Goal: Transaction & Acquisition: Purchase product/service

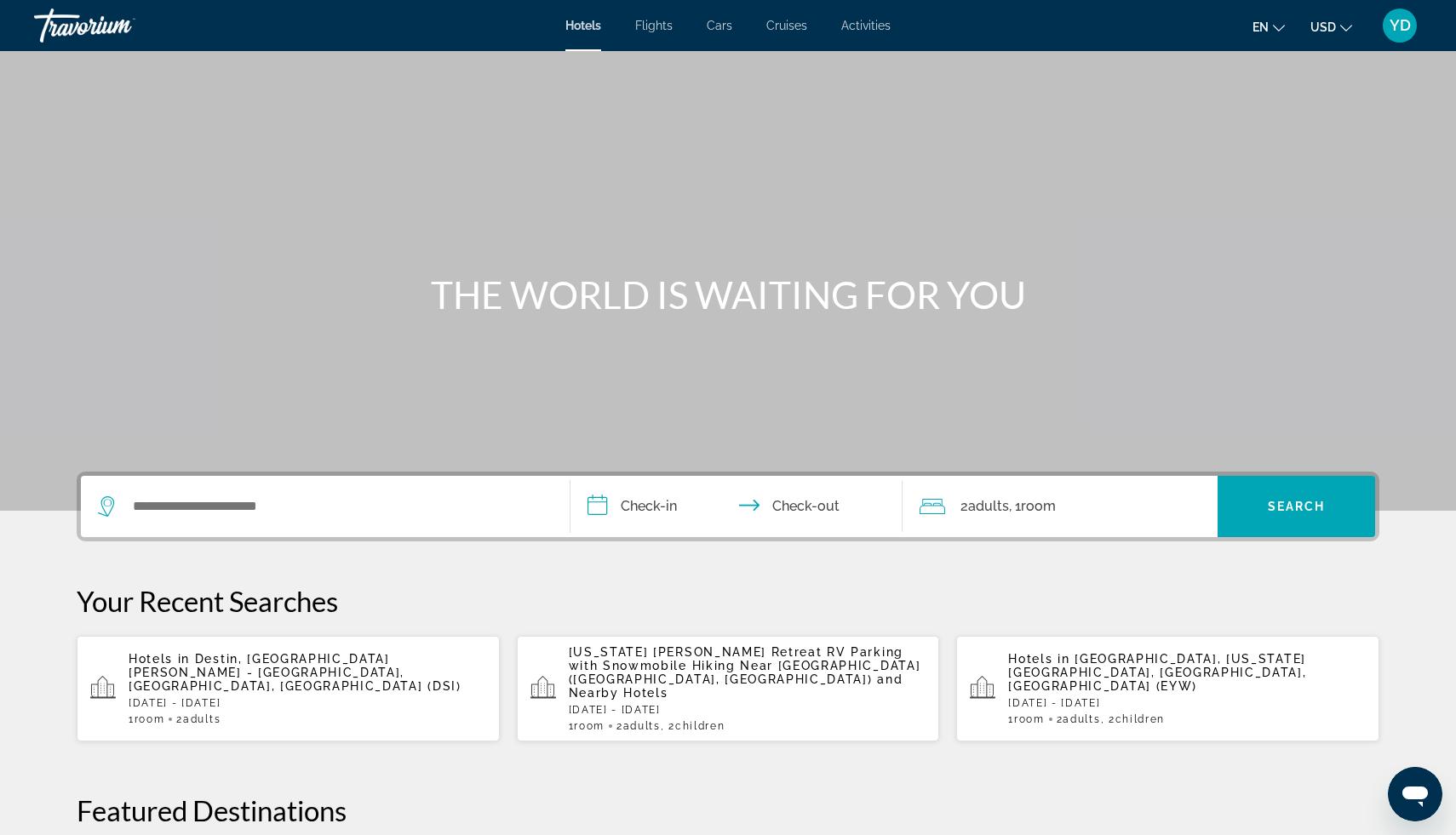
click at [112, 25] on div "Travorium" at bounding box center [119, 26] width 170 height 45
click at [260, 505] on input "Search widget" at bounding box center [338, 506] width 413 height 25
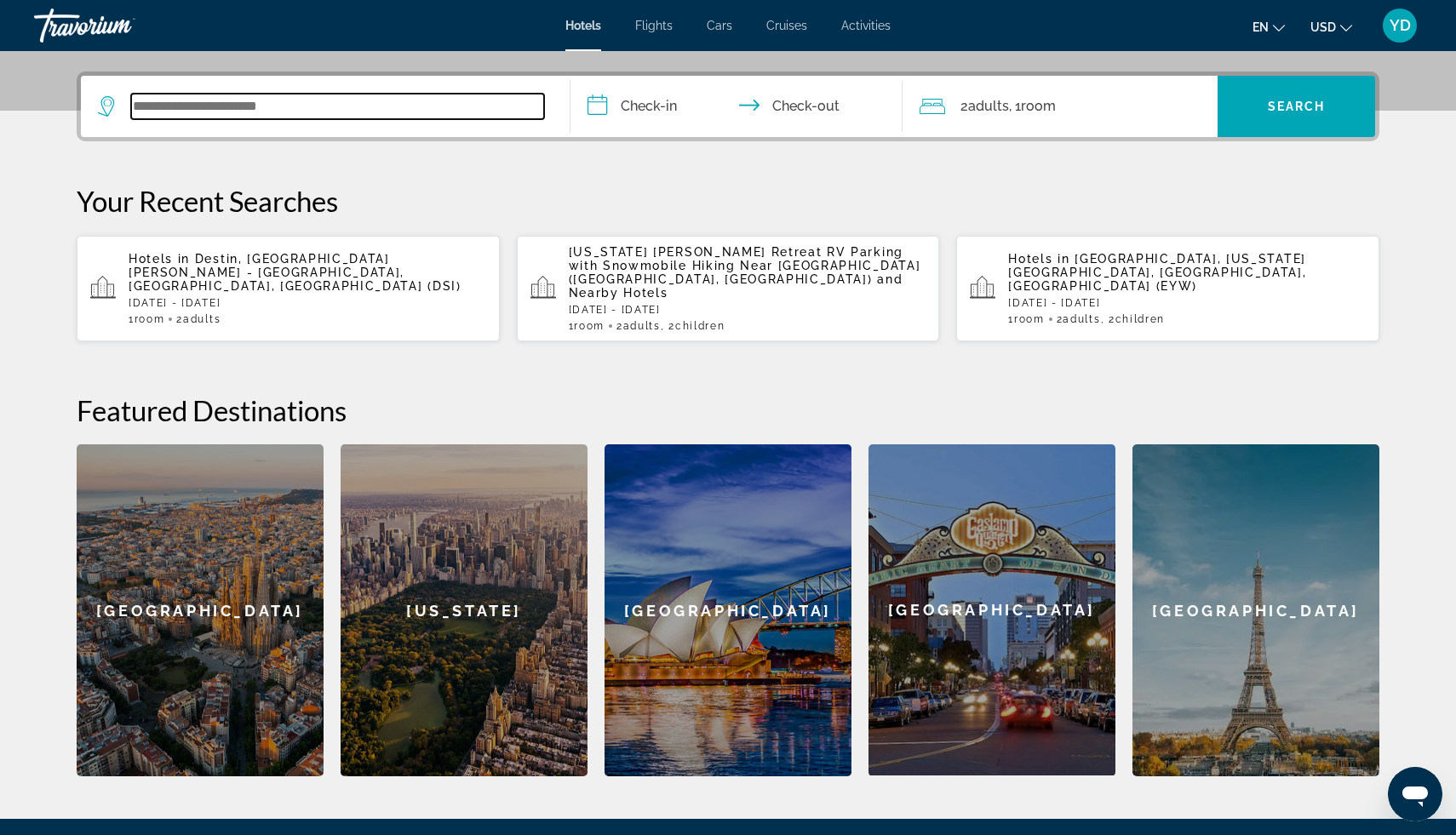
scroll to position [416, 0]
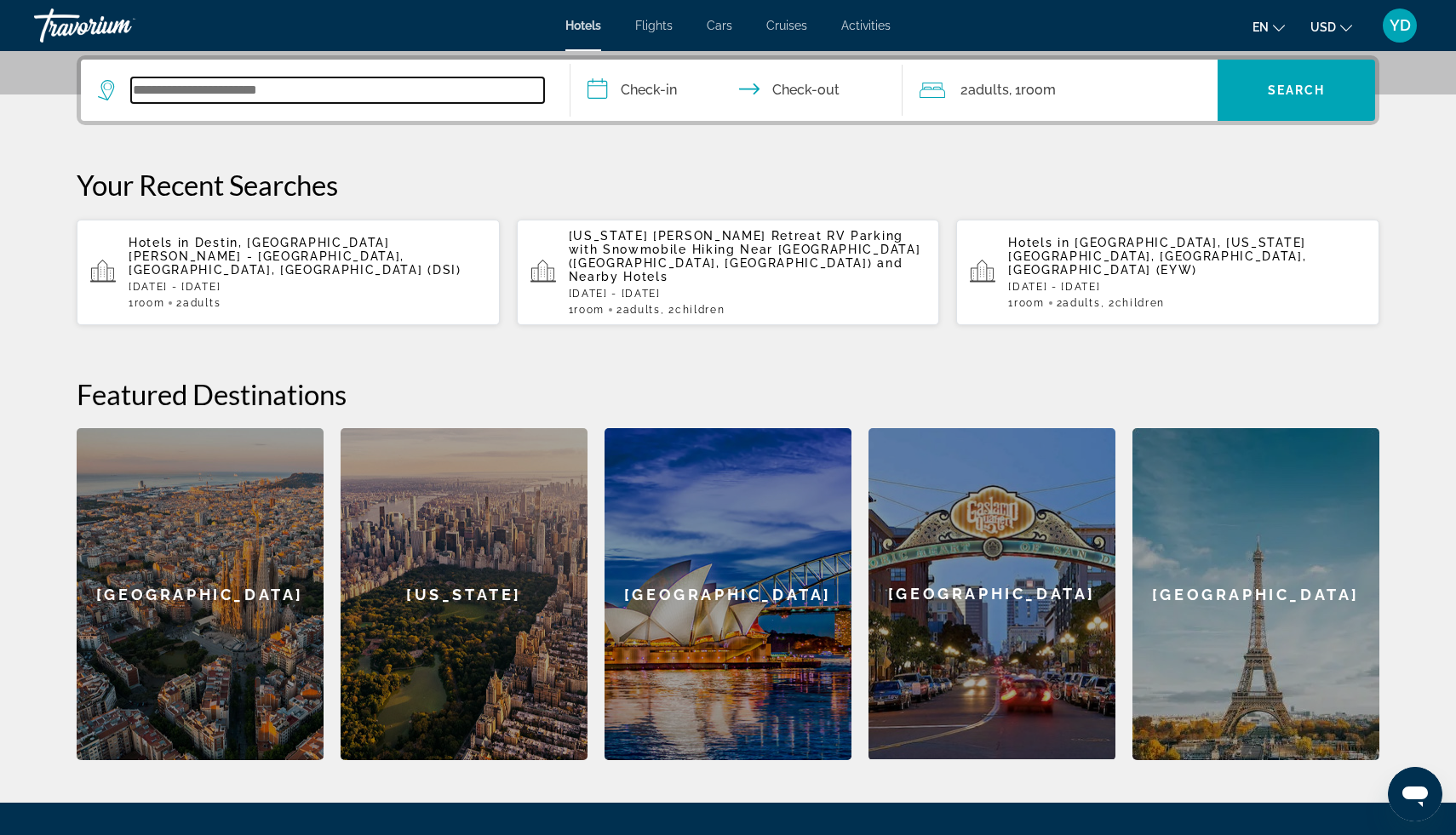
paste input "**********"
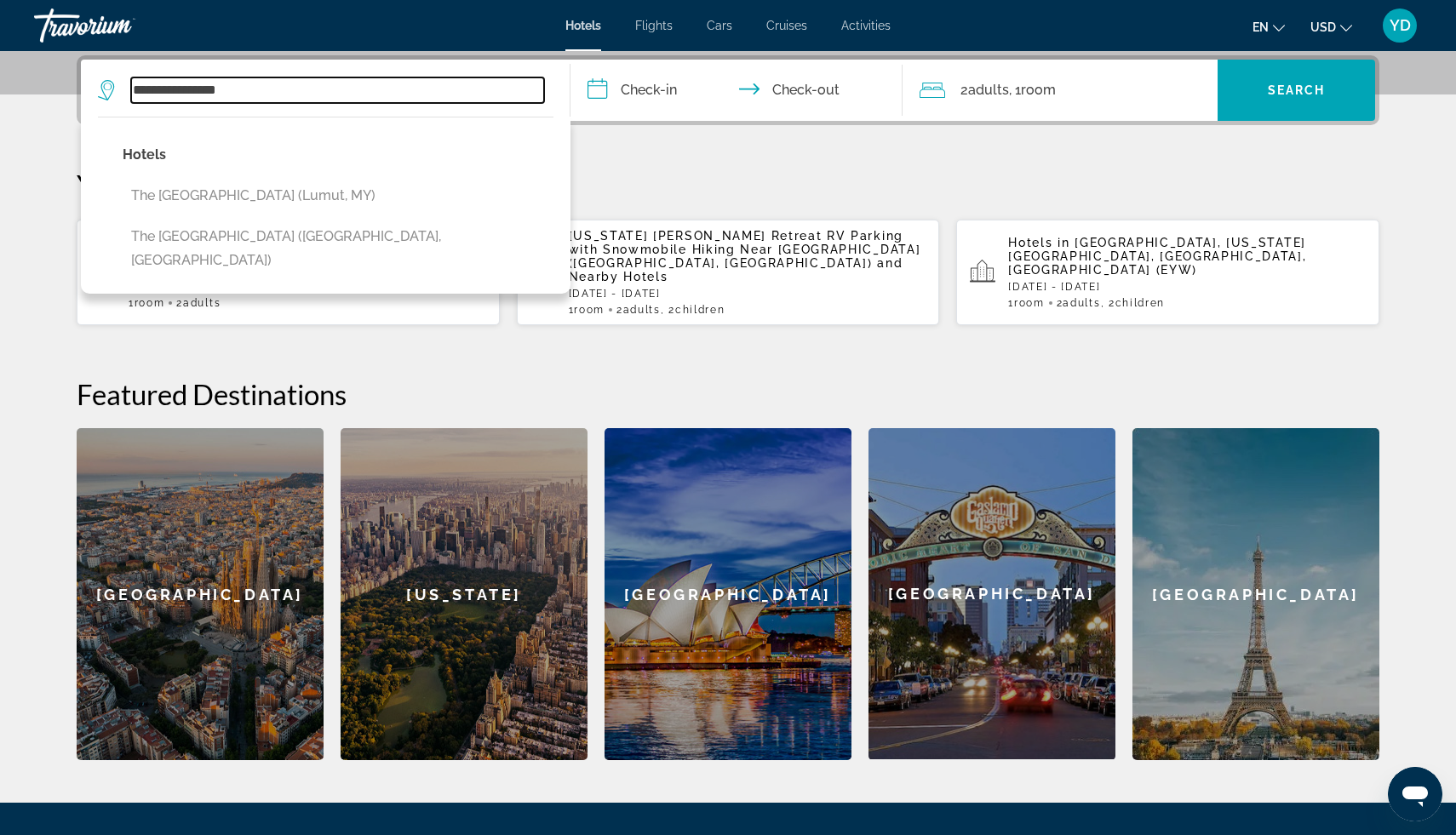
drag, startPoint x: 276, startPoint y: 90, endPoint x: 91, endPoint y: 84, distance: 185.1
click at [92, 84] on app-destination-search "**********" at bounding box center [326, 90] width 490 height 61
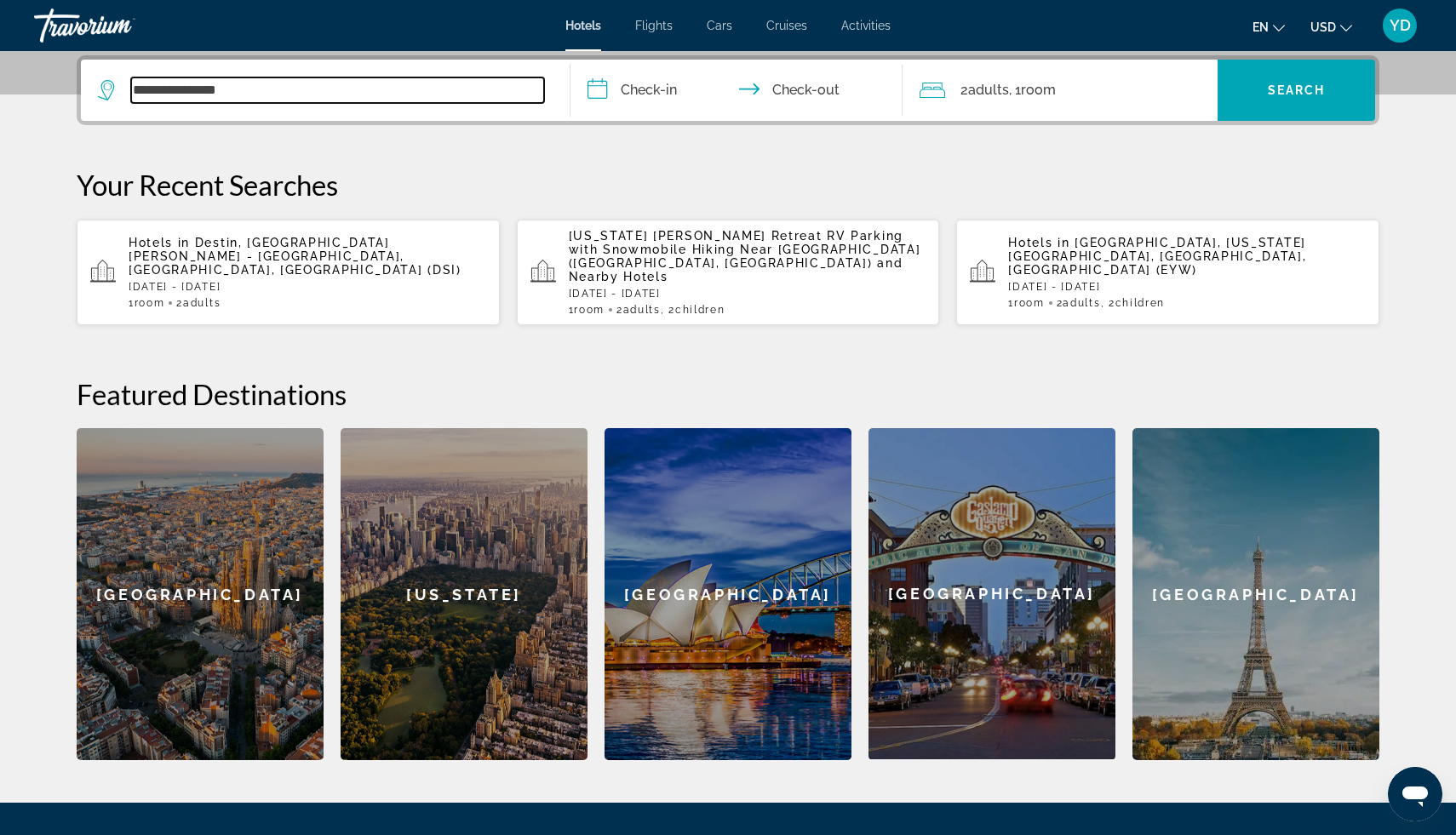
click at [254, 91] on input "**********" at bounding box center [338, 90] width 413 height 25
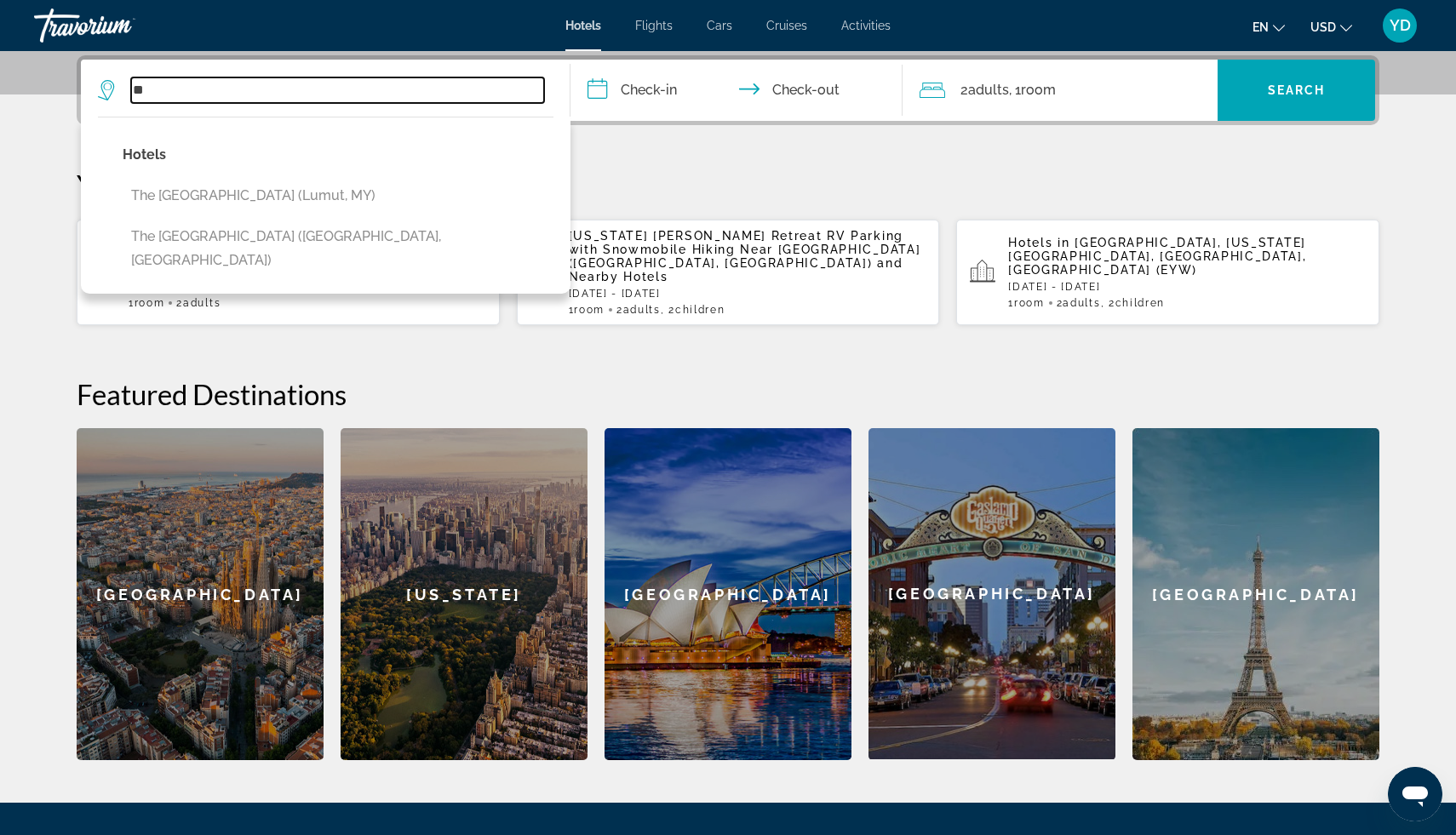
type input "*"
click at [196, 97] on input "Search widget" at bounding box center [338, 90] width 413 height 25
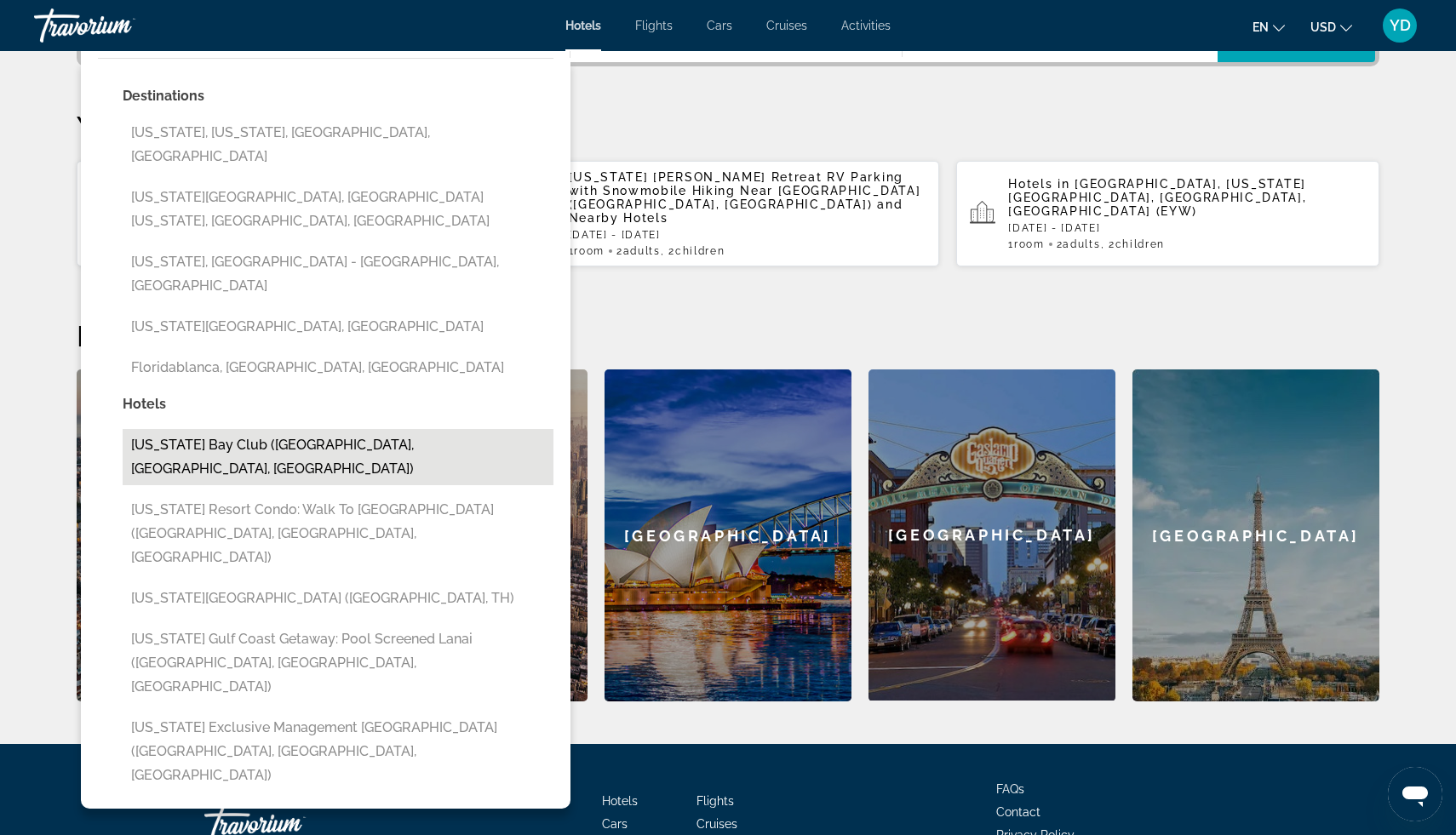
scroll to position [490, 0]
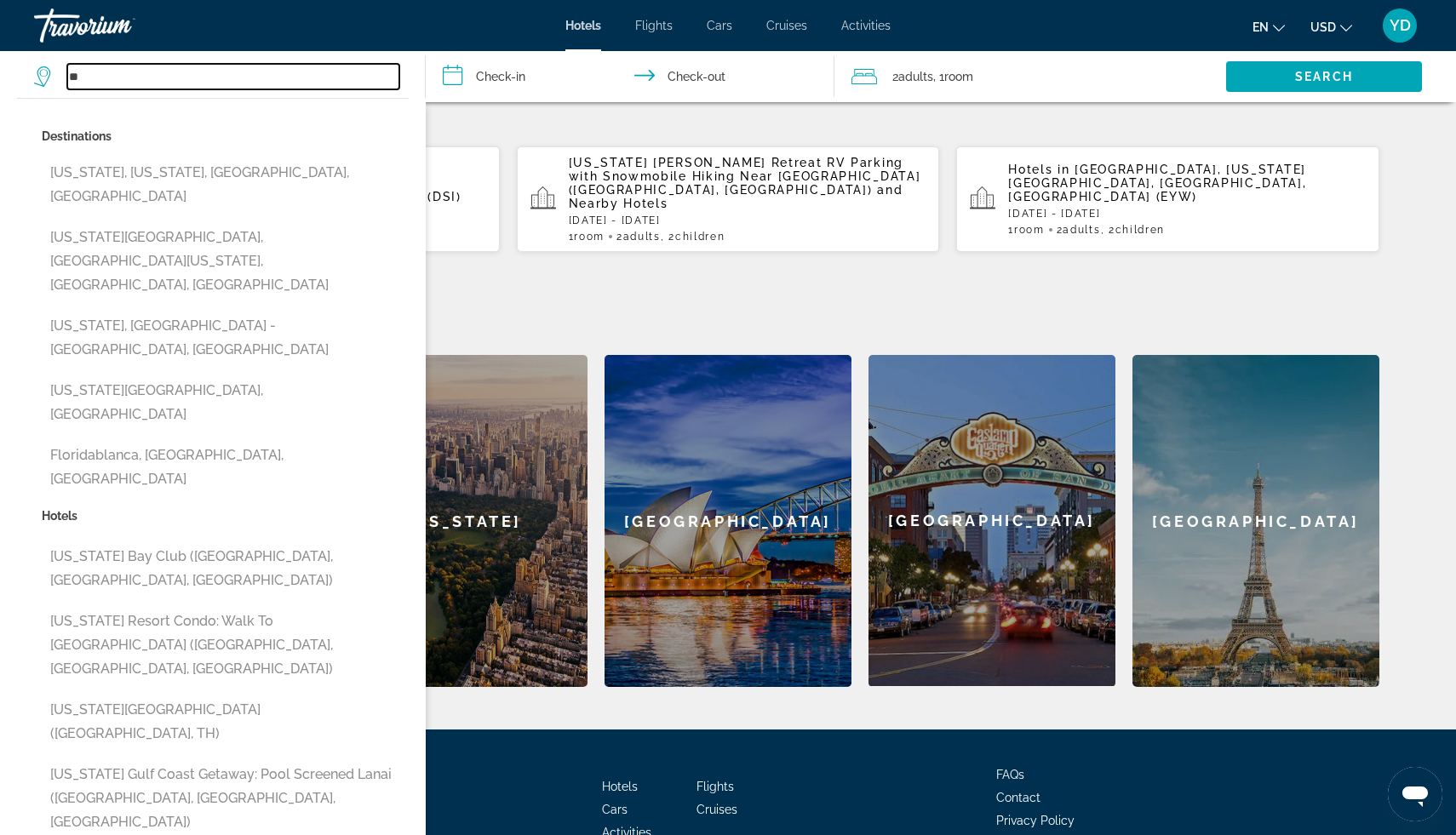
type input "*"
paste input "**********"
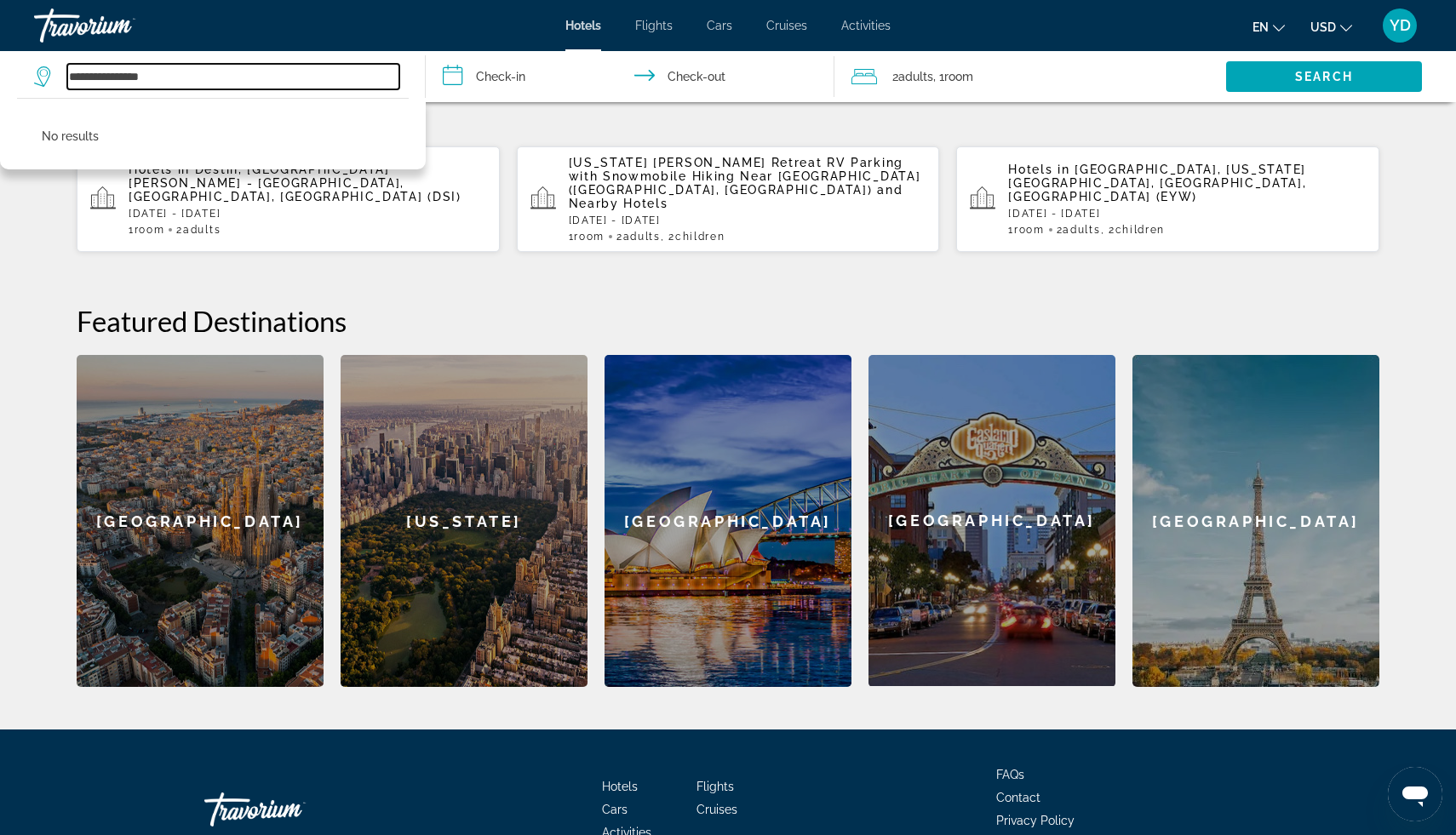
click at [71, 78] on input "**********" at bounding box center [233, 76] width 332 height 25
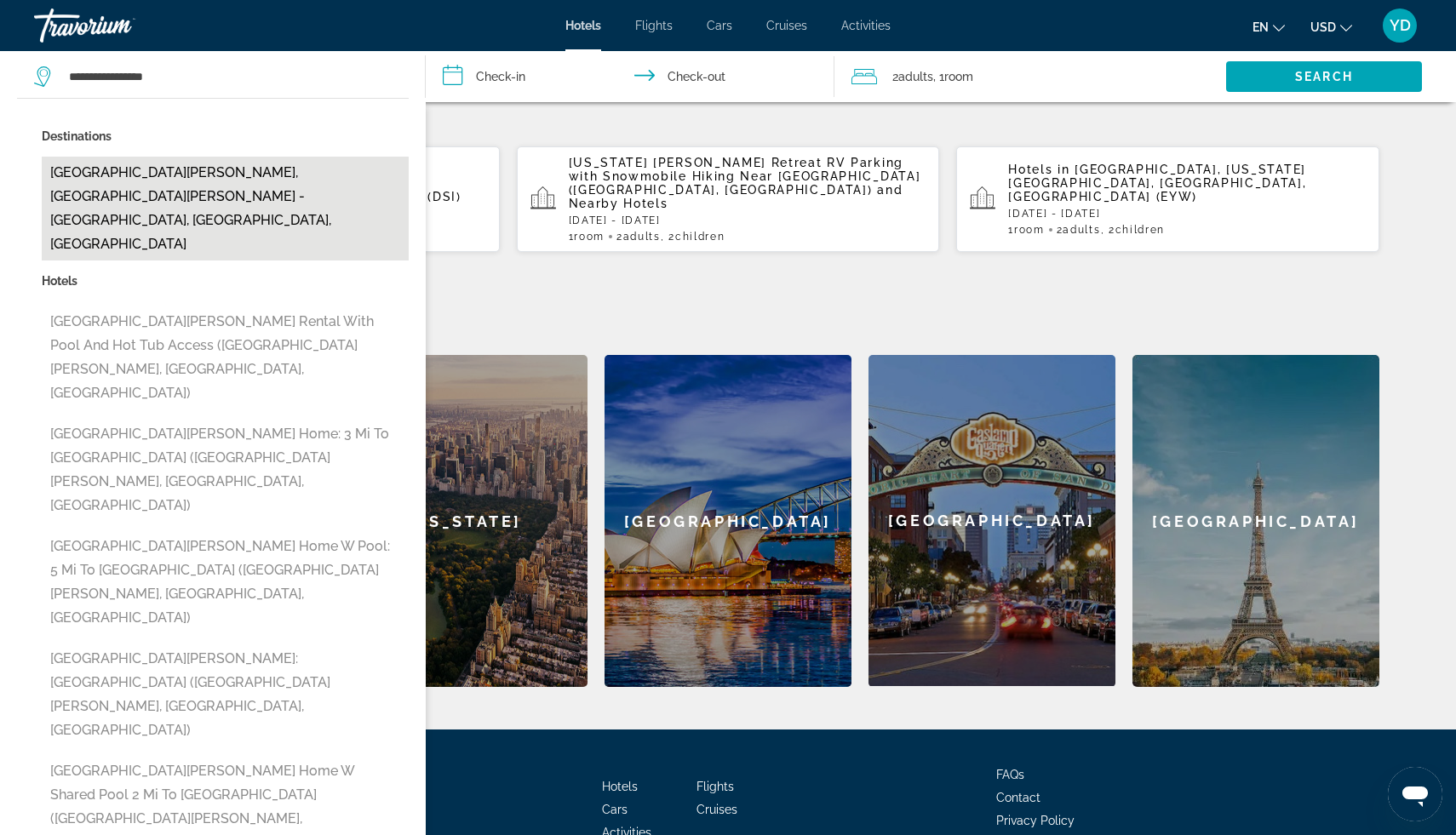
click at [125, 179] on button "[GEOGRAPHIC_DATA][PERSON_NAME], [GEOGRAPHIC_DATA][PERSON_NAME] - [GEOGRAPHIC_DA…" at bounding box center [224, 208] width 367 height 104
type input "**********"
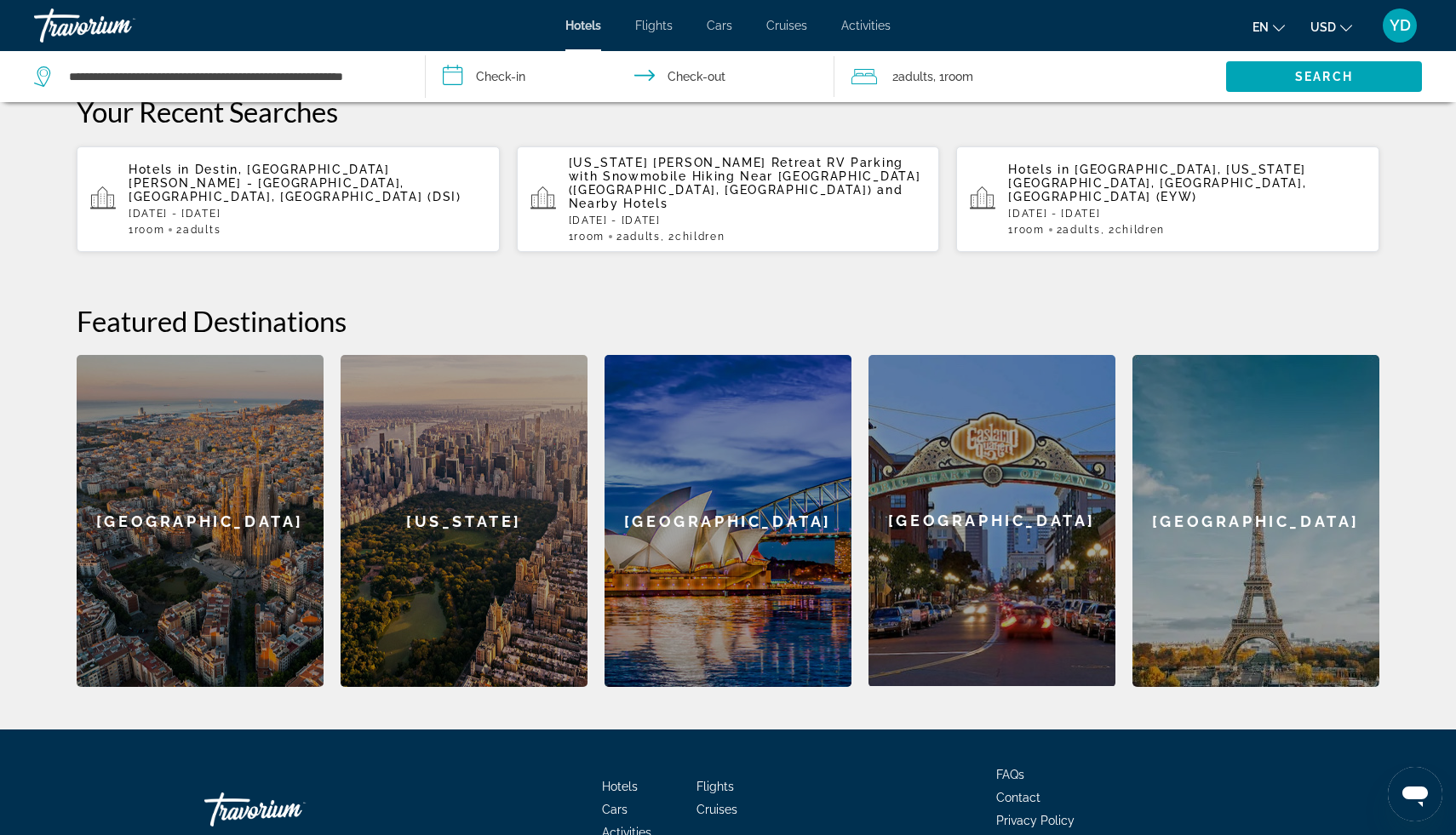
click at [519, 77] on input "**********" at bounding box center [634, 79] width 416 height 56
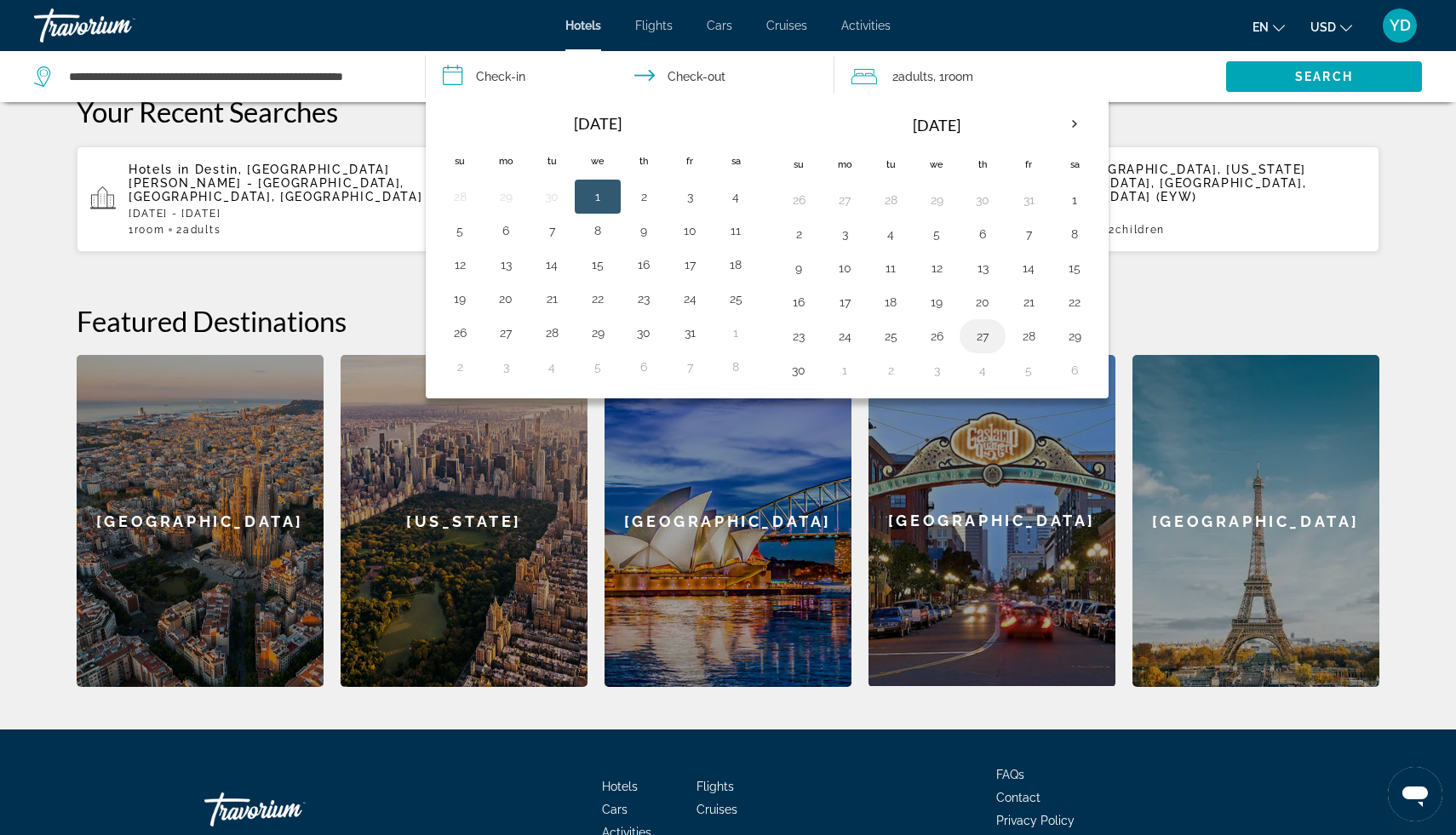
click at [977, 343] on button "27" at bounding box center [983, 336] width 27 height 24
click at [796, 374] on button "30" at bounding box center [798, 371] width 27 height 24
type input "**********"
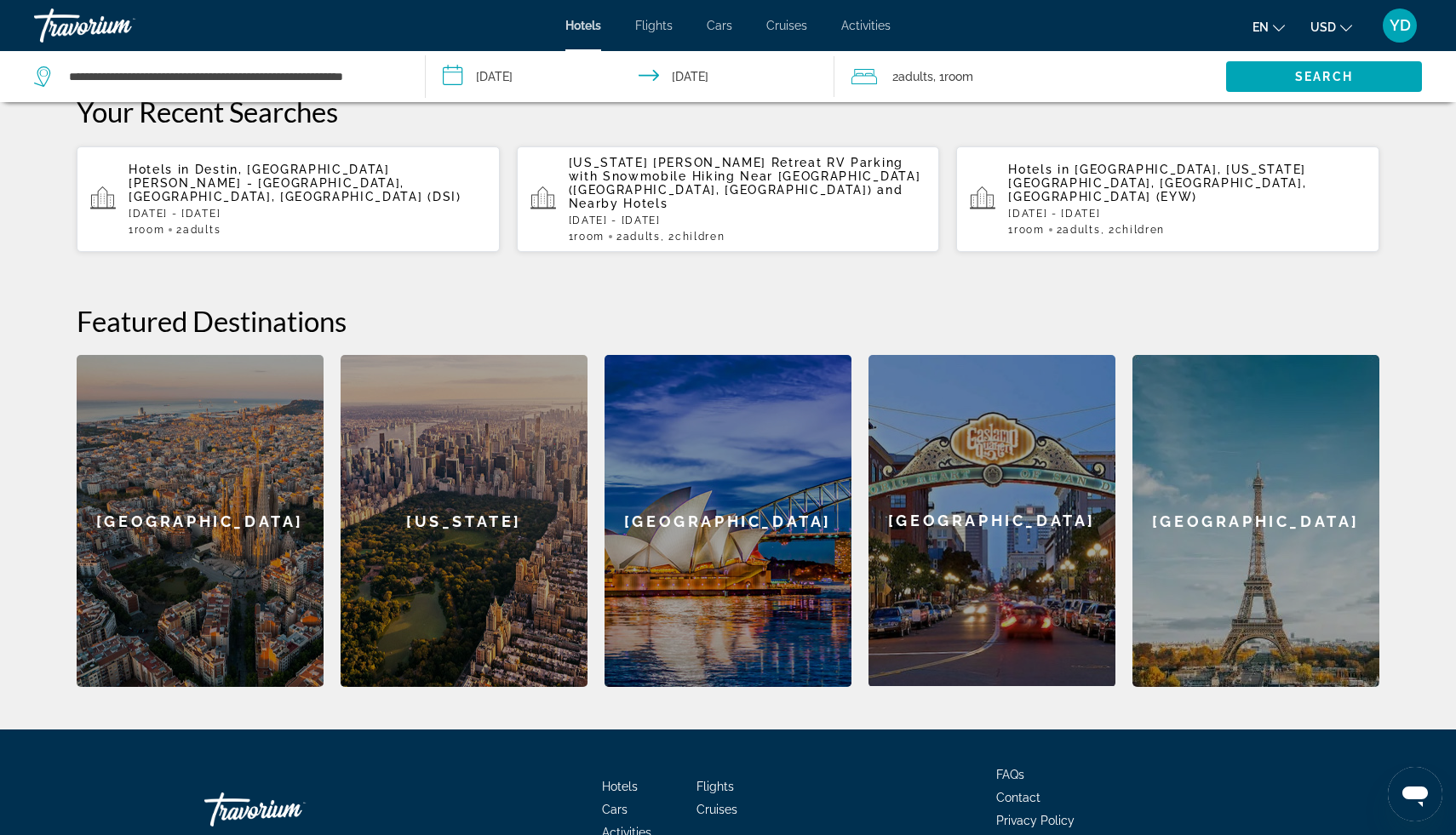
click at [973, 75] on span "Room" at bounding box center [959, 76] width 29 height 14
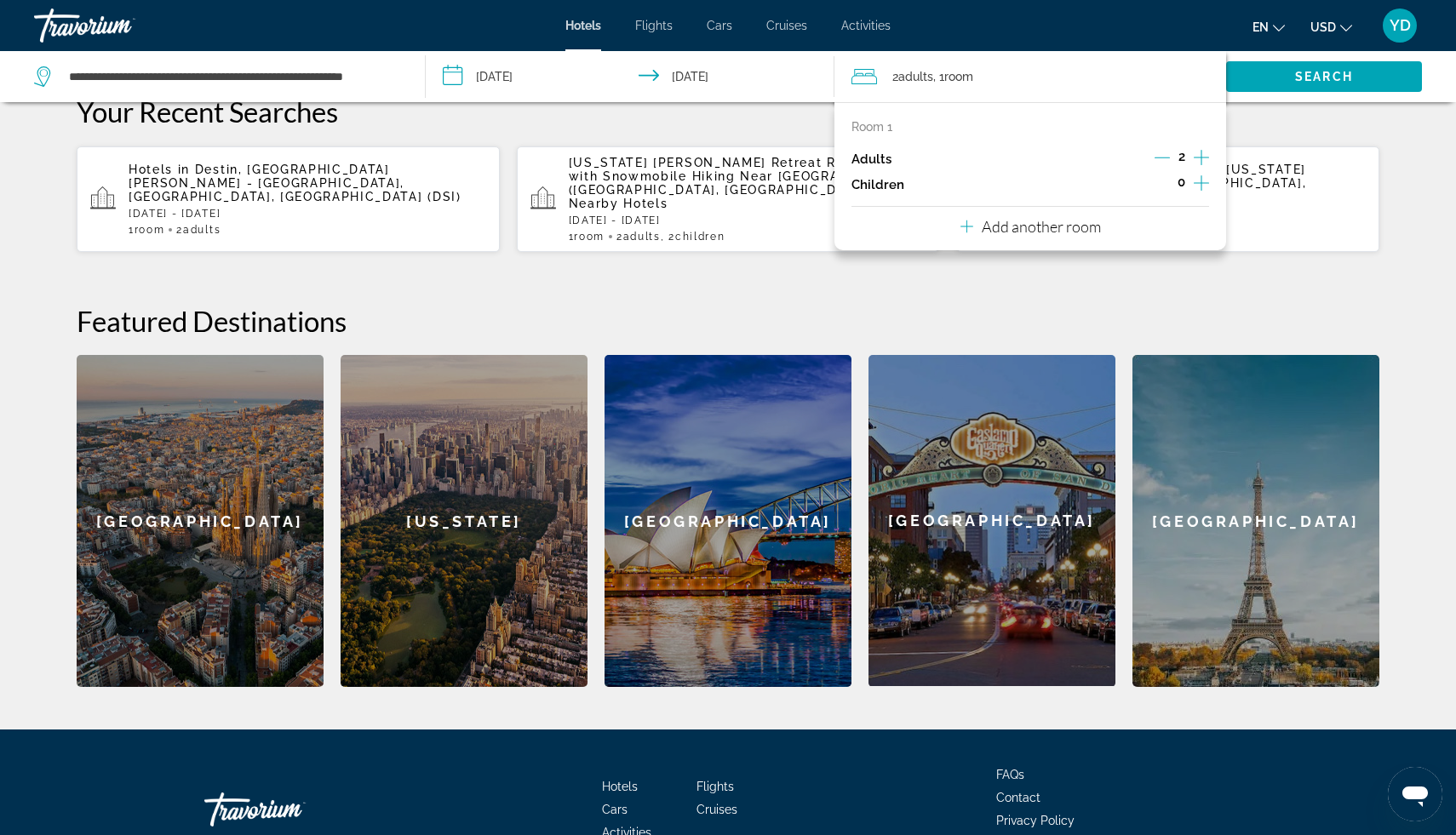
click at [1201, 183] on icon "Increment children" at bounding box center [1202, 183] width 15 height 20
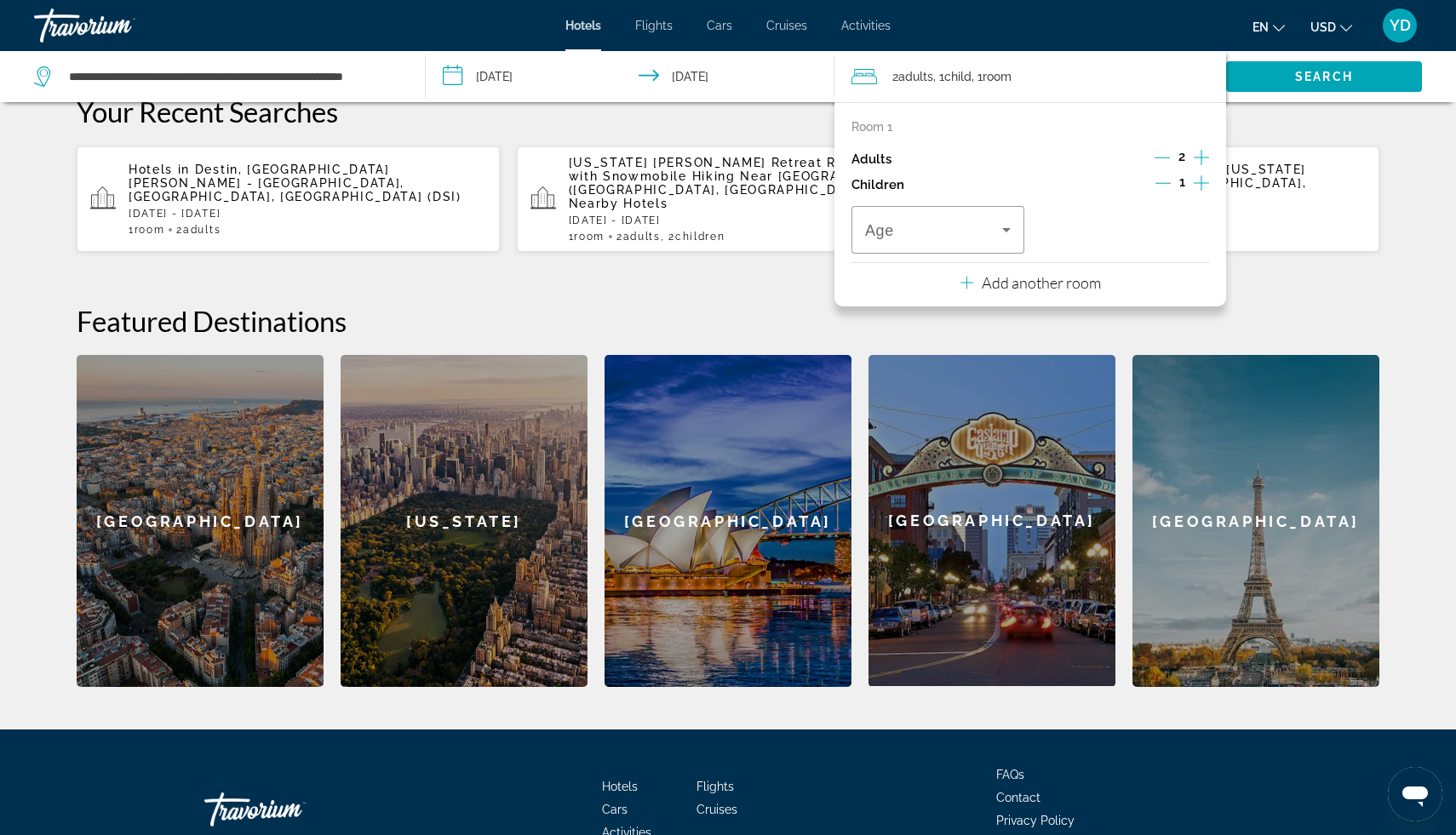
click at [1201, 183] on icon "Increment children" at bounding box center [1202, 183] width 15 height 20
click at [1012, 232] on icon "Travelers: 2 adults, 2 children" at bounding box center [1006, 229] width 20 height 20
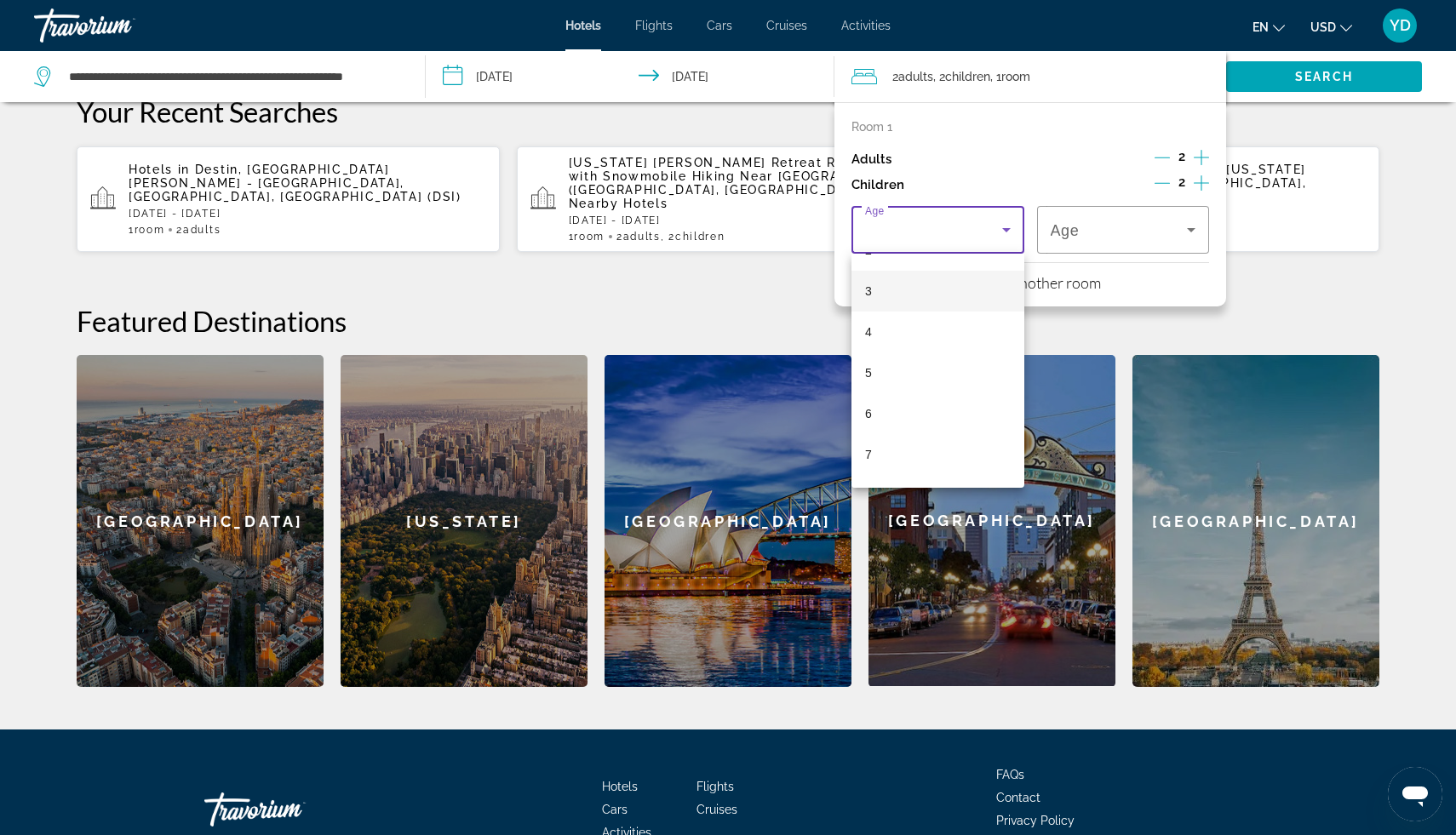
scroll to position [114, 0]
click at [890, 407] on mat-option "6" at bounding box center [937, 412] width 173 height 41
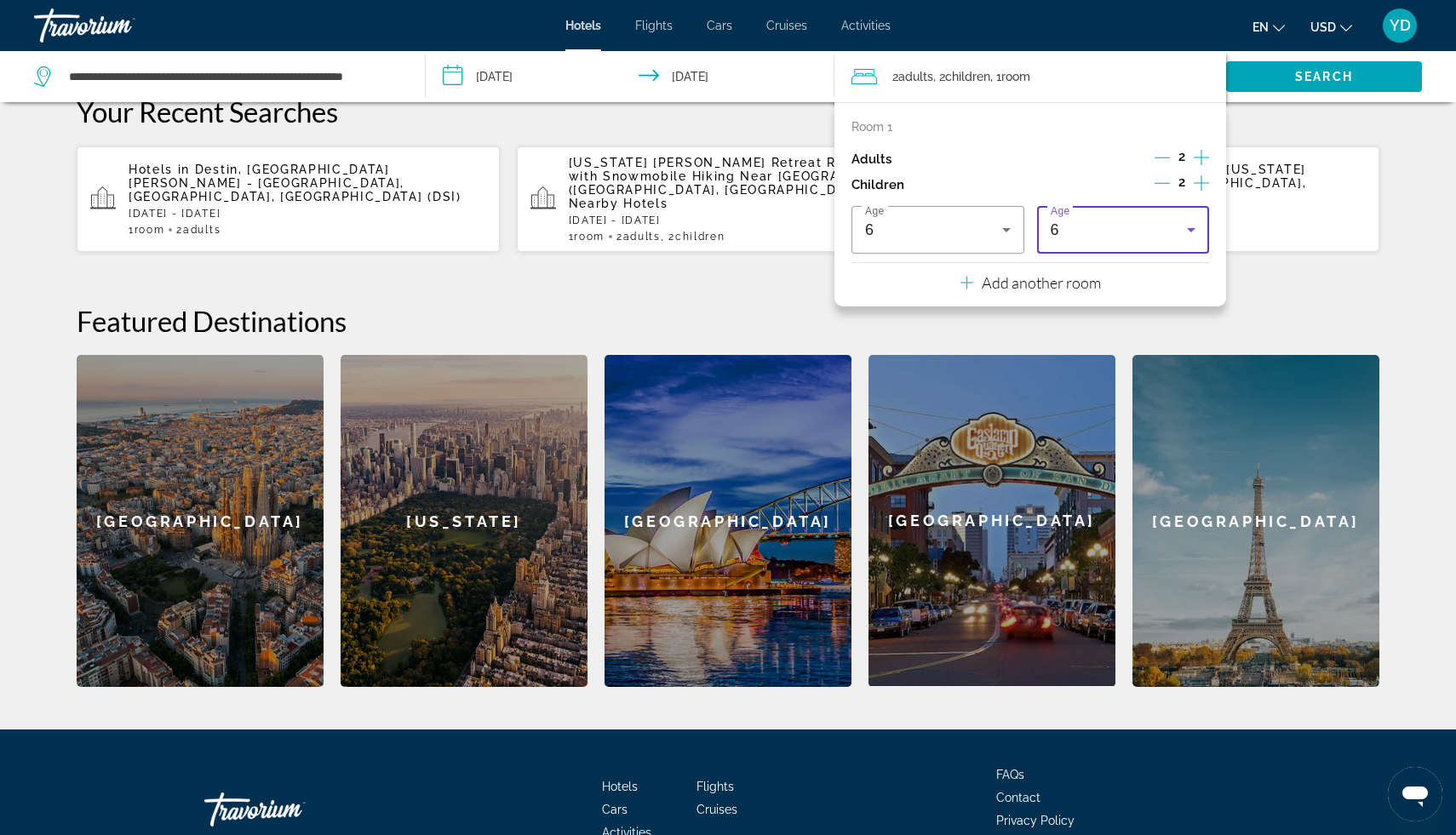
click at [1190, 224] on icon "Travelers: 2 adults, 2 children" at bounding box center [1191, 229] width 20 height 20
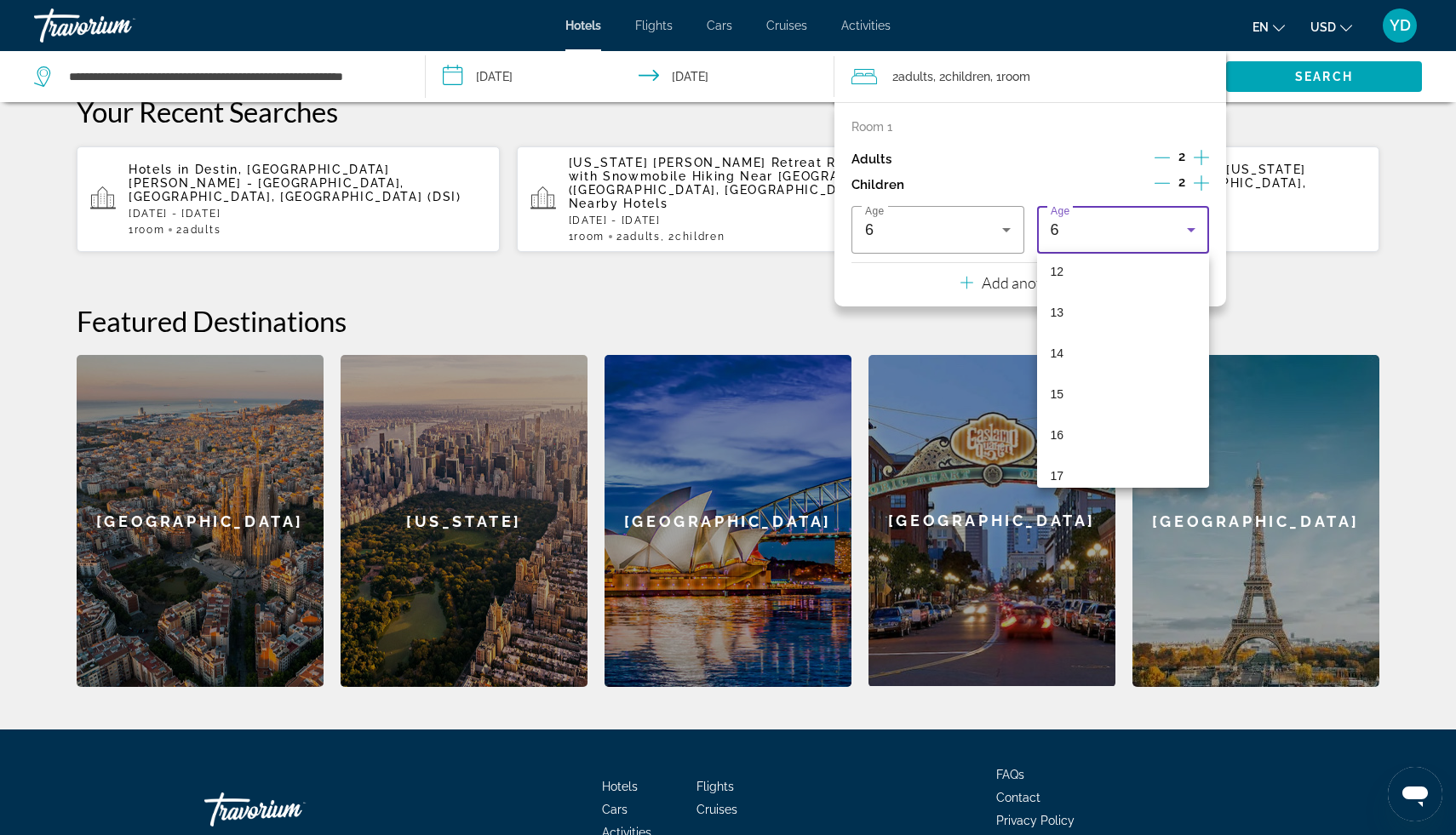
scroll to position [510, 0]
click at [1134, 299] on mat-option "13" at bounding box center [1123, 302] width 173 height 41
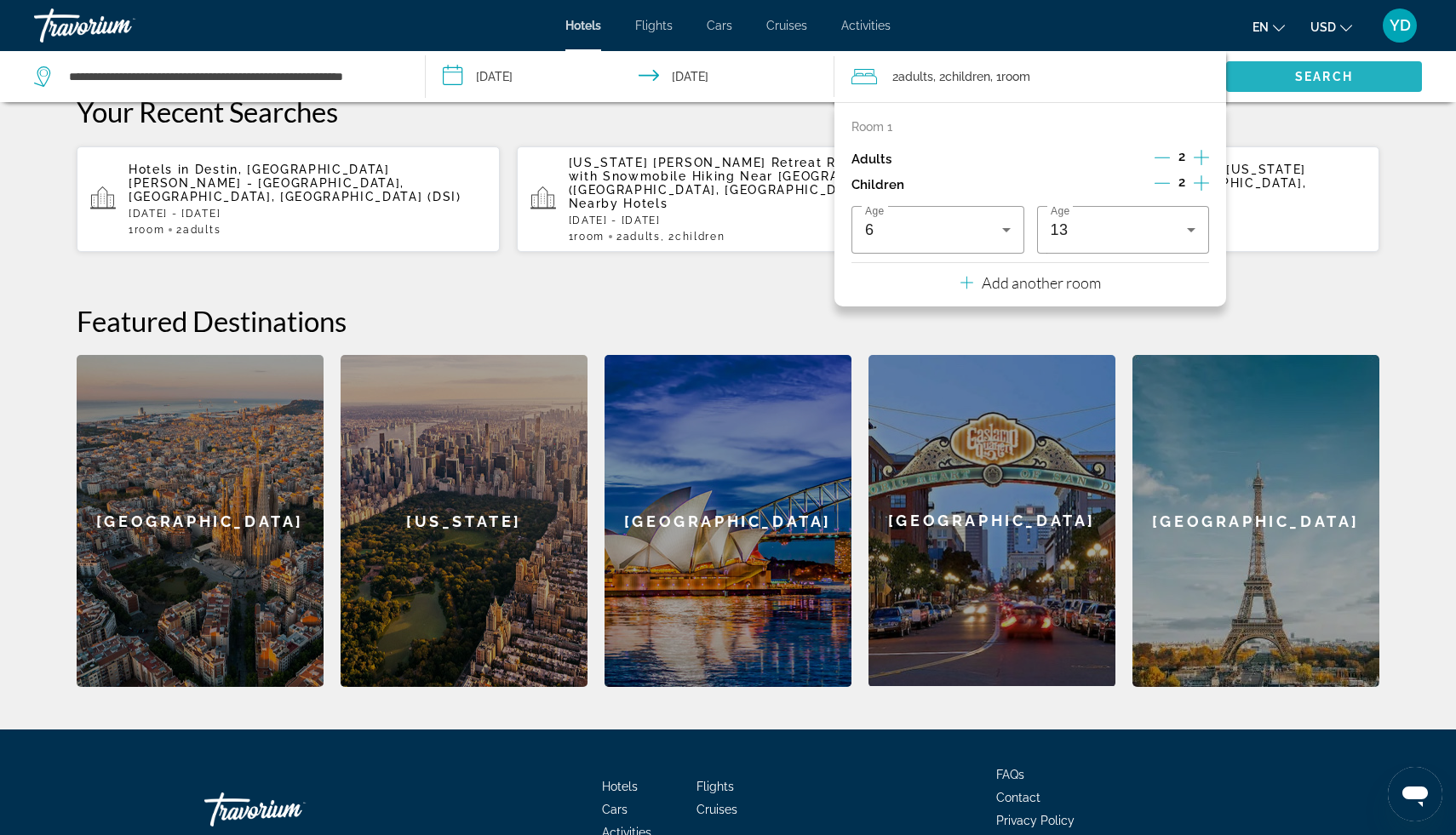
click at [1332, 84] on span "Search widget" at bounding box center [1323, 76] width 195 height 41
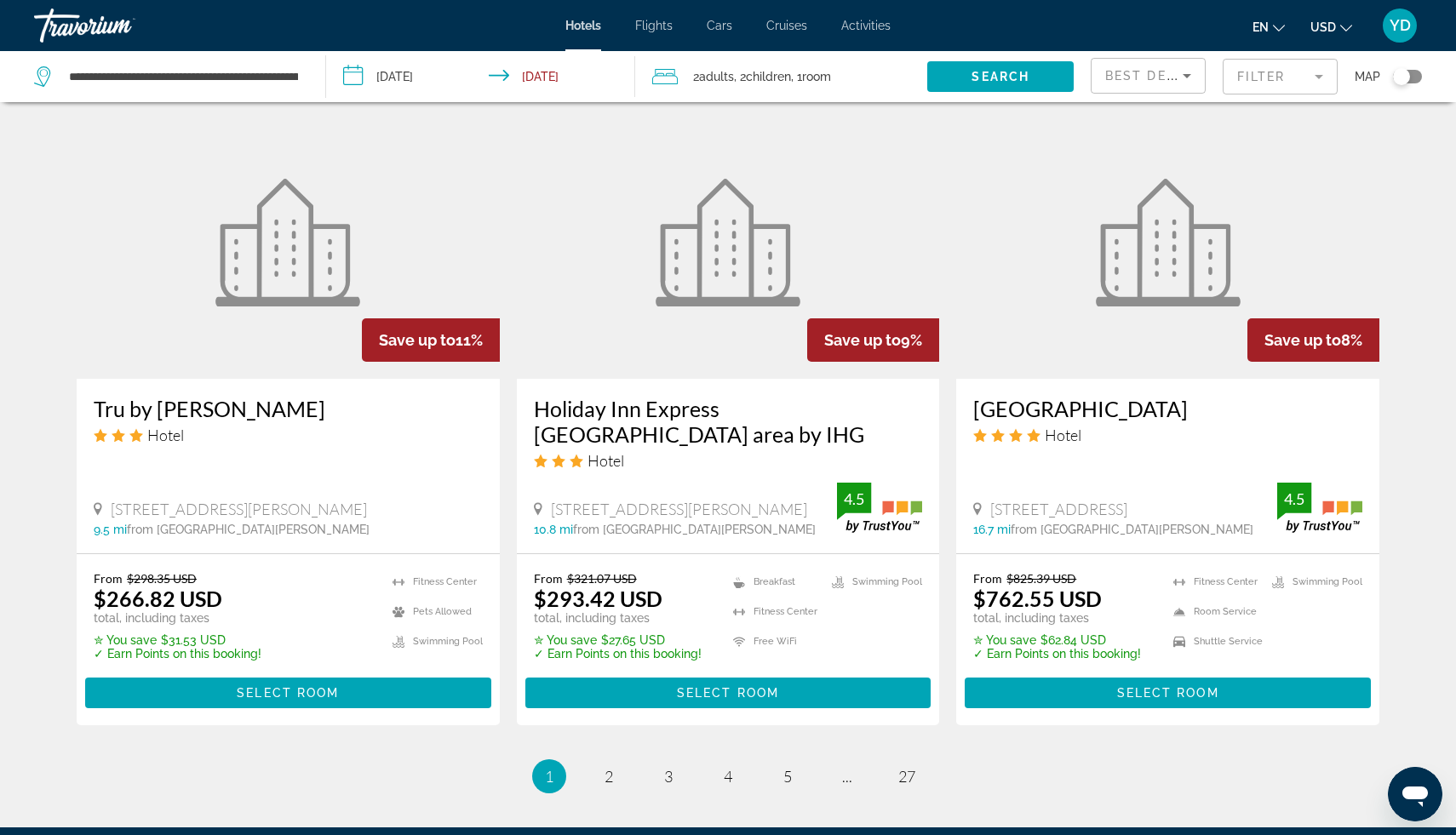
scroll to position [2043, 0]
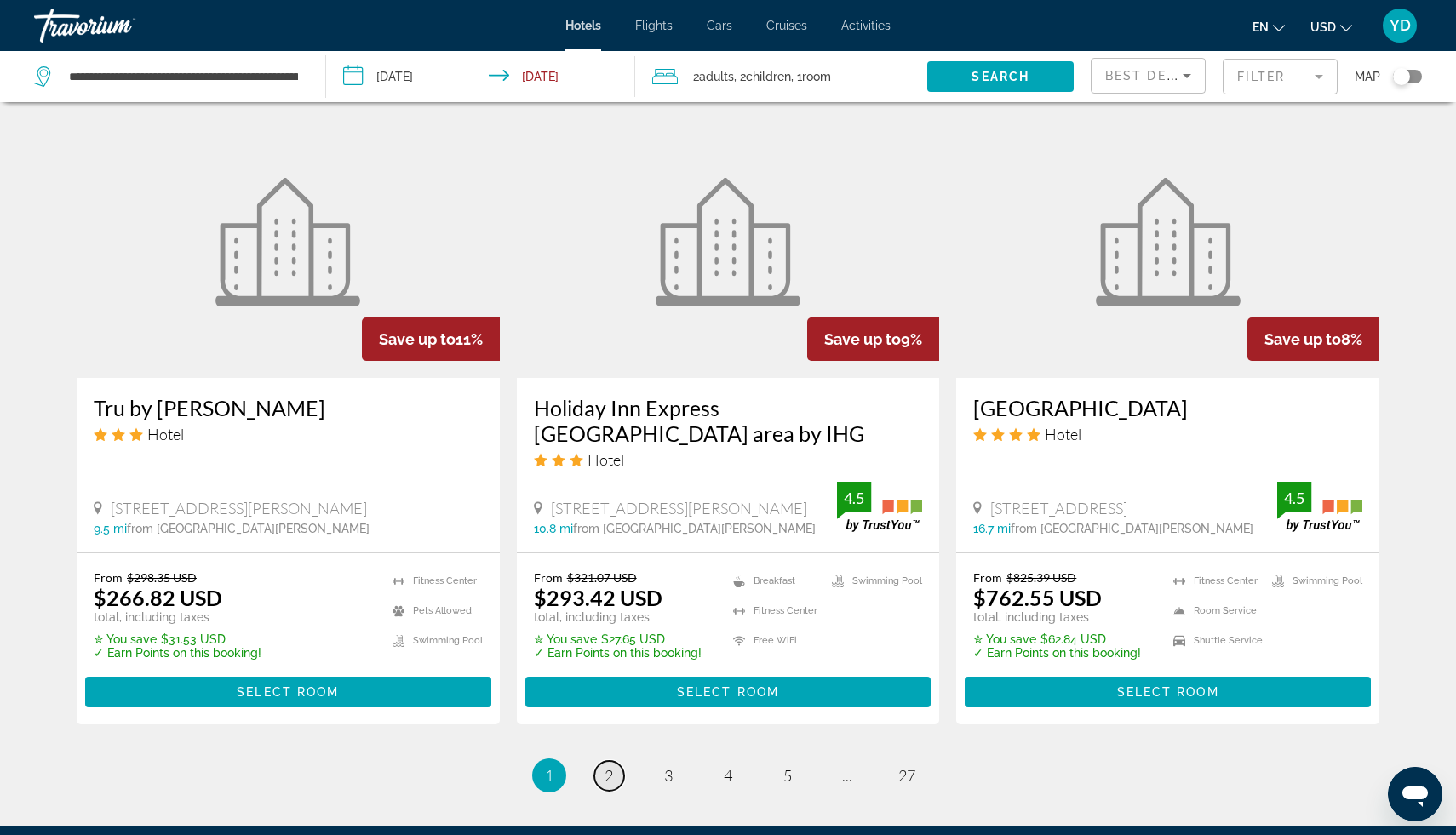
click at [605, 766] on span "2" at bounding box center [609, 775] width 9 height 18
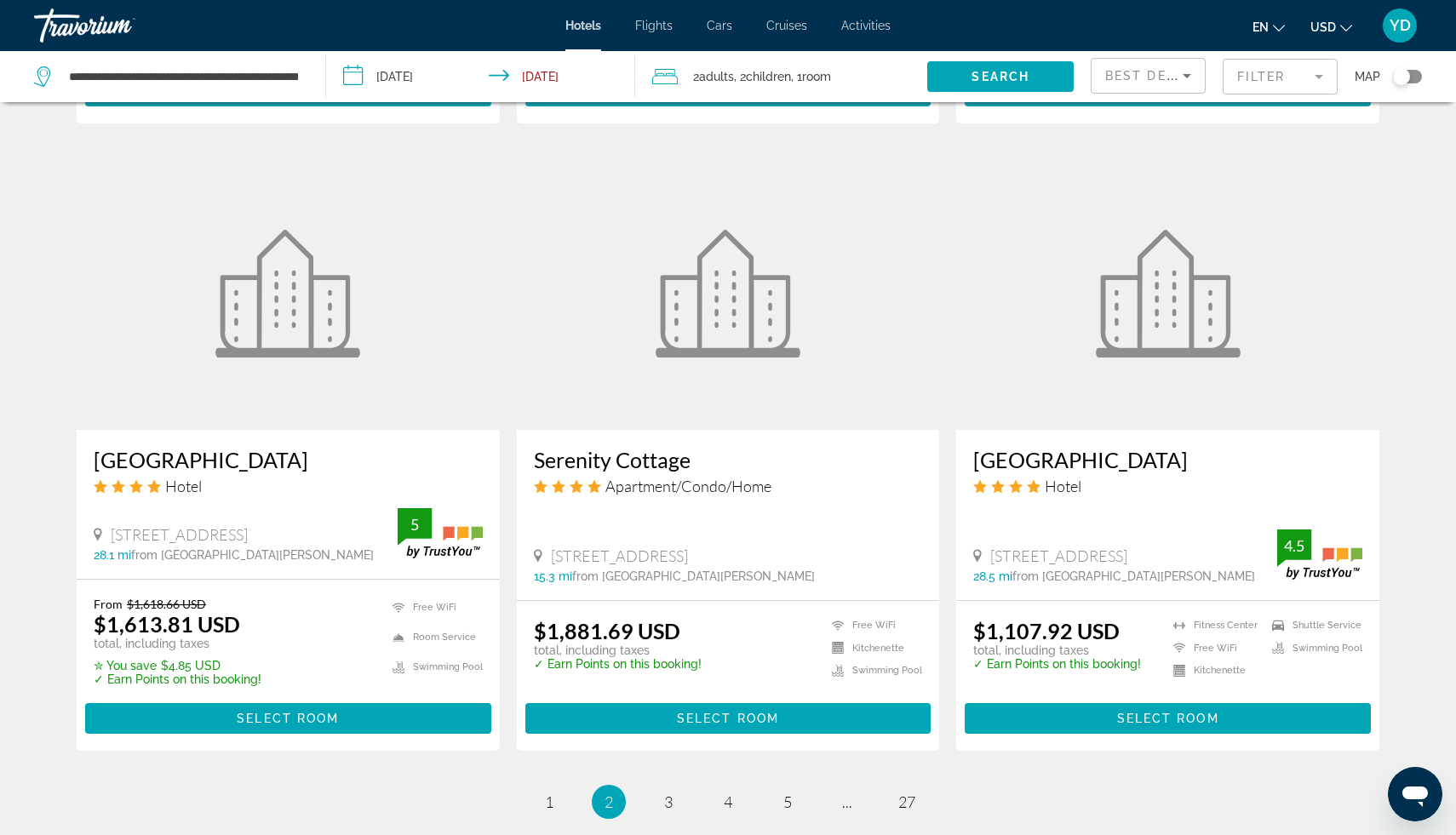
scroll to position [1997, 0]
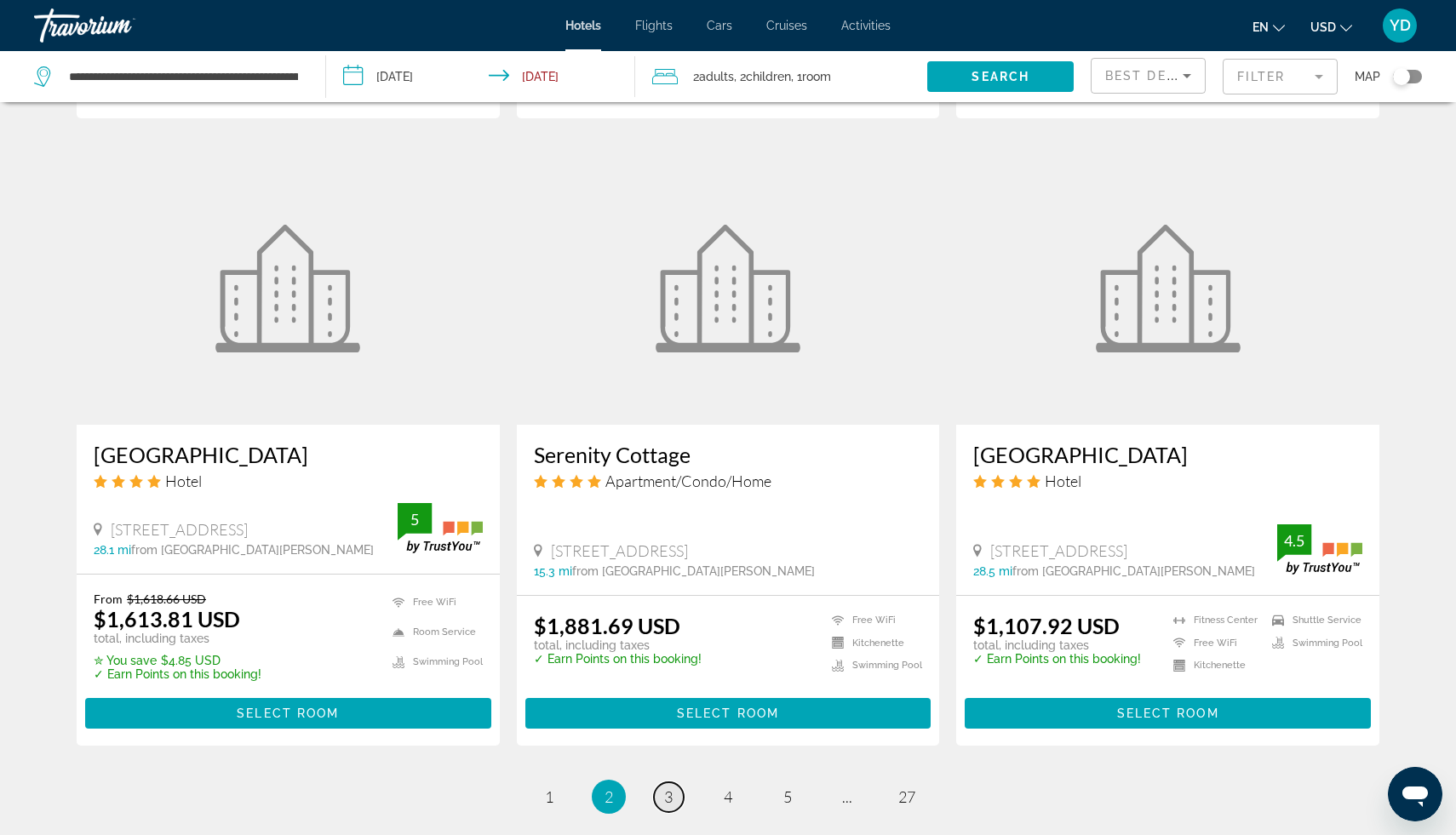
click at [668, 788] on span "3" at bounding box center [669, 796] width 9 height 18
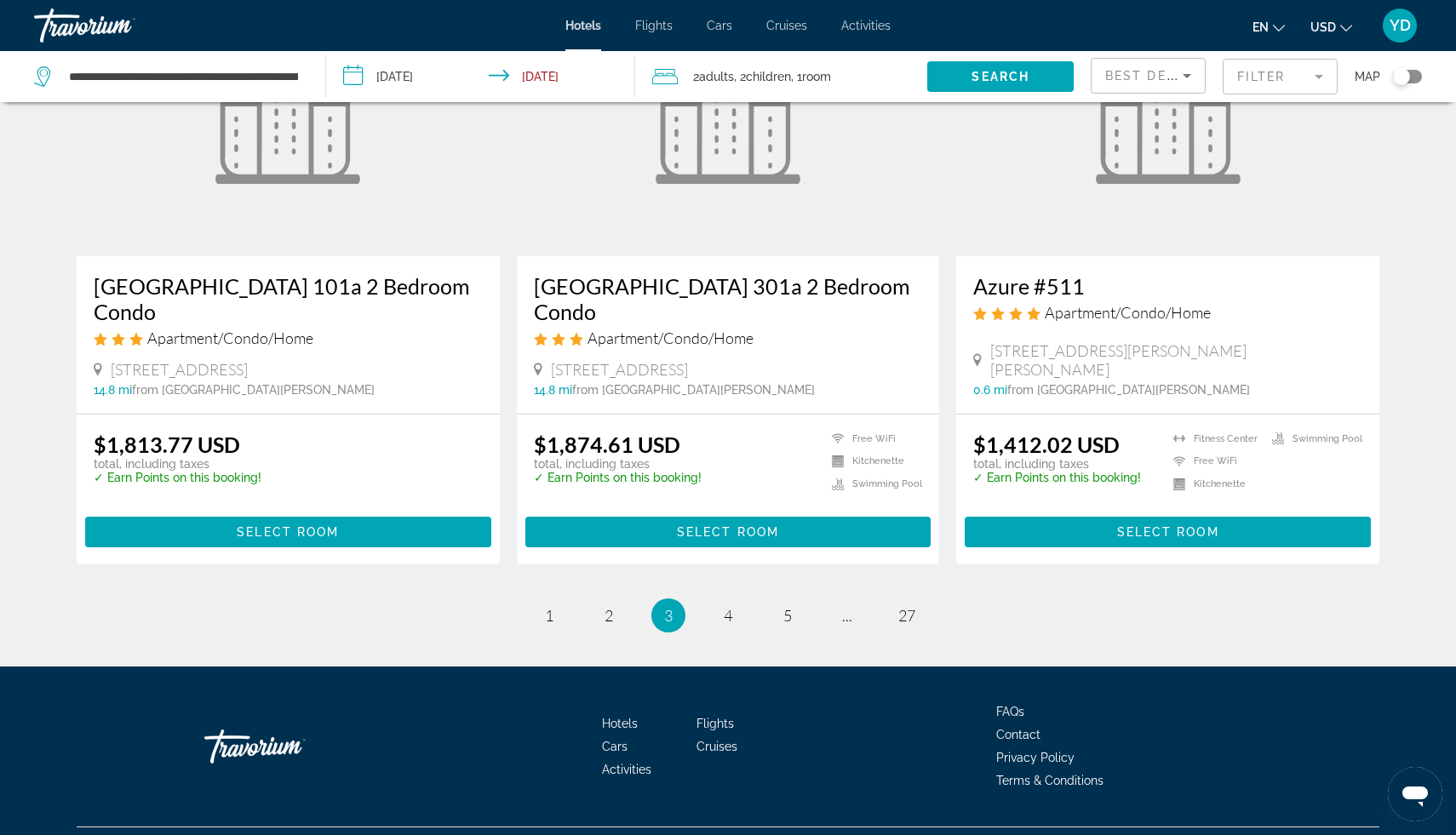
scroll to position [2028, 0]
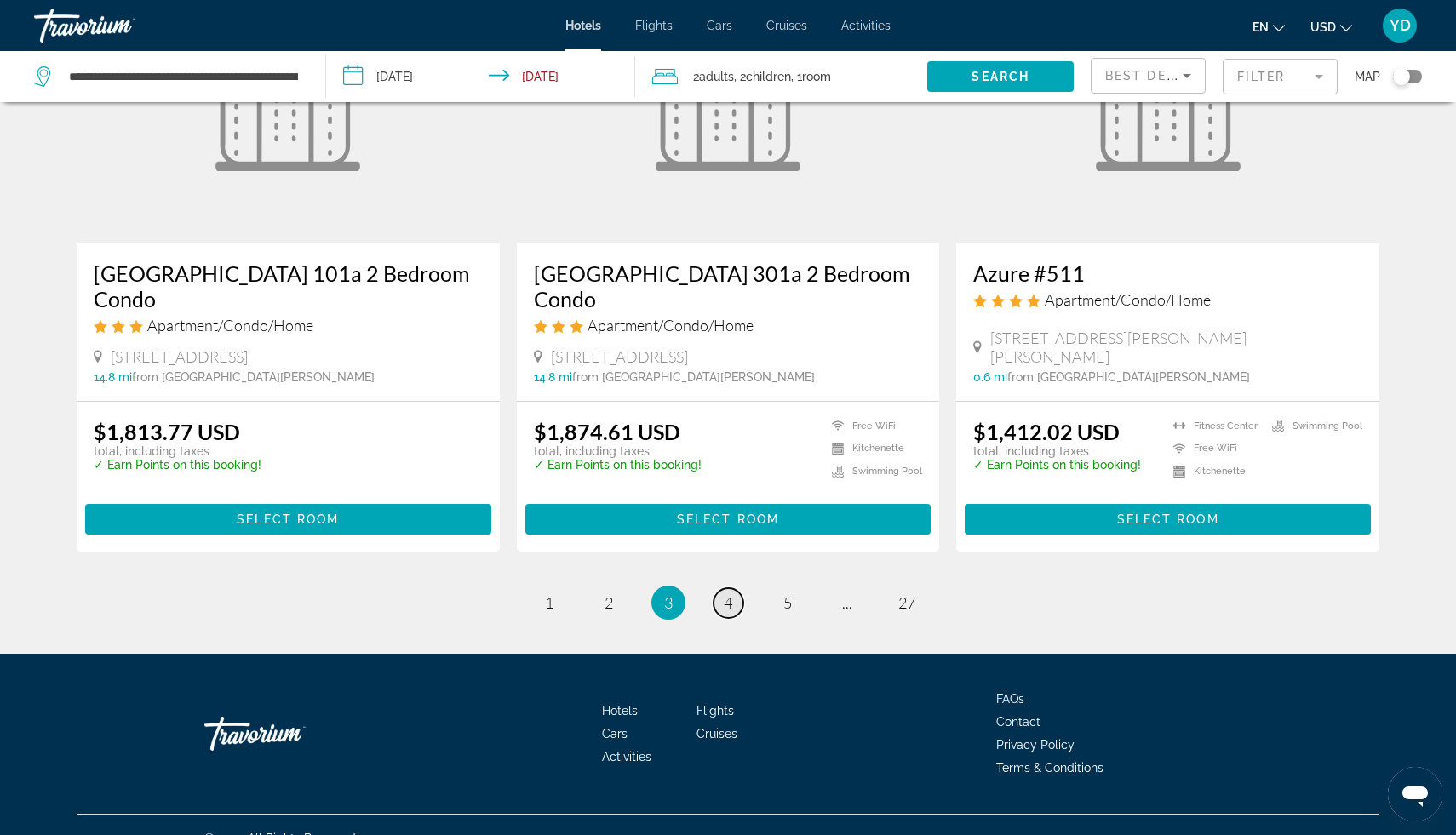
click at [721, 588] on link "page 4" at bounding box center [728, 603] width 30 height 30
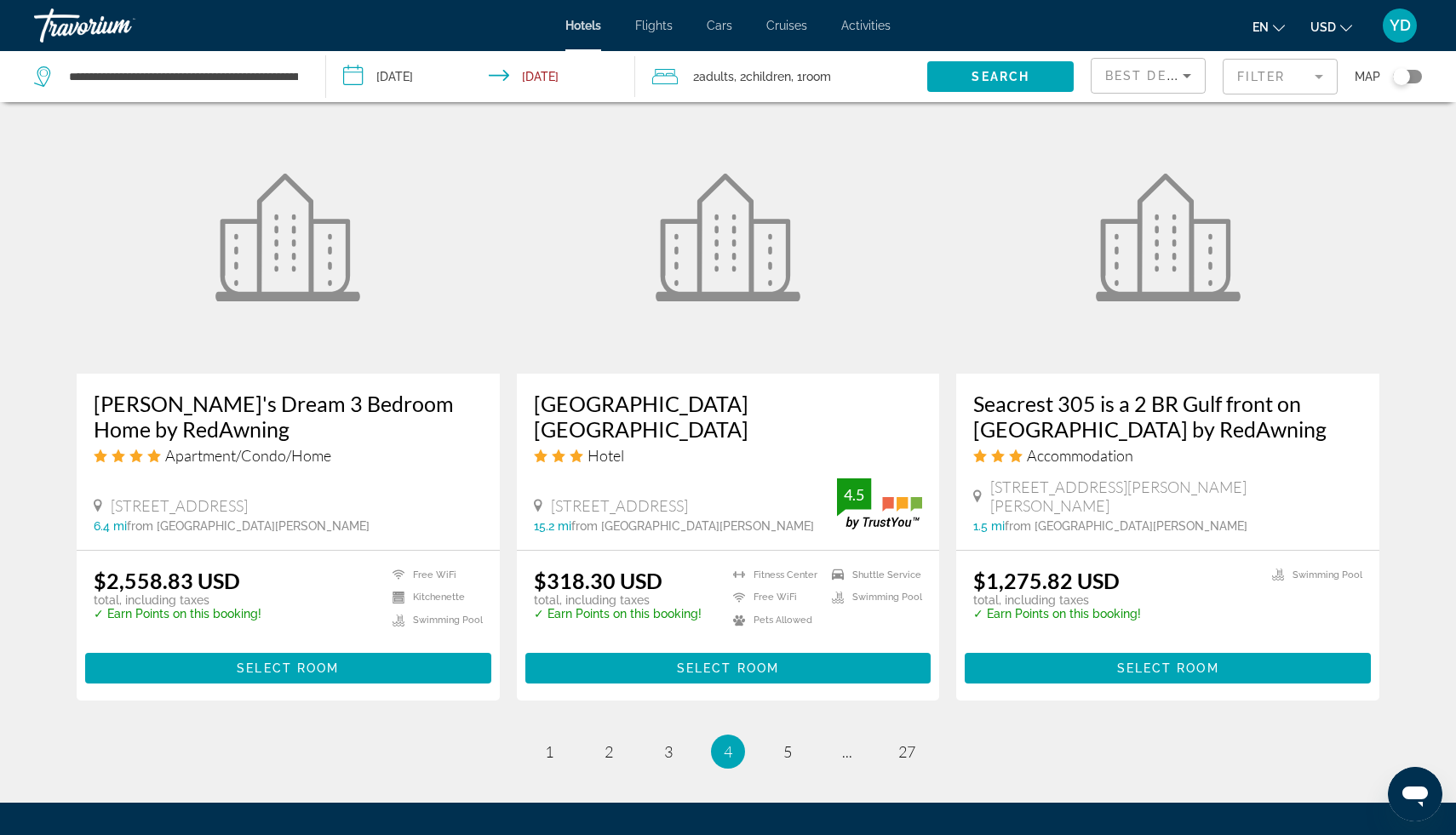
scroll to position [1950, 0]
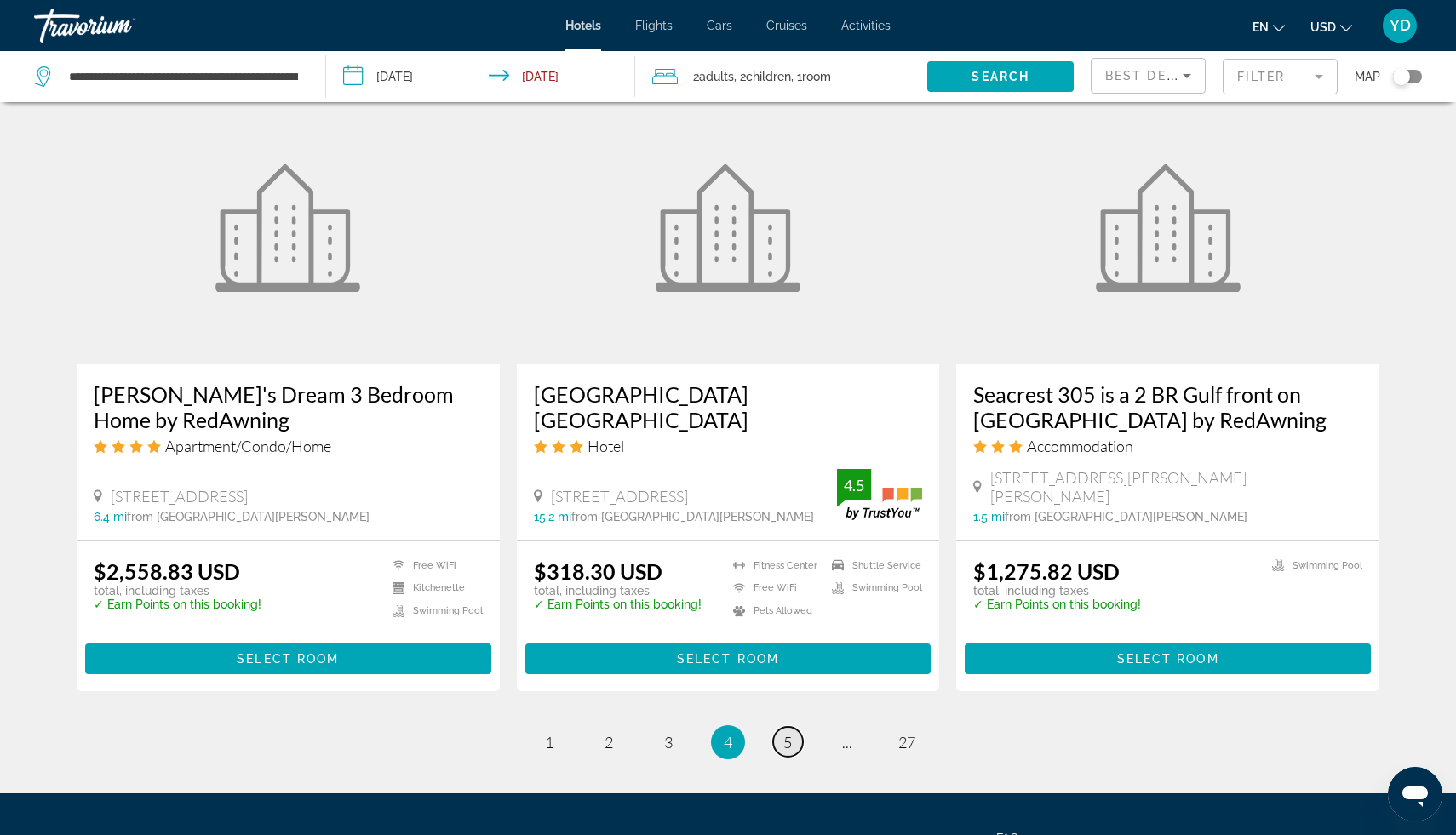
click at [786, 733] on span "5" at bounding box center [787, 742] width 9 height 18
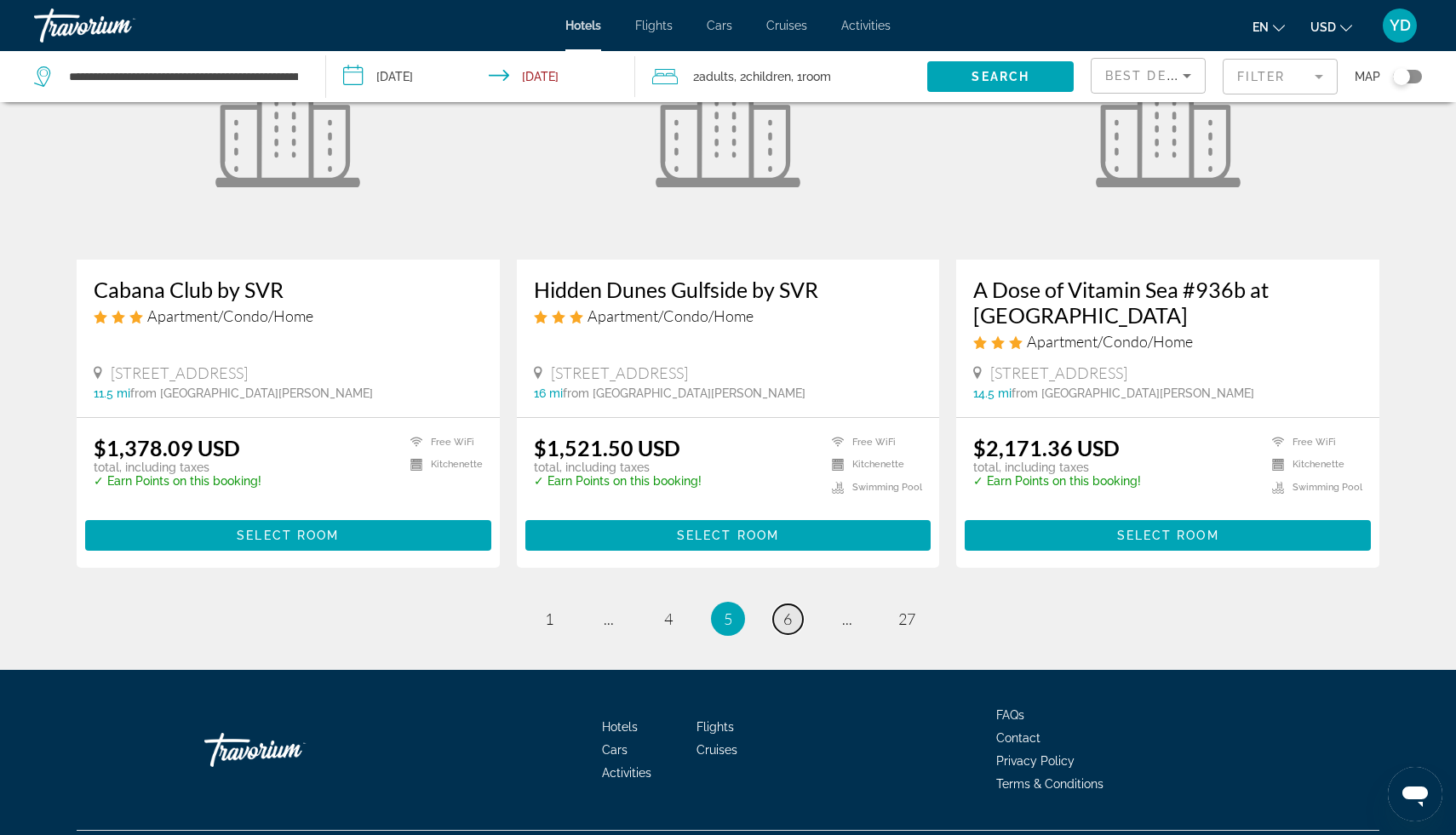
scroll to position [2063, 0]
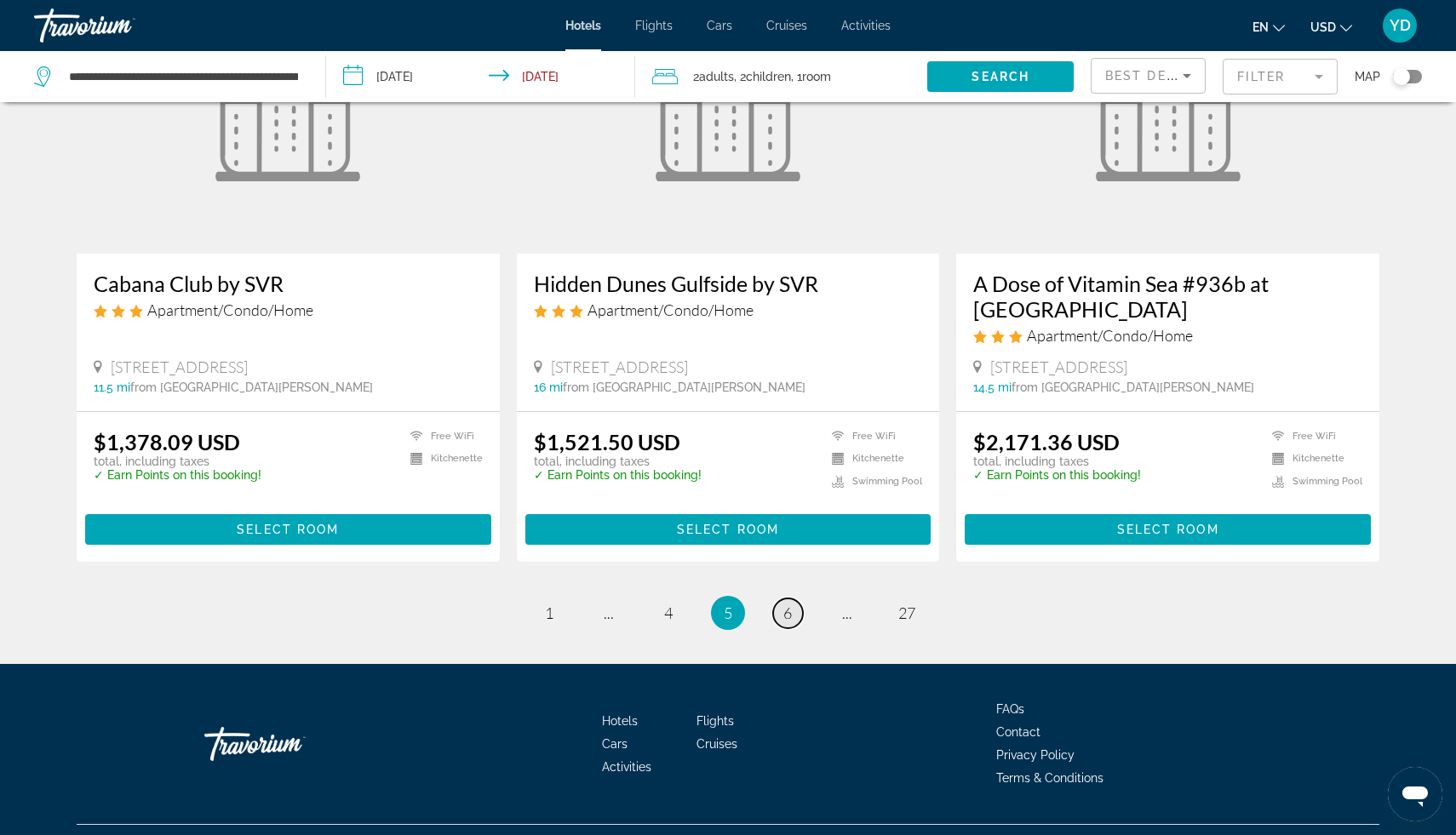
click at [783, 599] on link "page 6" at bounding box center [787, 613] width 30 height 30
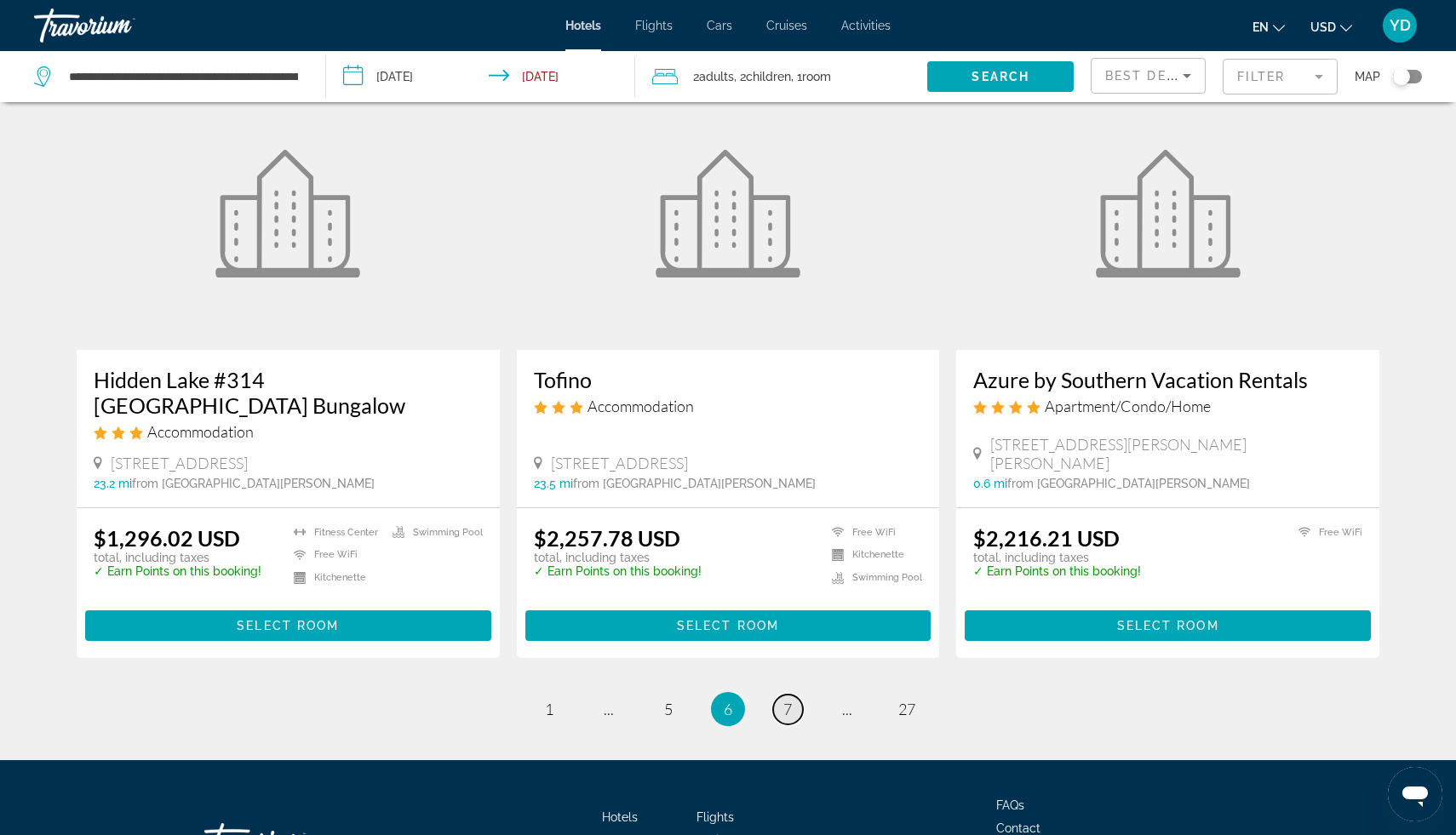
scroll to position [1960, 0]
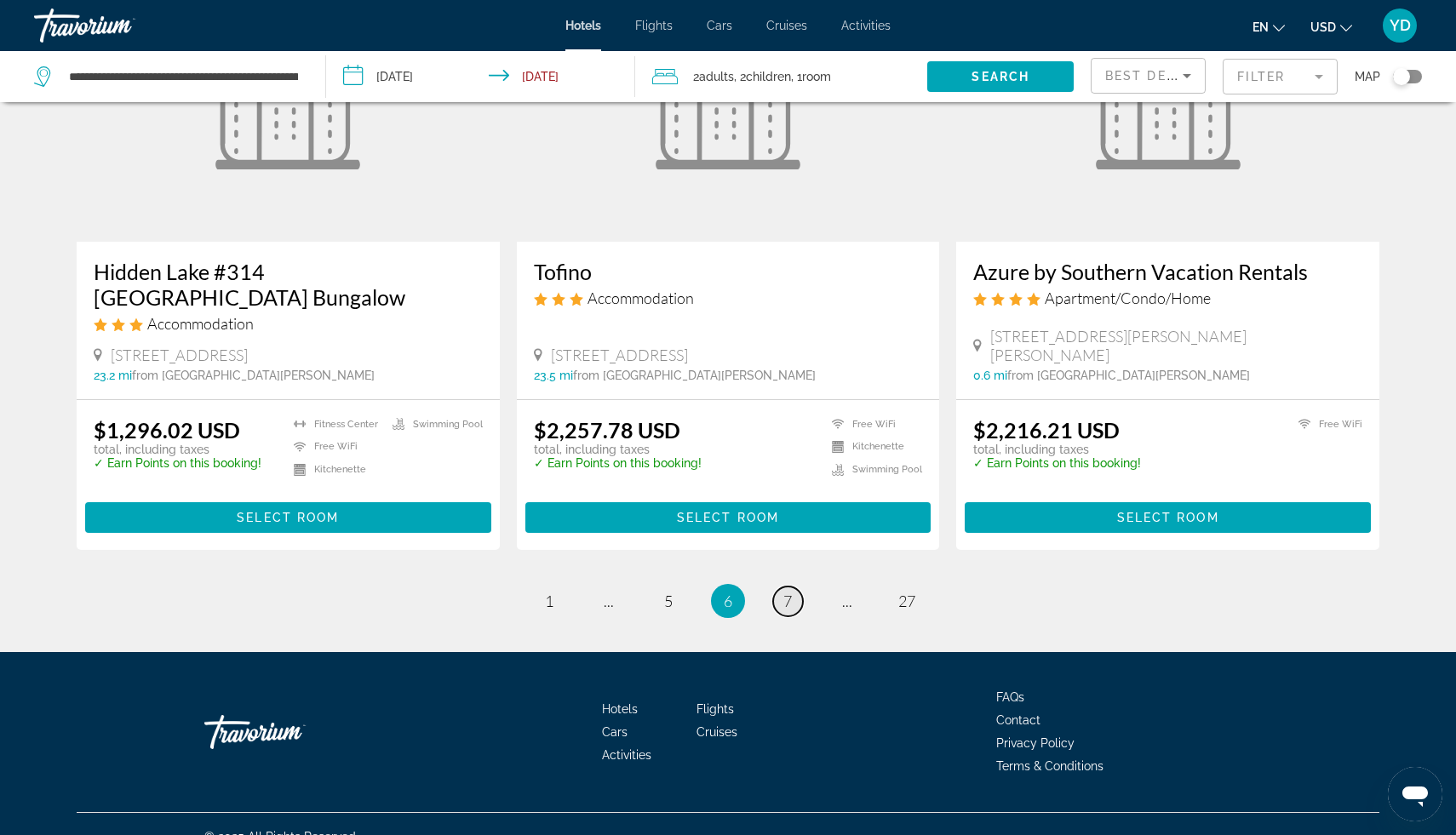
click at [788, 592] on span "7" at bounding box center [787, 601] width 9 height 18
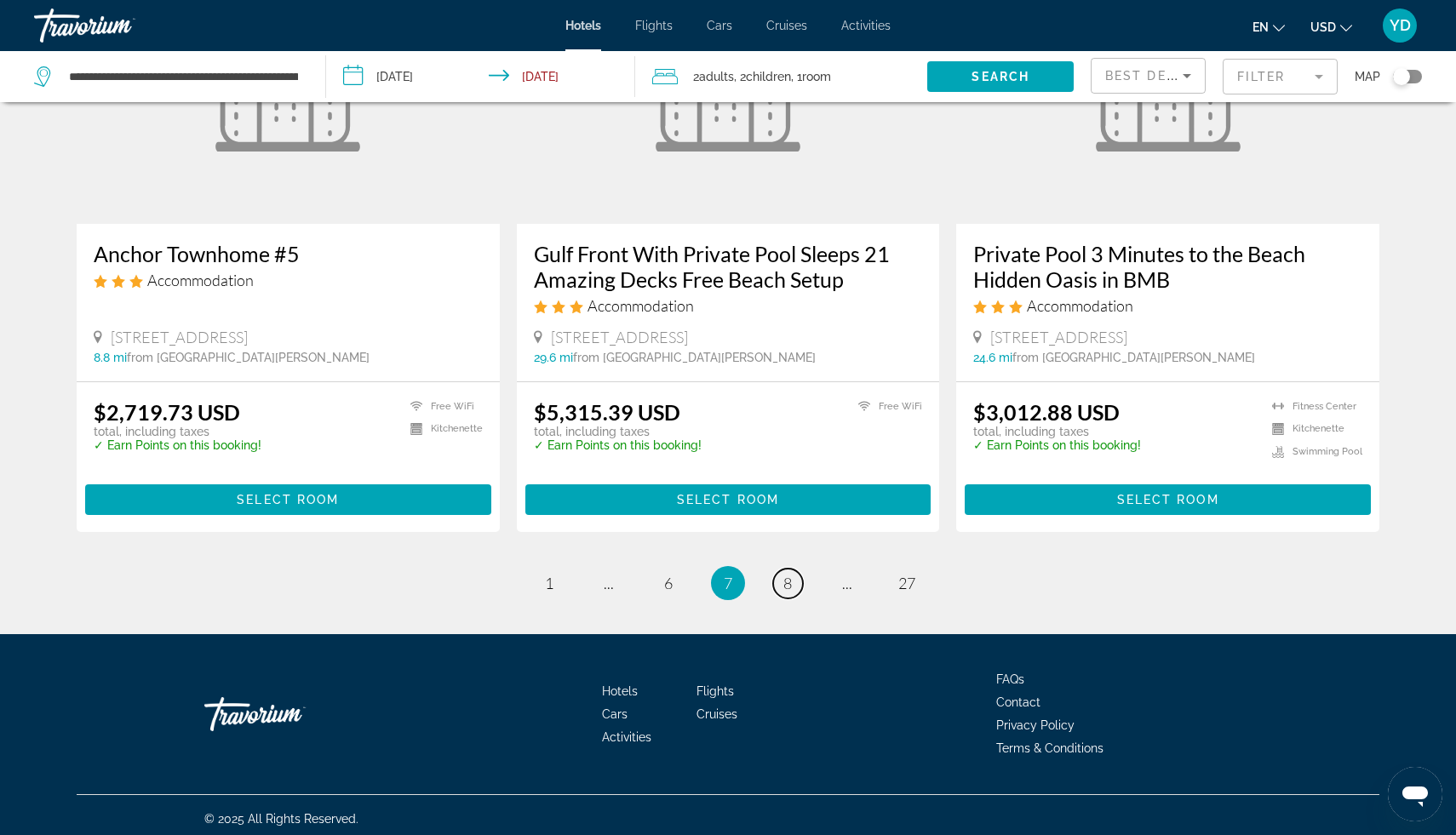
scroll to position [2063, 0]
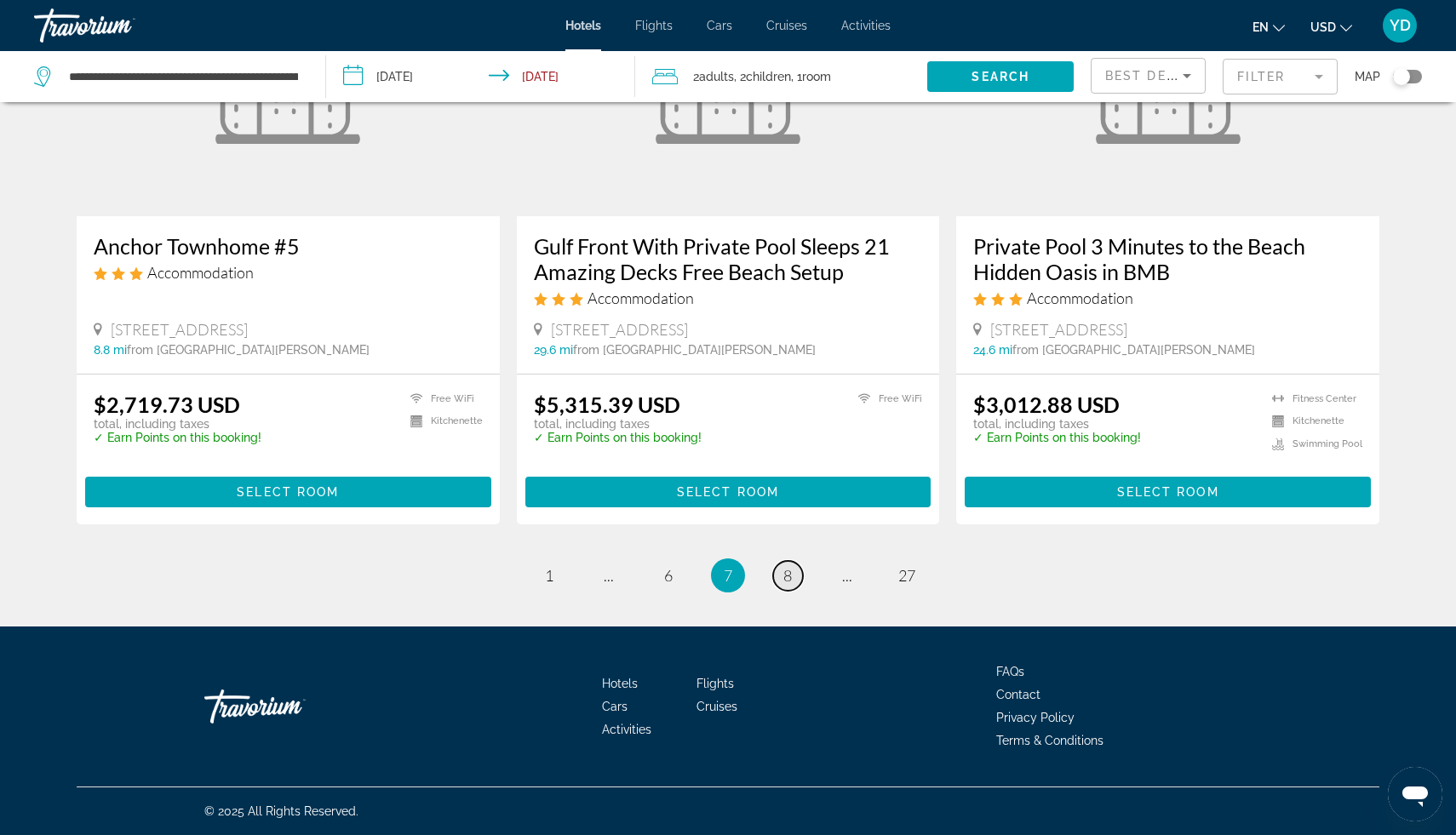
click at [785, 584] on span "8" at bounding box center [787, 575] width 9 height 18
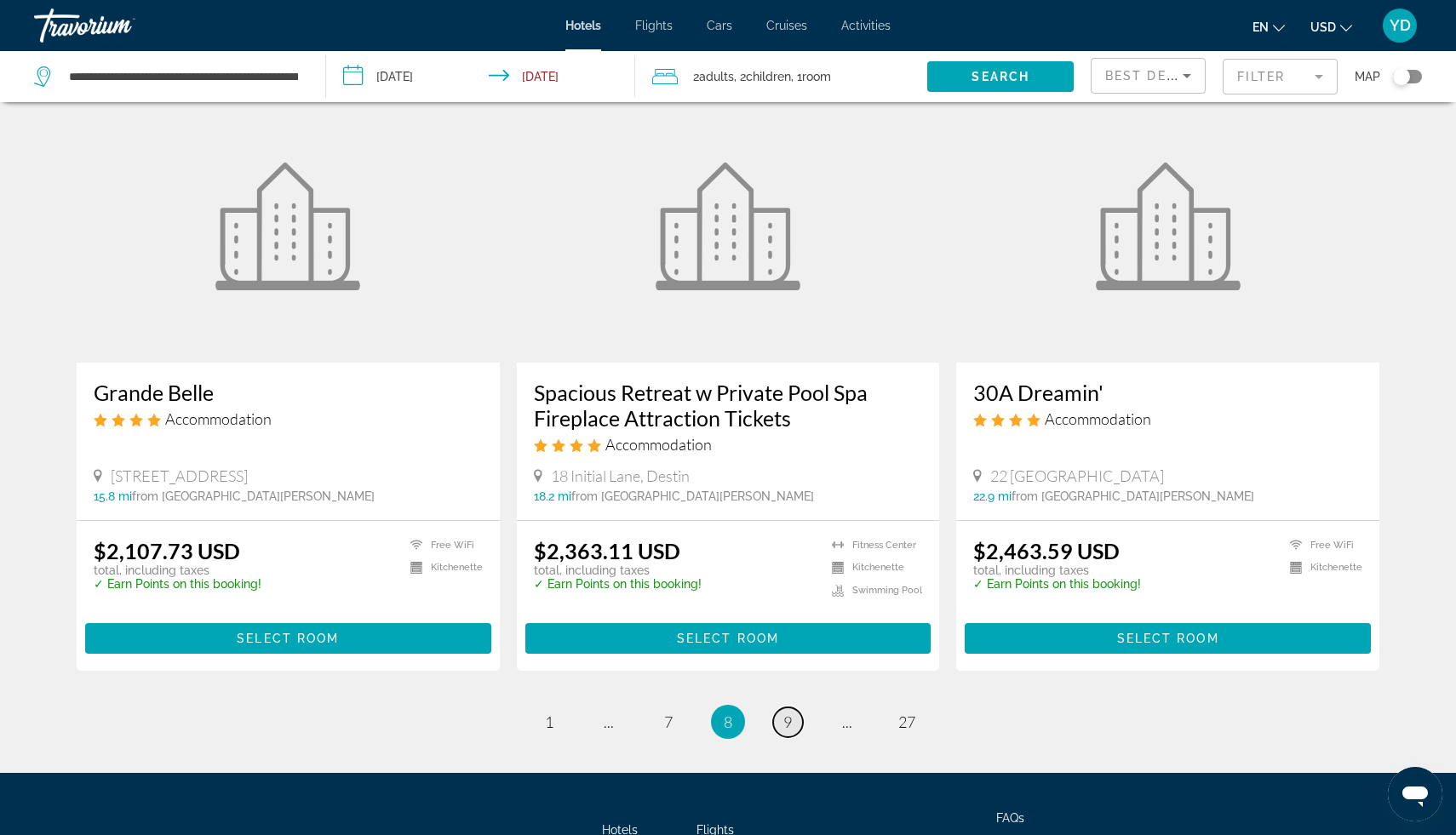
scroll to position [2037, 0]
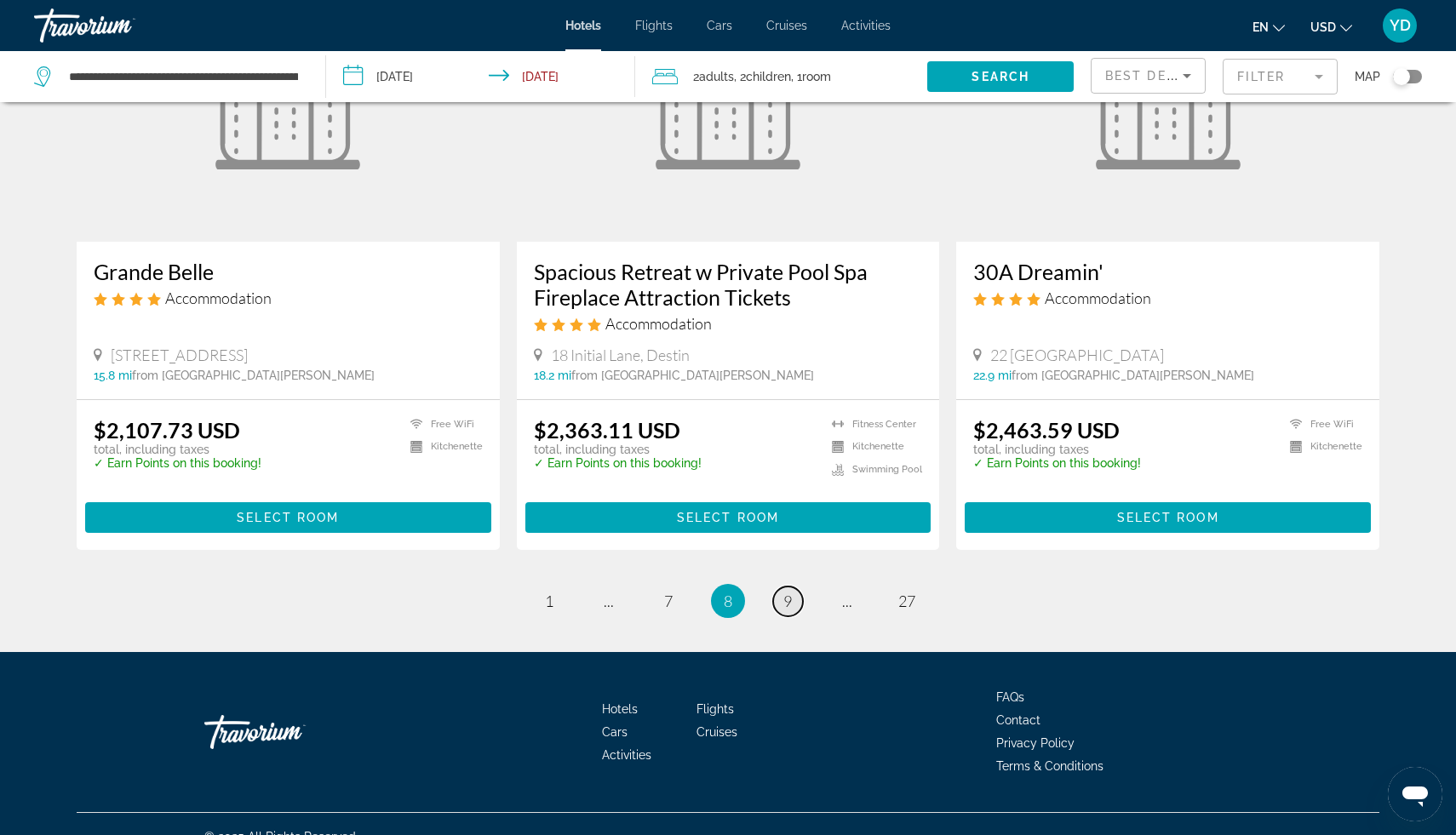
click at [792, 586] on link "page 9" at bounding box center [787, 601] width 30 height 30
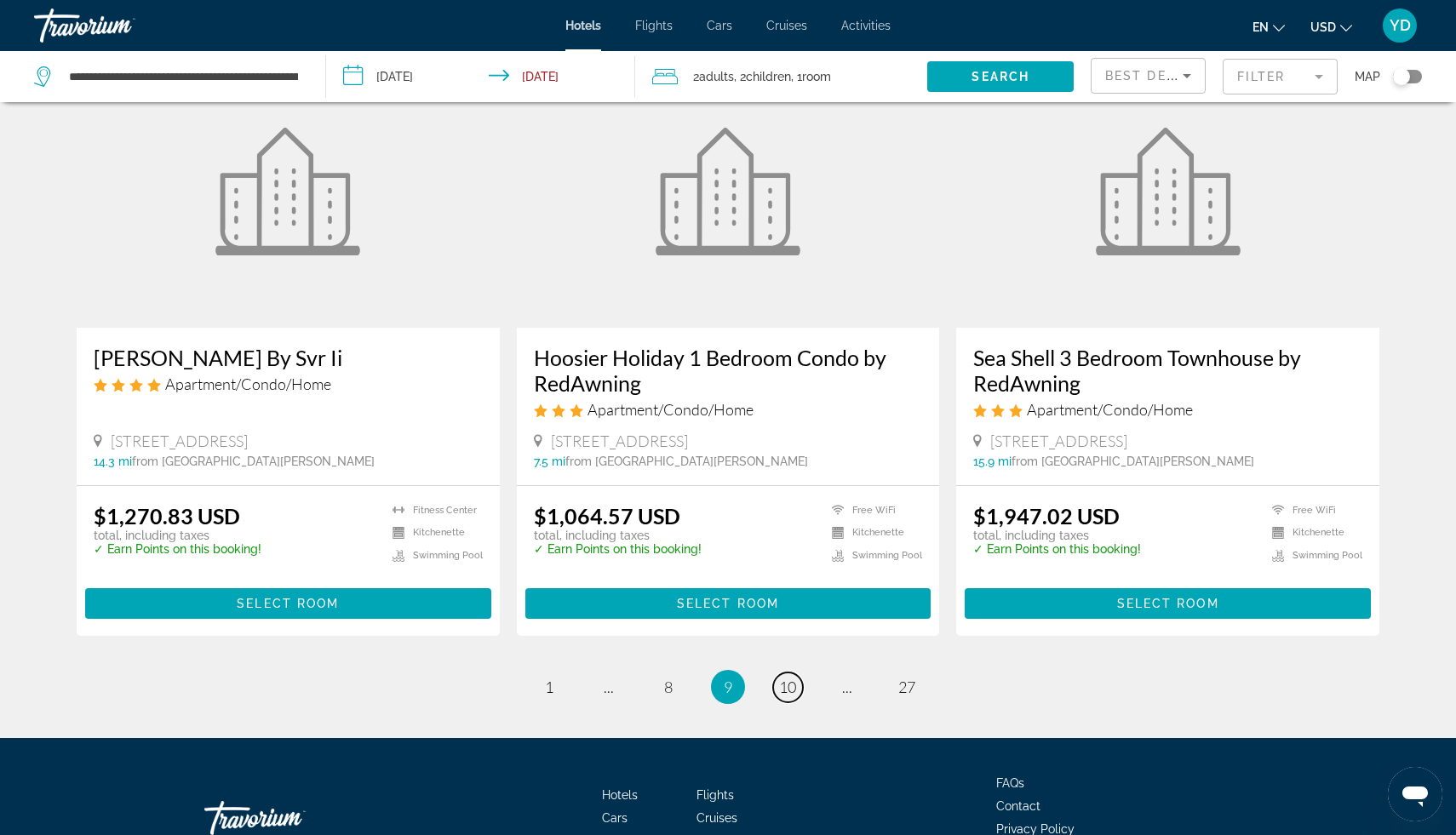
scroll to position [2030, 0]
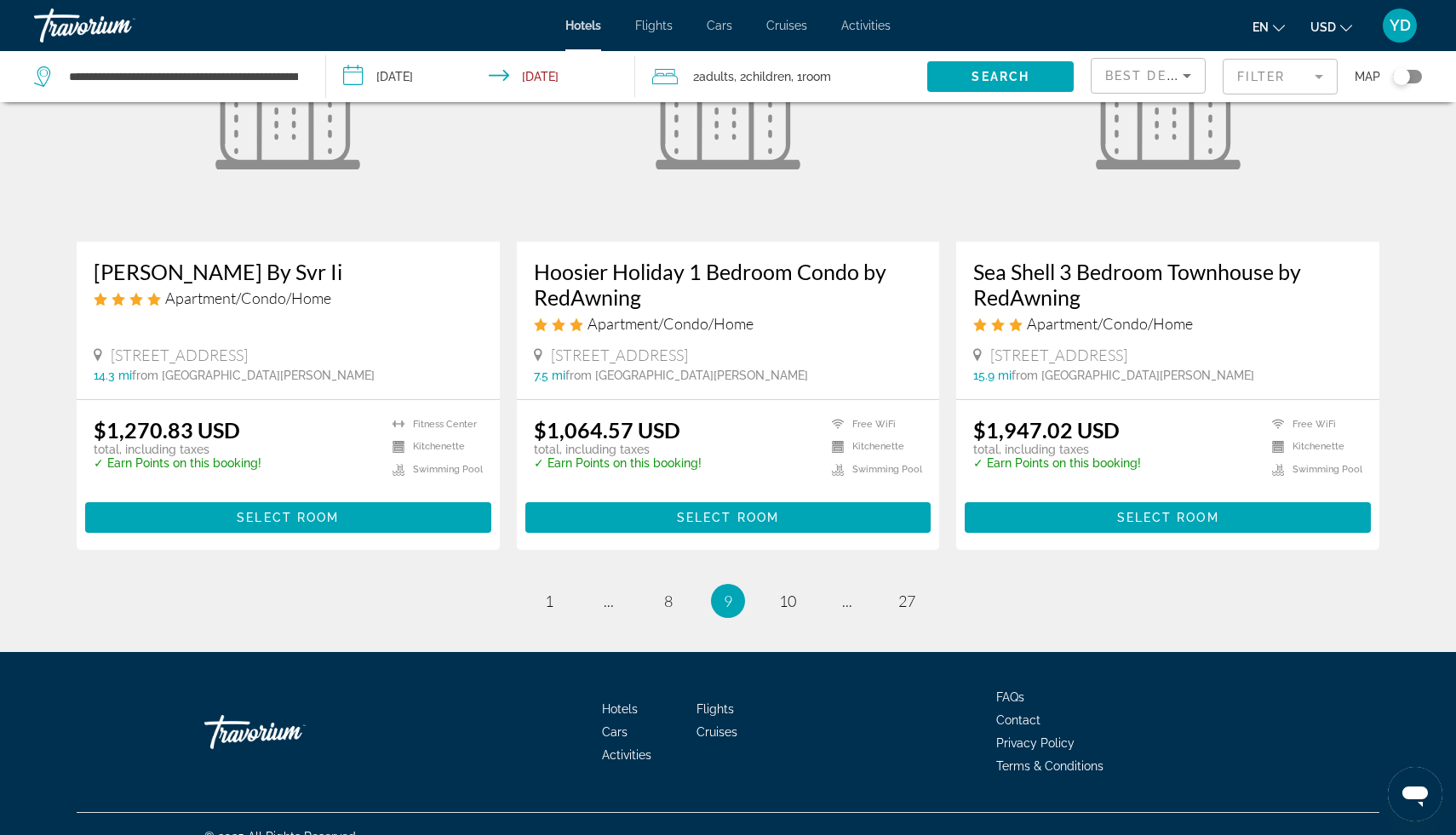
click at [1281, 77] on mat-form-field "Filter" at bounding box center [1280, 76] width 115 height 36
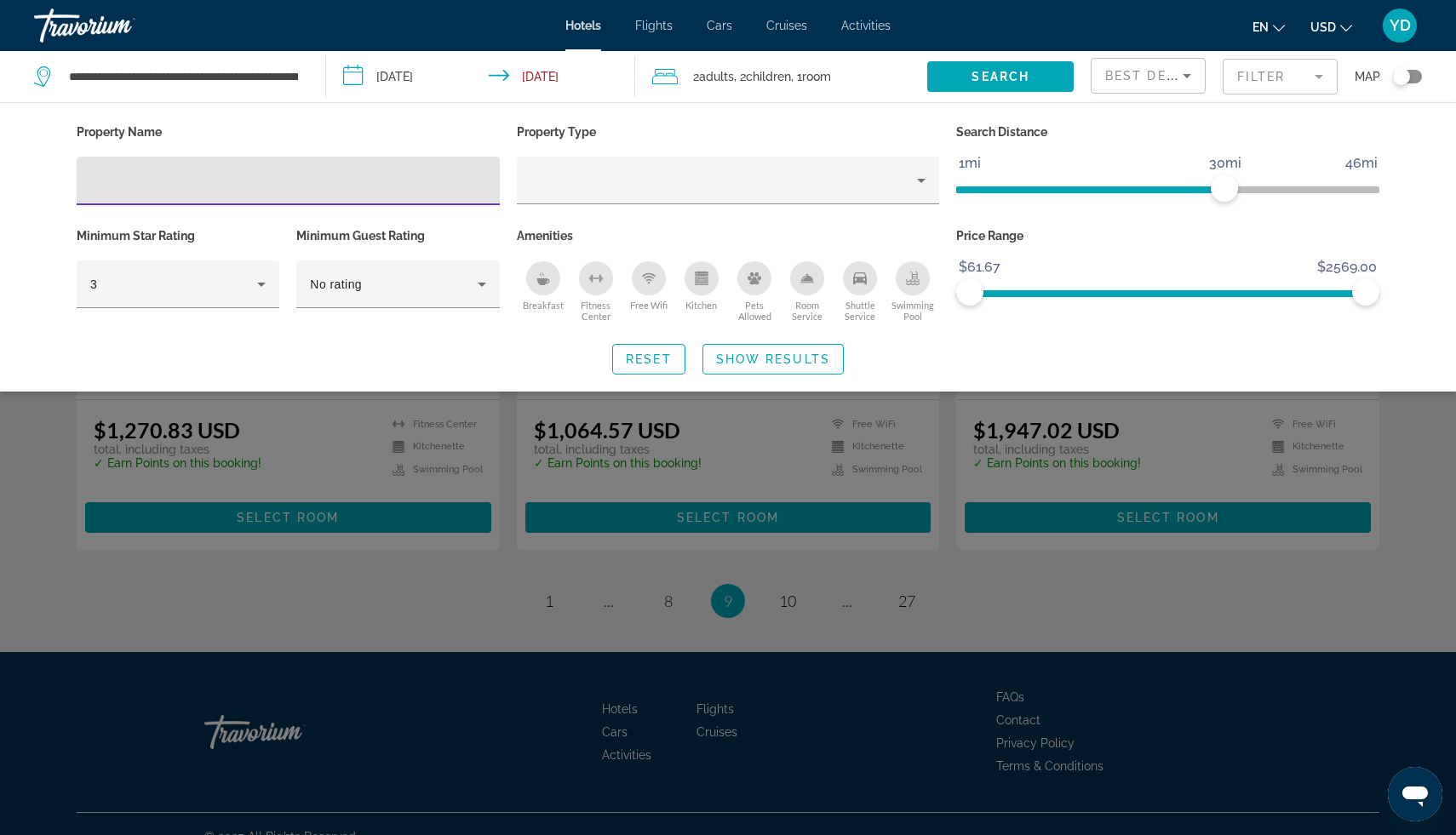
type input "*"
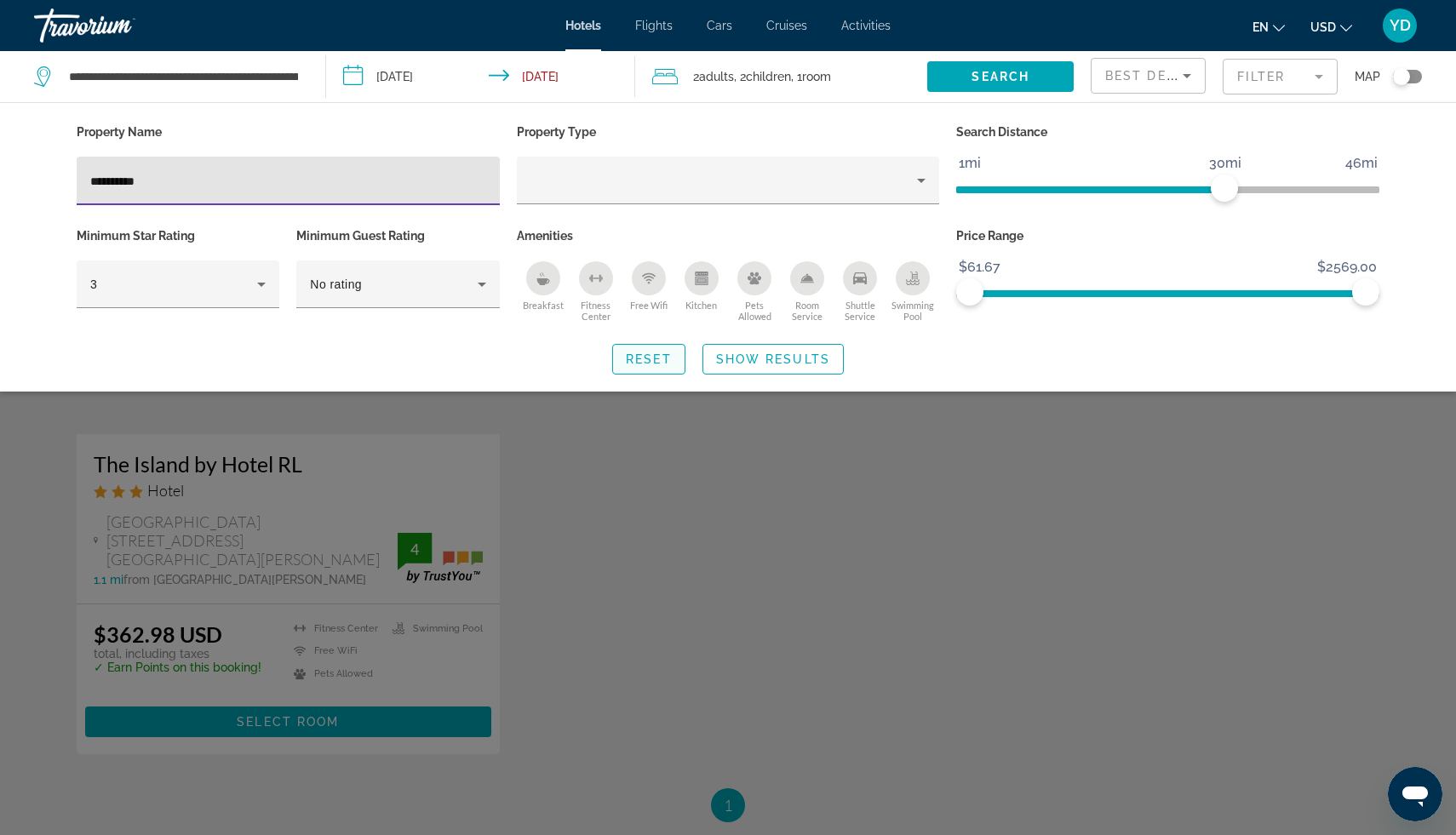
type input "**********"
click at [651, 358] on span "Reset" at bounding box center [649, 359] width 46 height 14
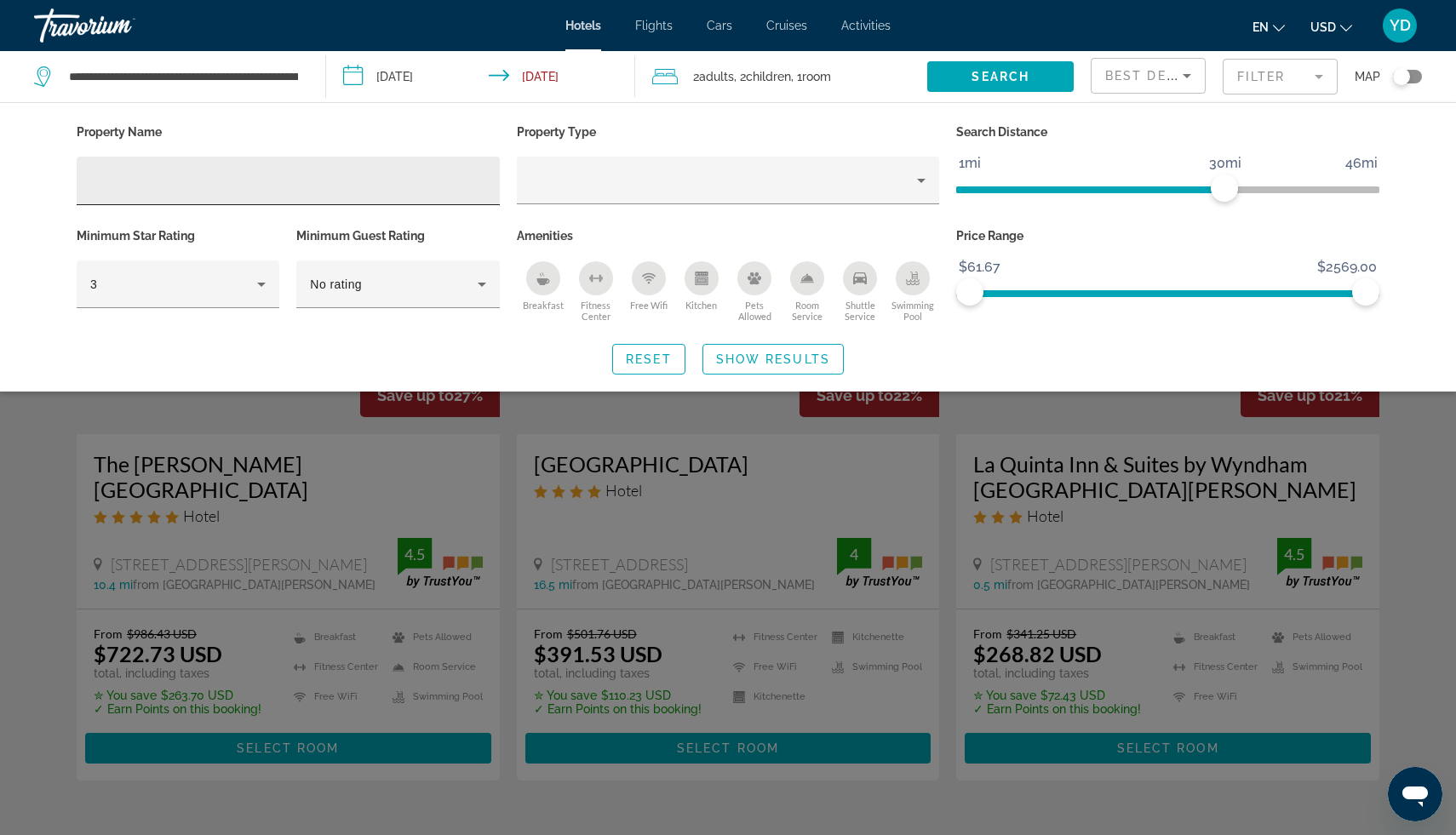
click at [321, 174] on input "Hotel Filters" at bounding box center [287, 181] width 396 height 20
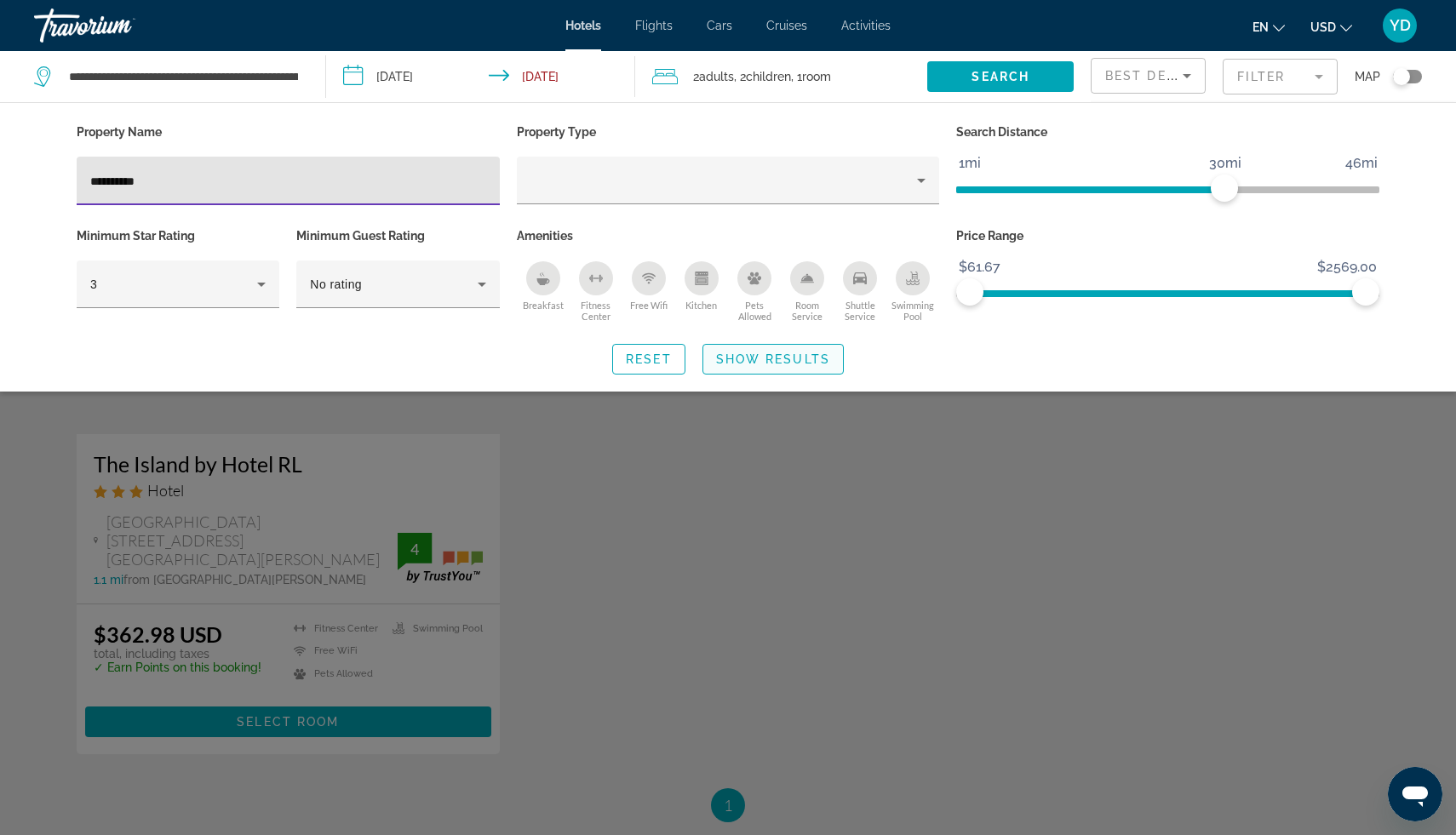
type input "**********"
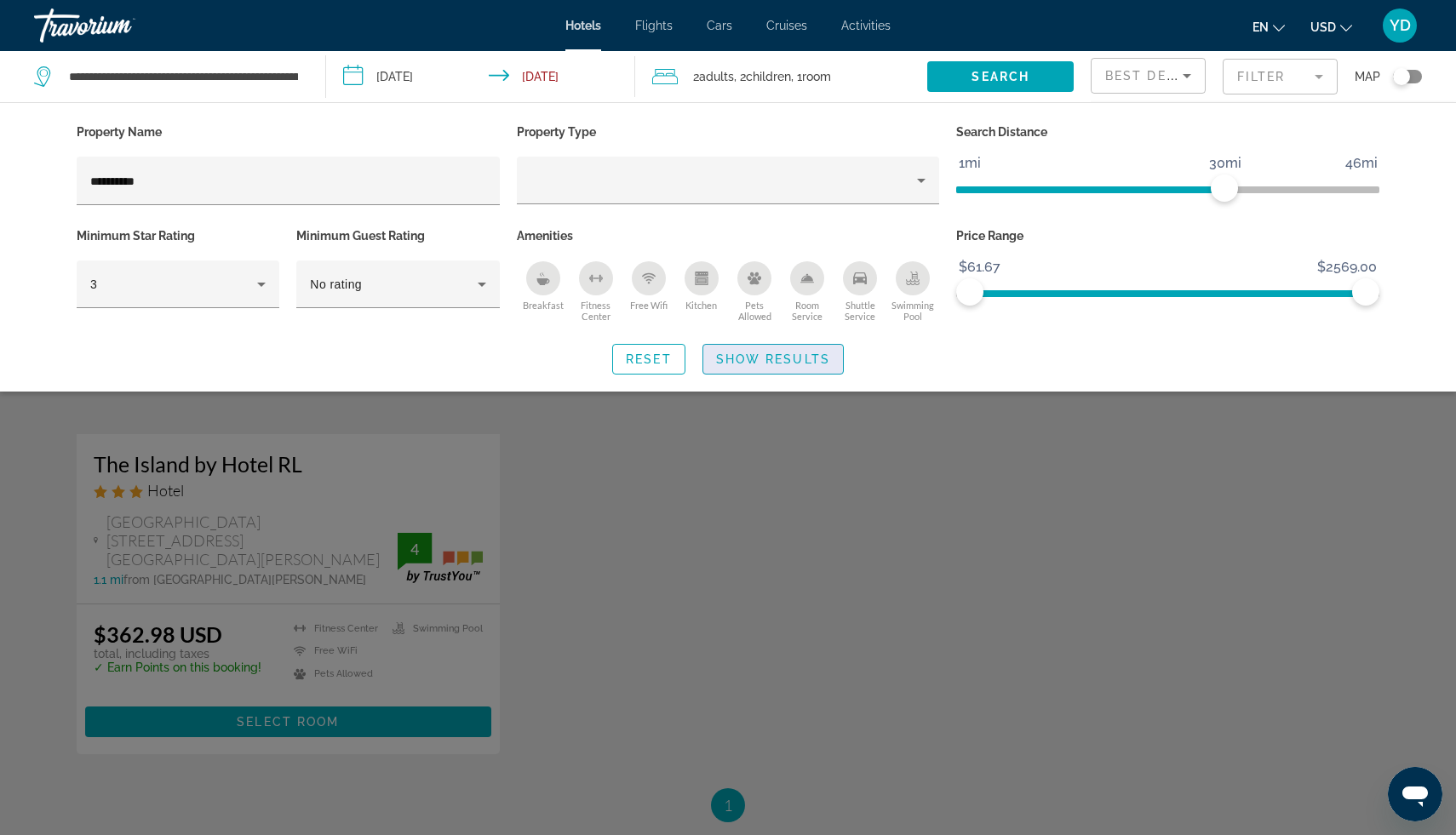
click at [755, 360] on span "Show Results" at bounding box center [773, 359] width 114 height 14
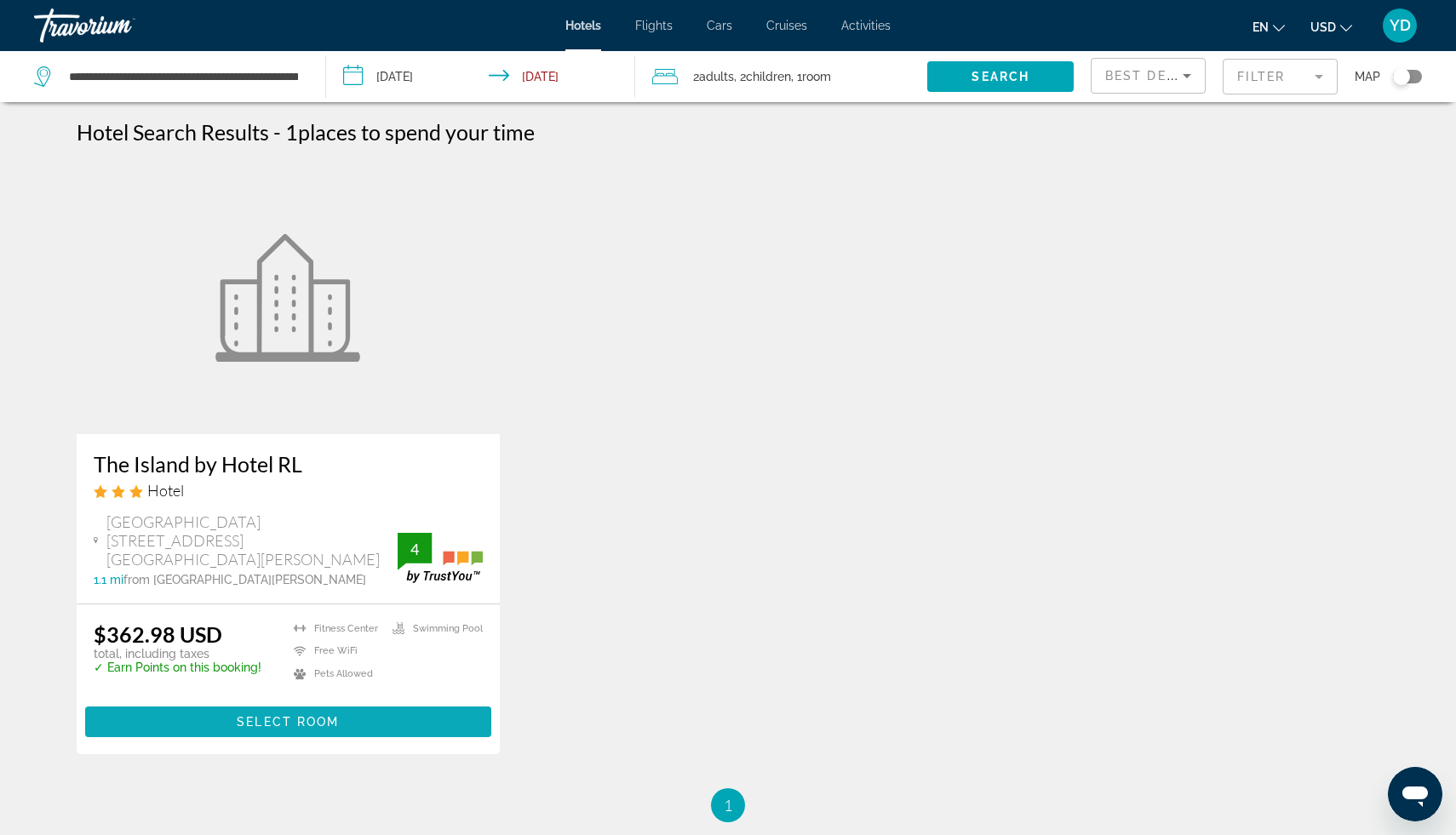
click at [315, 715] on span "Select Room" at bounding box center [288, 722] width 103 height 14
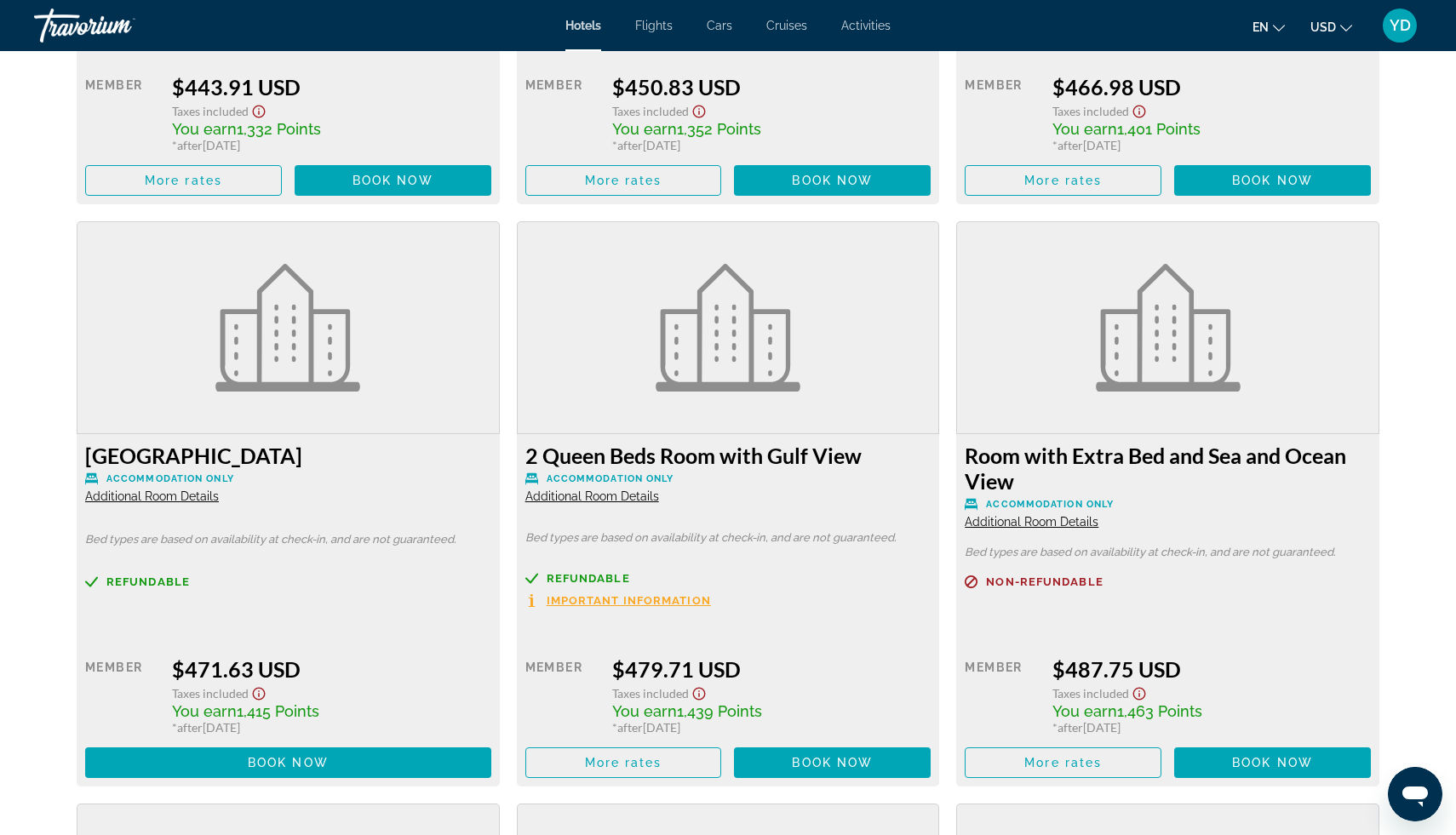
scroll to position [4500, 0]
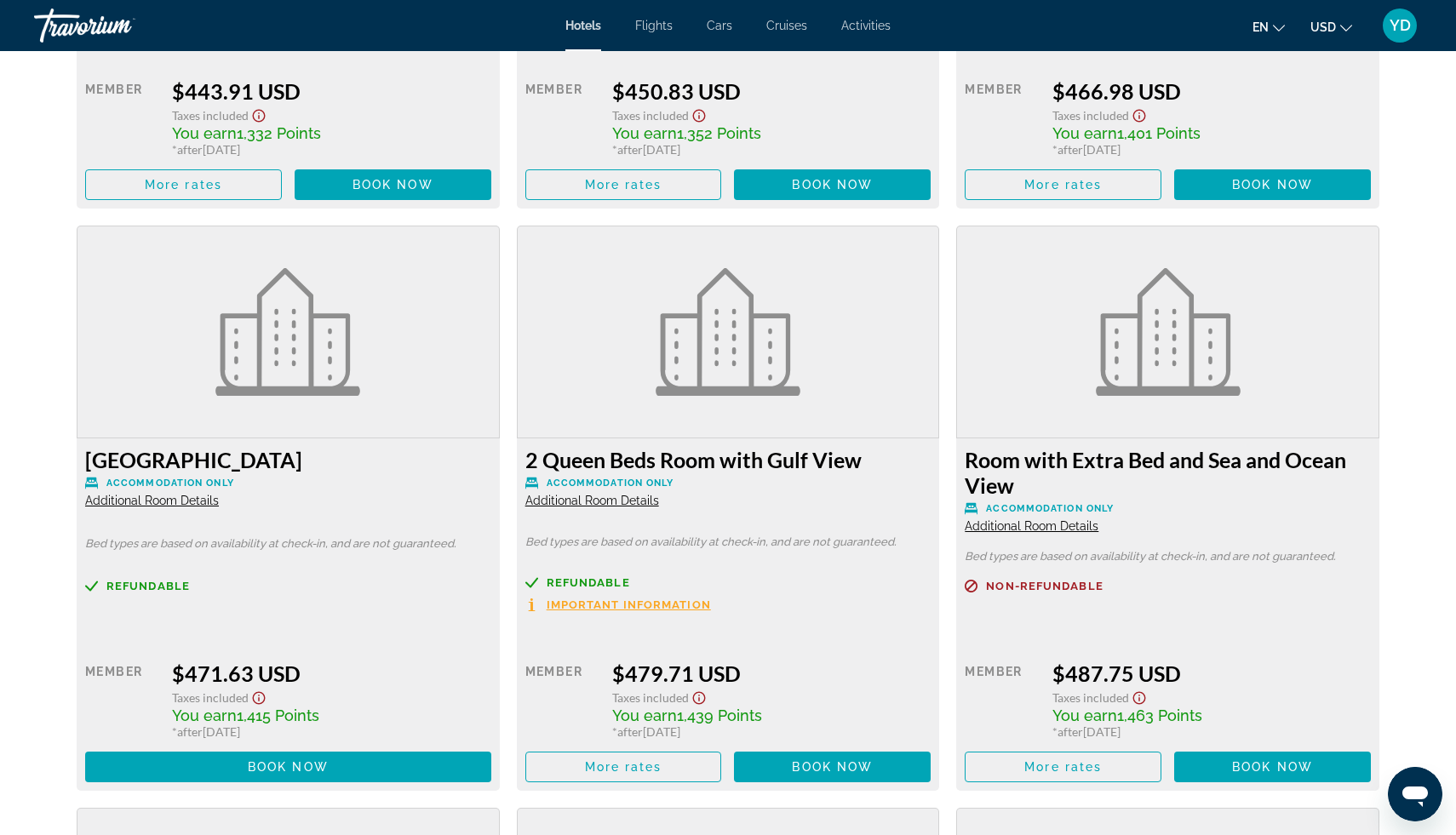
click at [643, 601] on span "Important Information" at bounding box center [629, 605] width 164 height 11
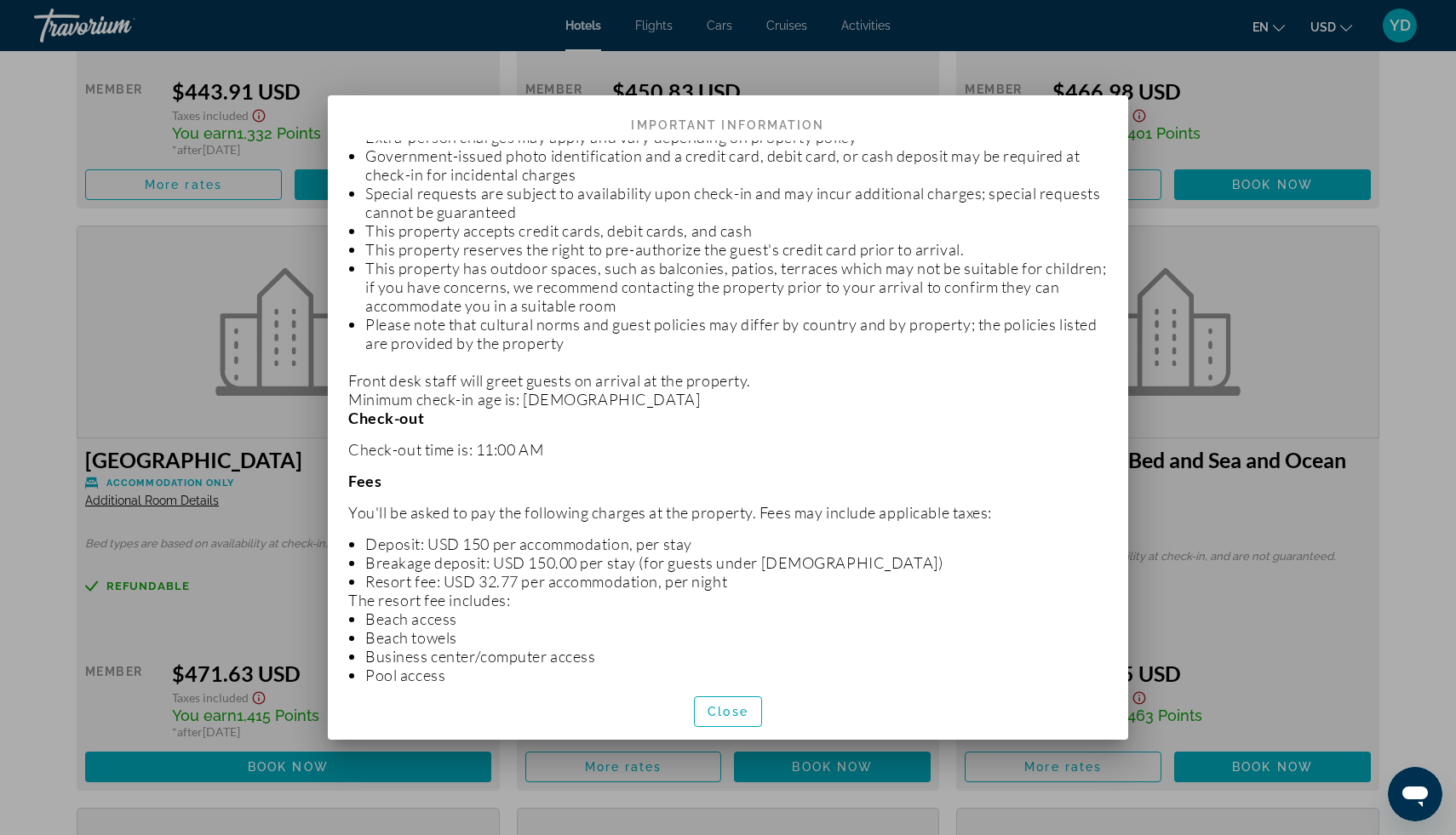
scroll to position [144, 0]
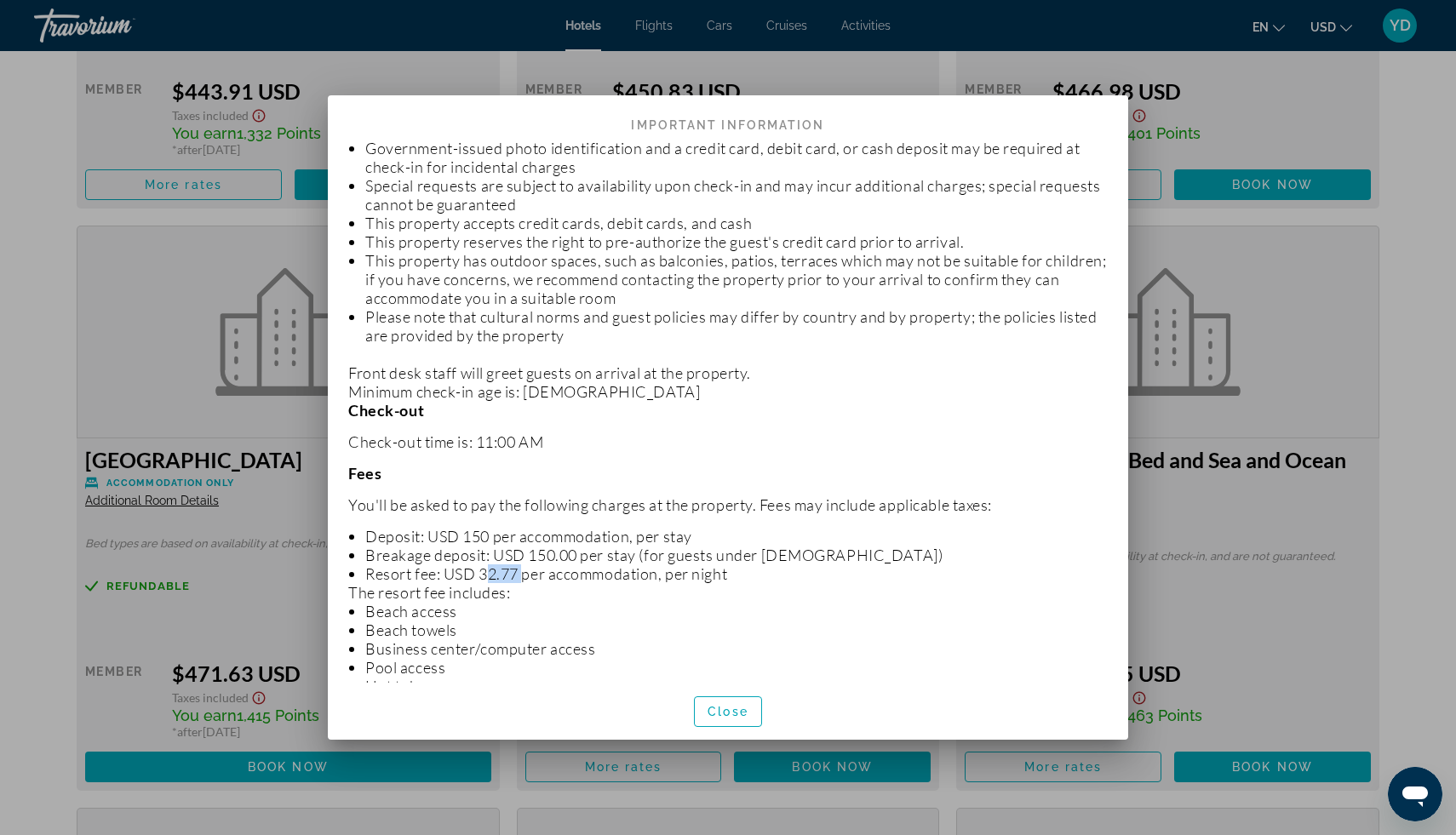
drag, startPoint x: 486, startPoint y: 575, endPoint x: 525, endPoint y: 579, distance: 39.2
click at [525, 579] on li "Resort fee: USD 32.77 per accommodation, per night" at bounding box center [736, 574] width 742 height 18
drag, startPoint x: 482, startPoint y: 575, endPoint x: 524, endPoint y: 578, distance: 42.1
click at [524, 578] on li "Resort fee: USD 32.77 per accommodation, per night" at bounding box center [736, 574] width 742 height 18
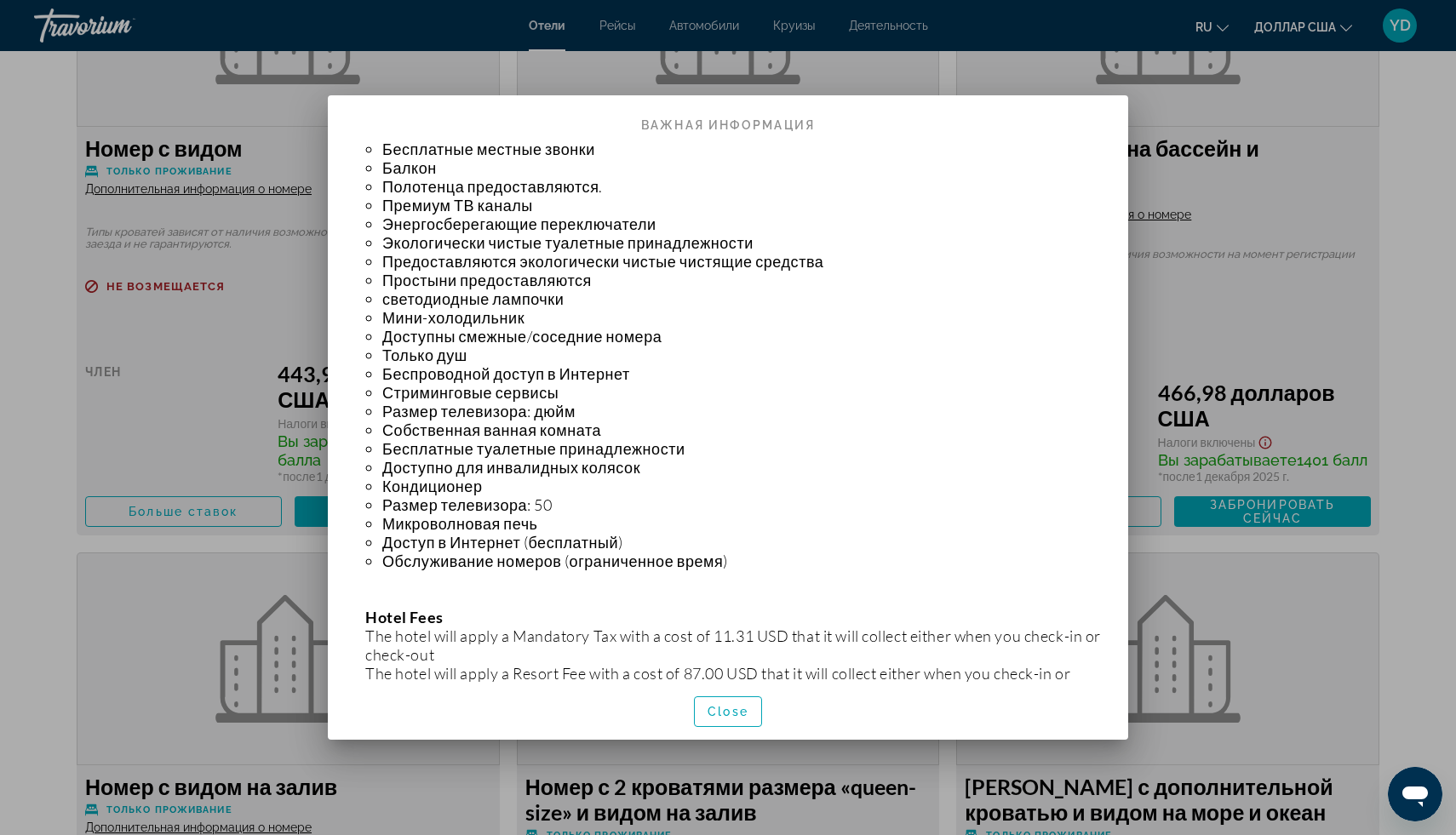
scroll to position [1600, 0]
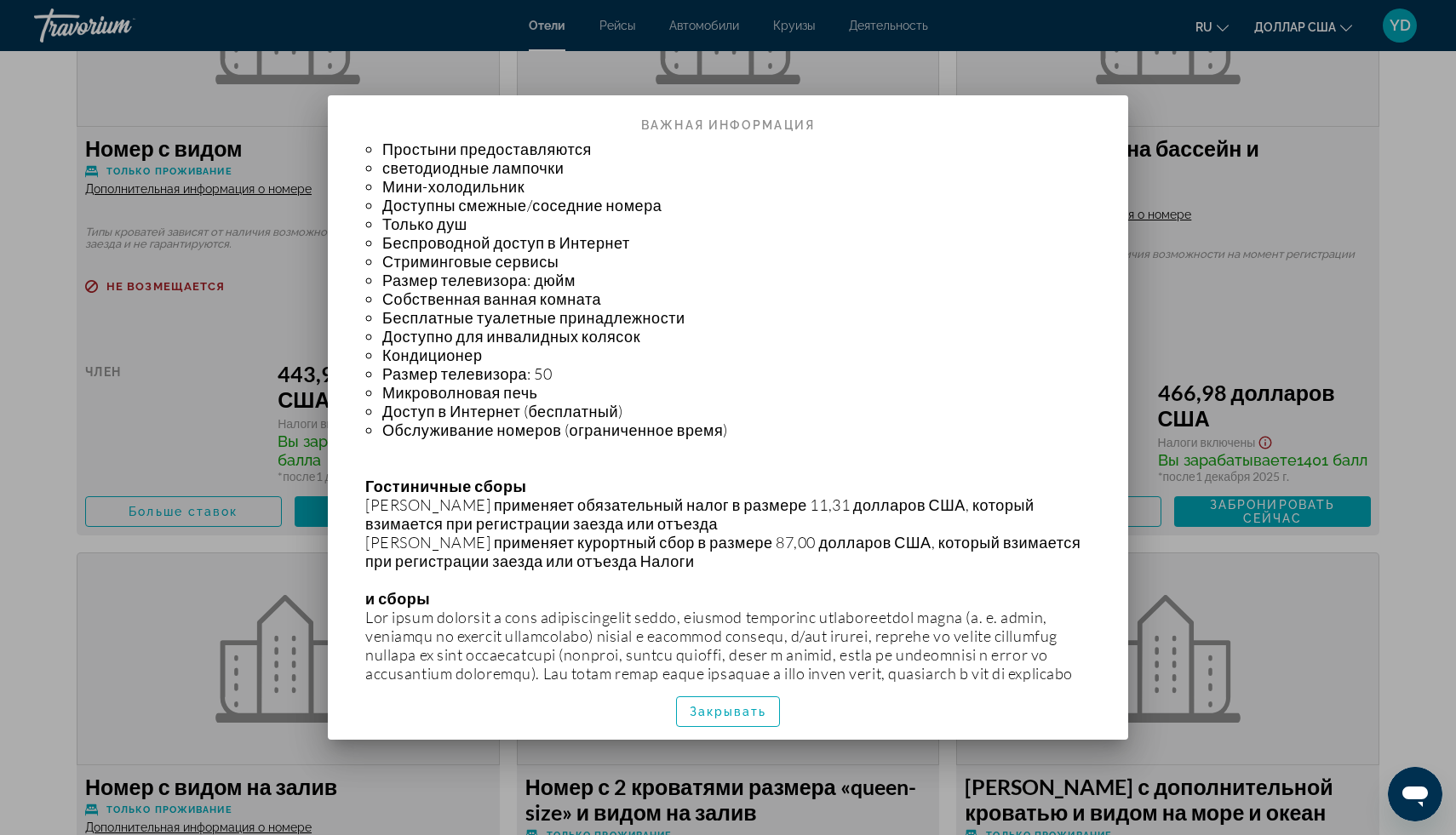
click at [695, 188] on li "Мини-холодильник" at bounding box center [745, 186] width 726 height 18
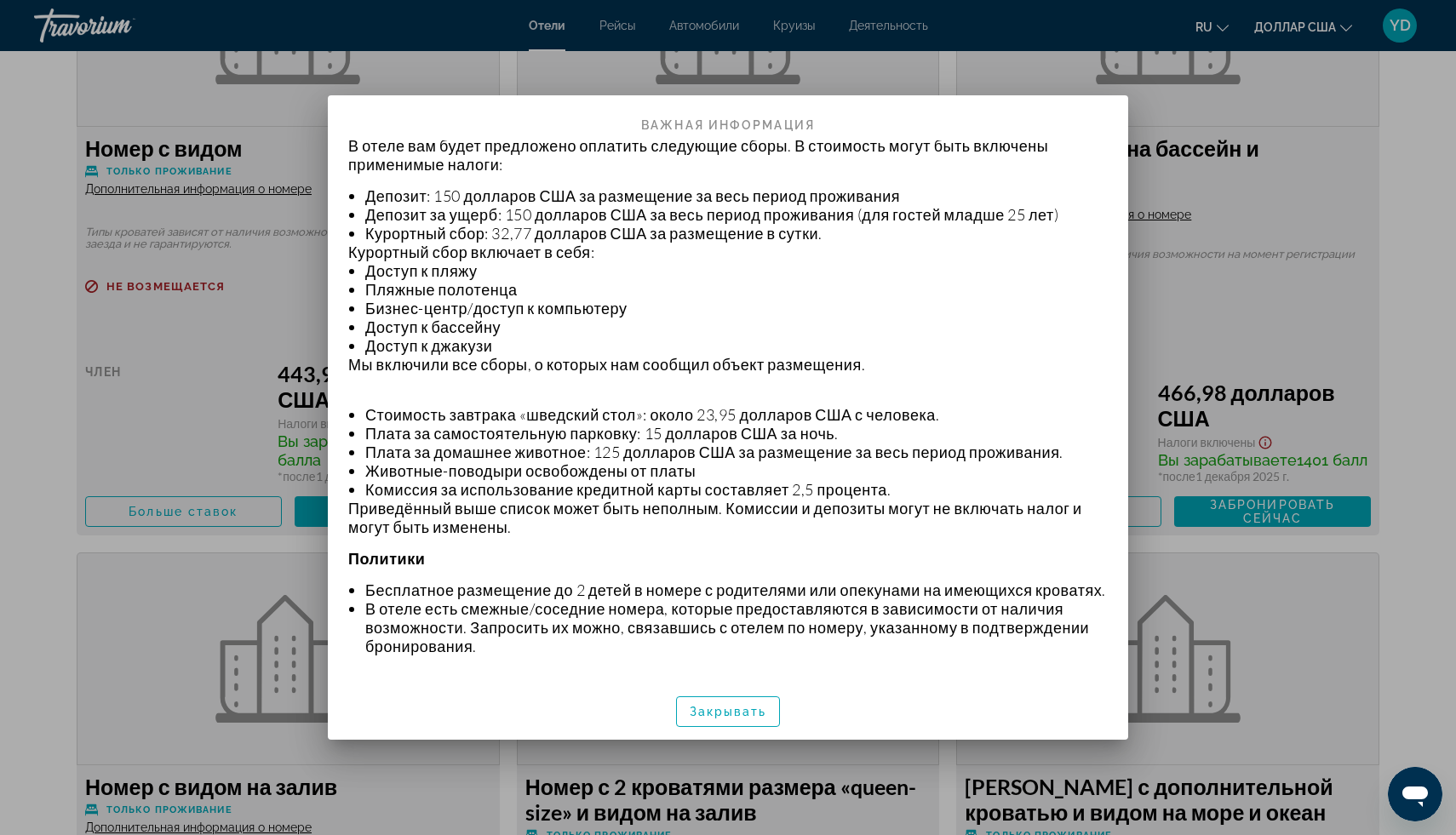
scroll to position [581, 0]
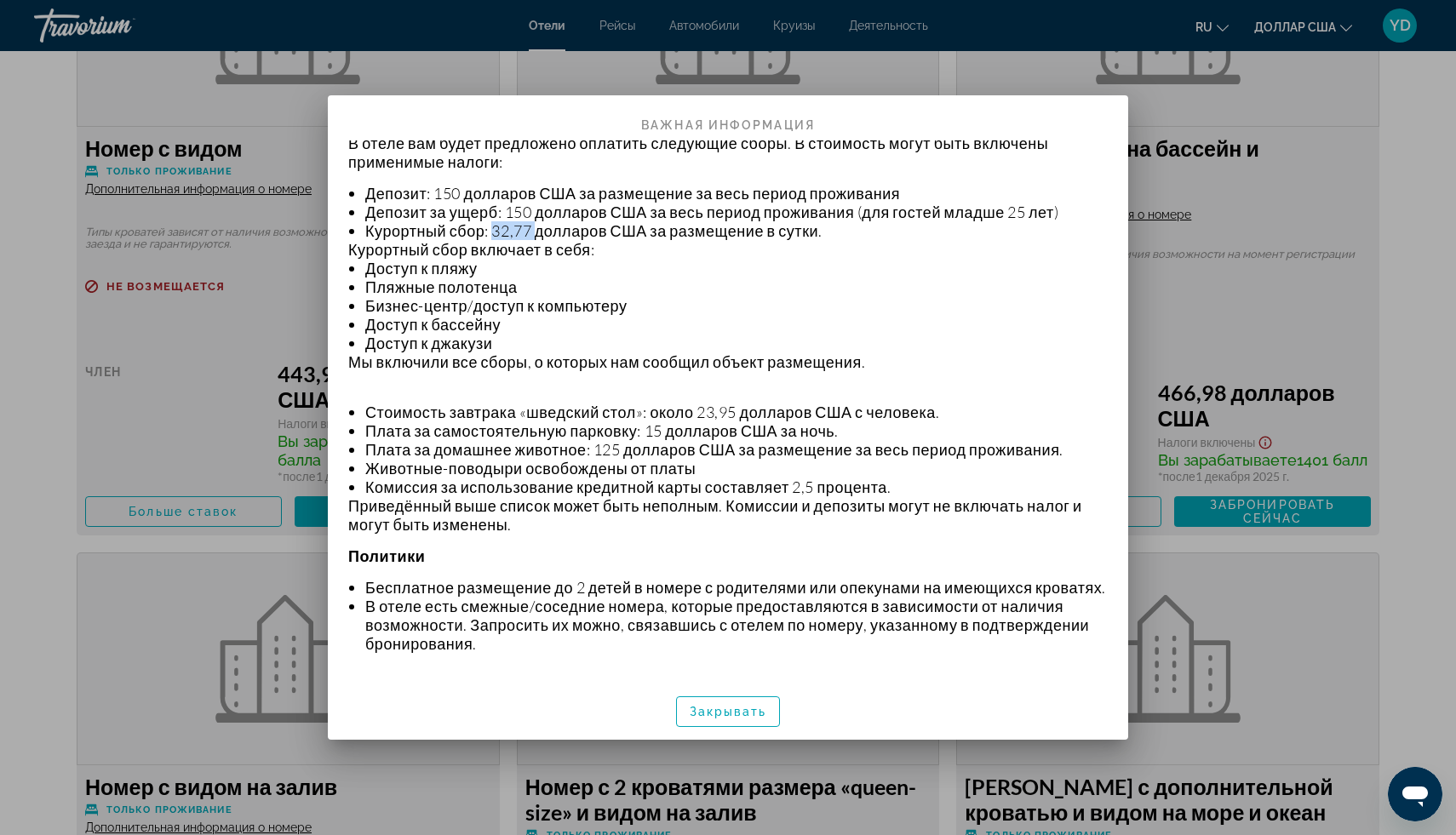
drag, startPoint x: 494, startPoint y: 233, endPoint x: 537, endPoint y: 233, distance: 43.0
click at [537, 233] on font "Курортный сбор: 32,77 долларов США за размещение в сутки." at bounding box center [594, 230] width 458 height 18
click at [536, 394] on p "Регистрироваться Время начала регистрации: 16:00 Время окончания регистрации: п…" at bounding box center [728, 696] width 759 height 2238
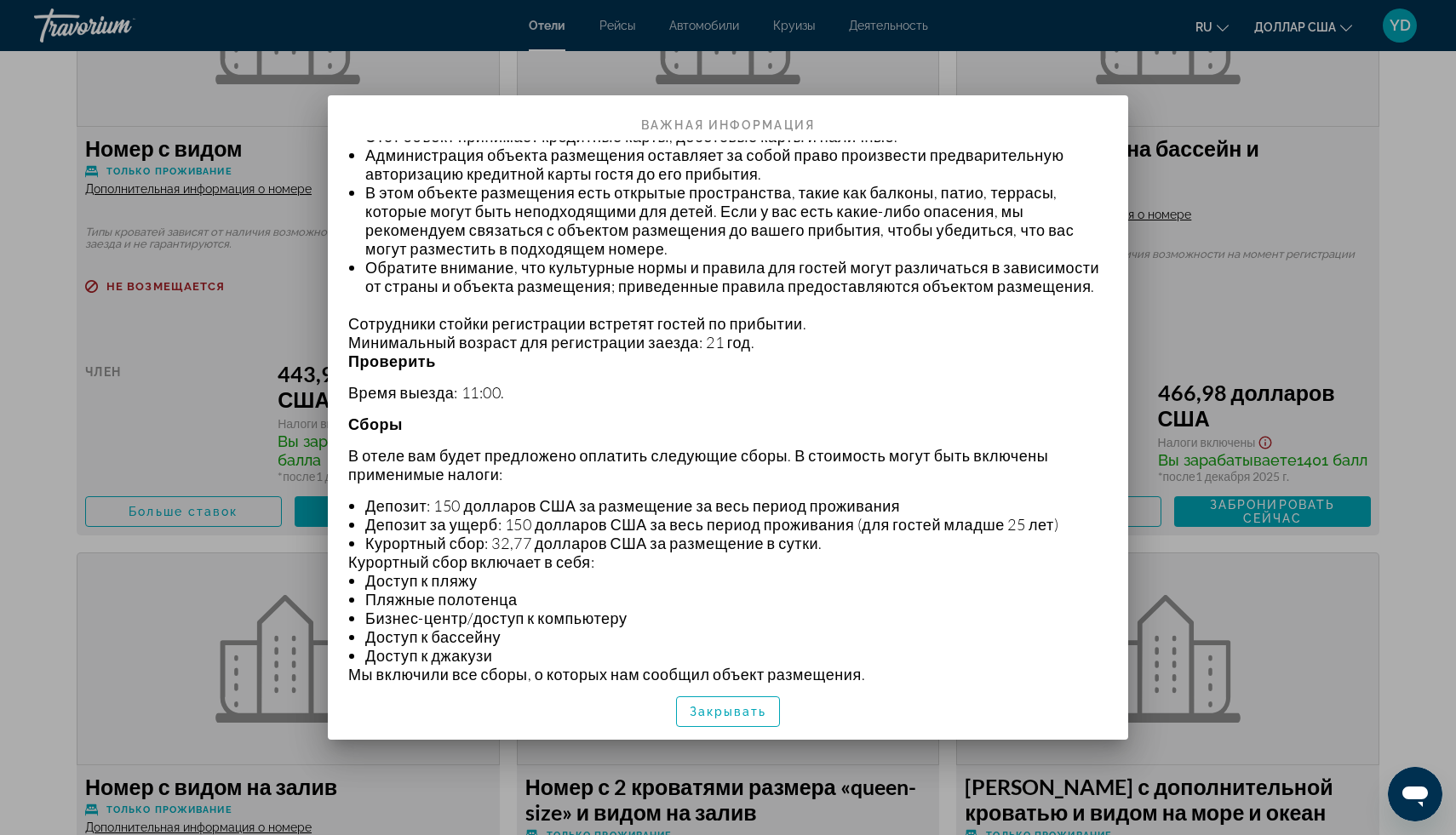
scroll to position [274, 0]
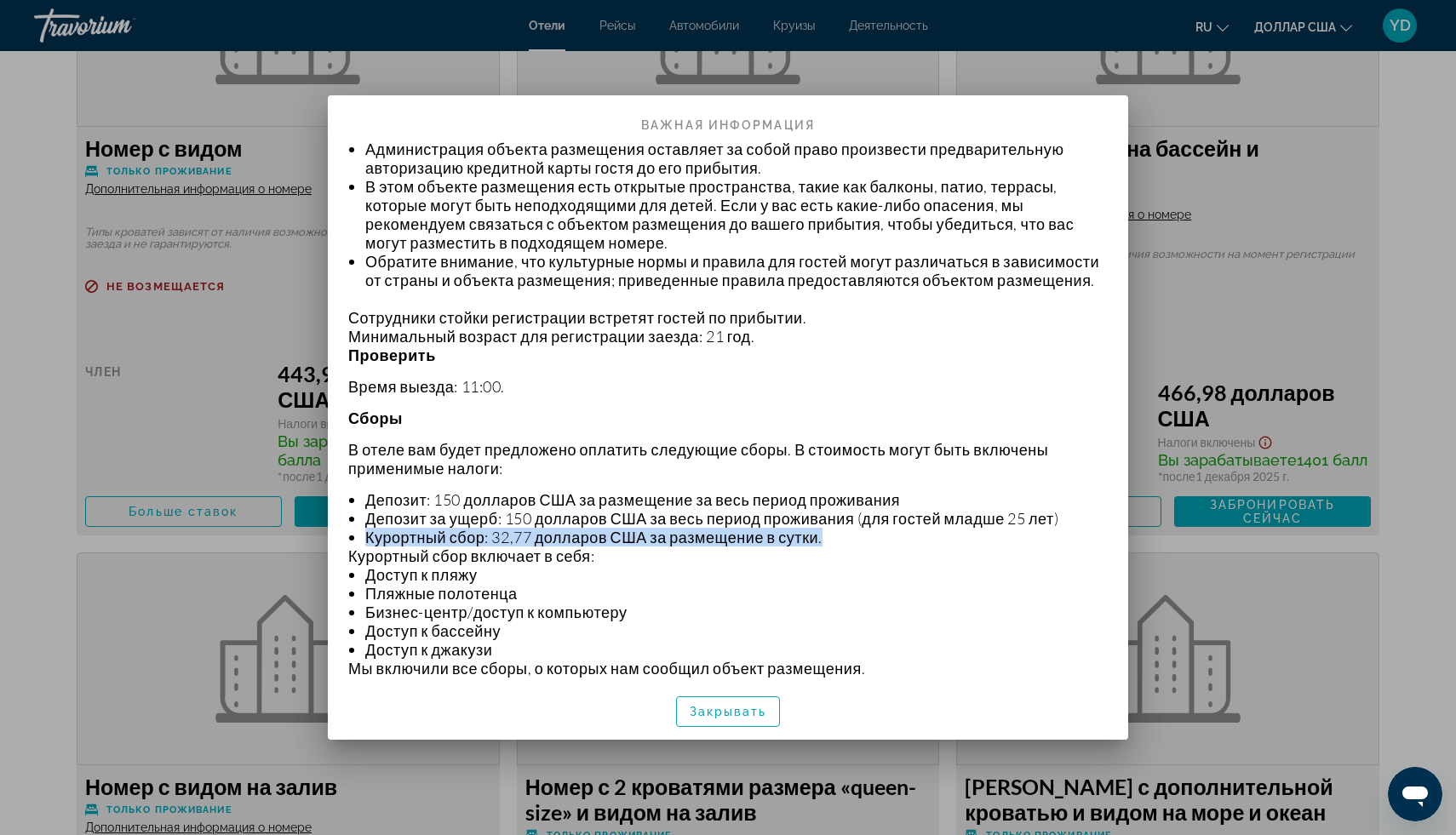
drag, startPoint x: 367, startPoint y: 536, endPoint x: 847, endPoint y: 544, distance: 480.1
click at [847, 544] on li "Курортный сбор: 32,77 долларов США за размещение в сутки." at bounding box center [736, 537] width 742 height 18
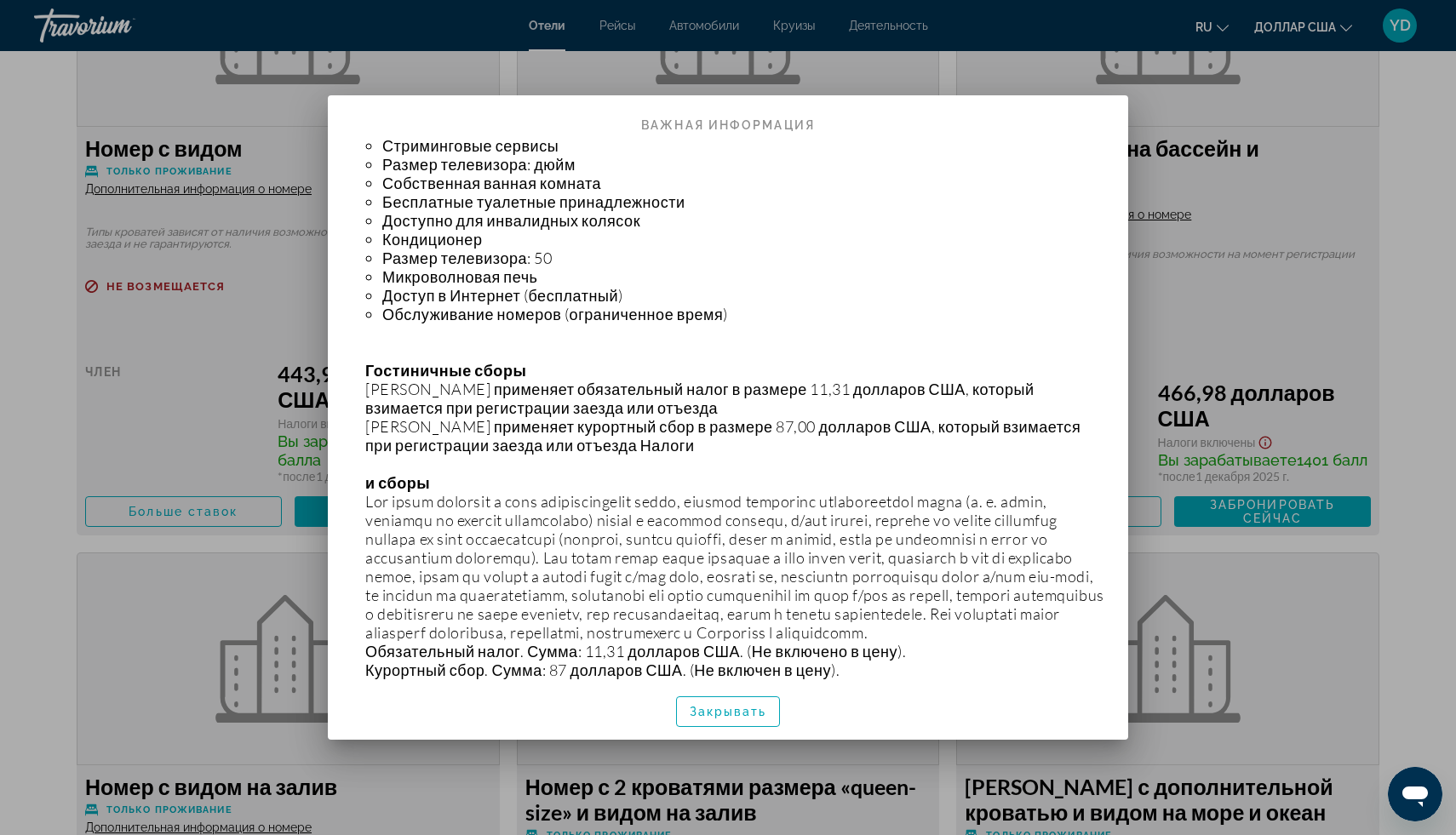
scroll to position [1747, 0]
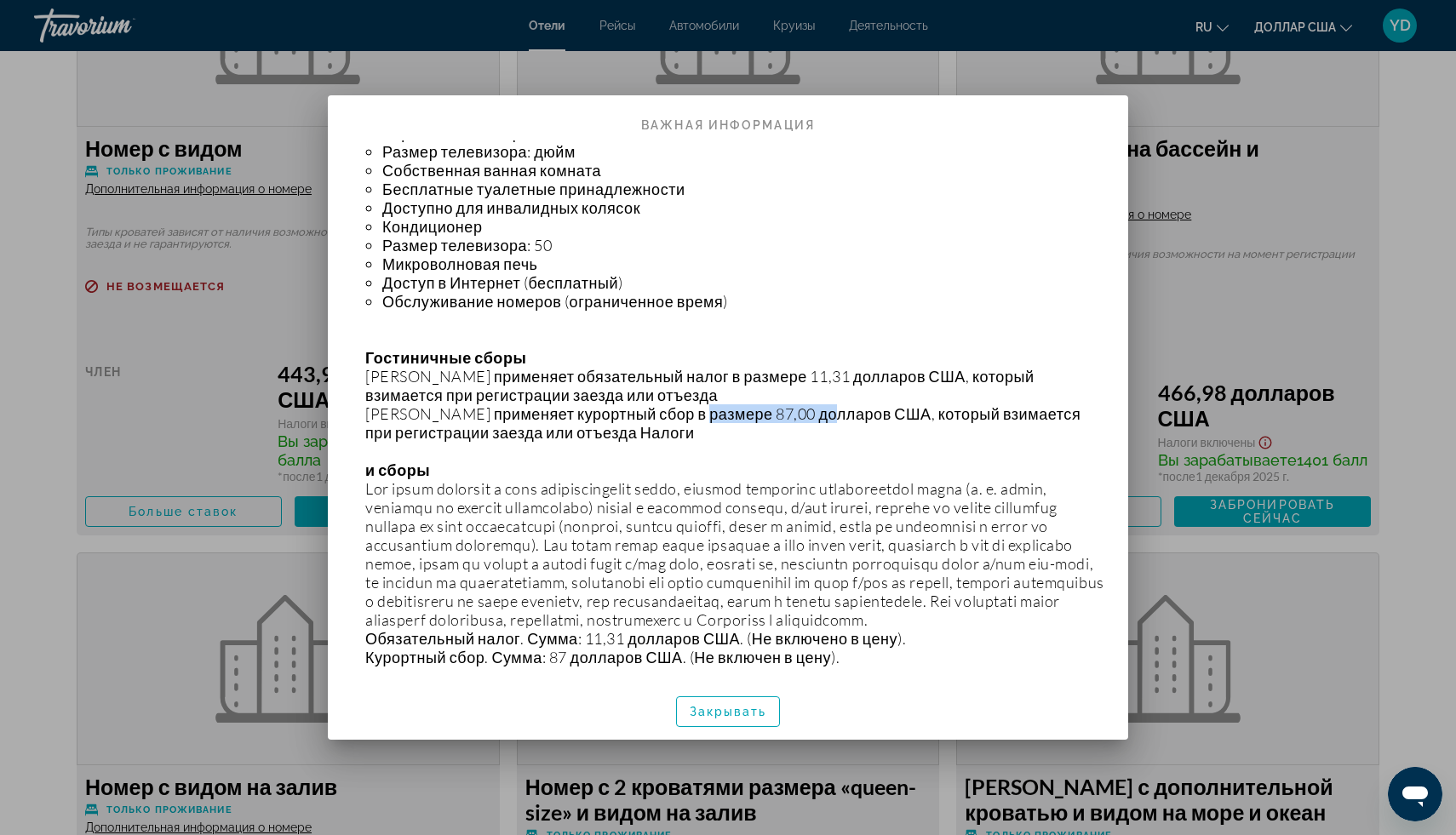
drag, startPoint x: 696, startPoint y: 393, endPoint x: 831, endPoint y: 395, distance: 135.0
click at [831, 404] on font "[PERSON_NAME] применяет курортный сбор в размере 87,00 долларов США, который вз…" at bounding box center [723, 423] width 715 height 38
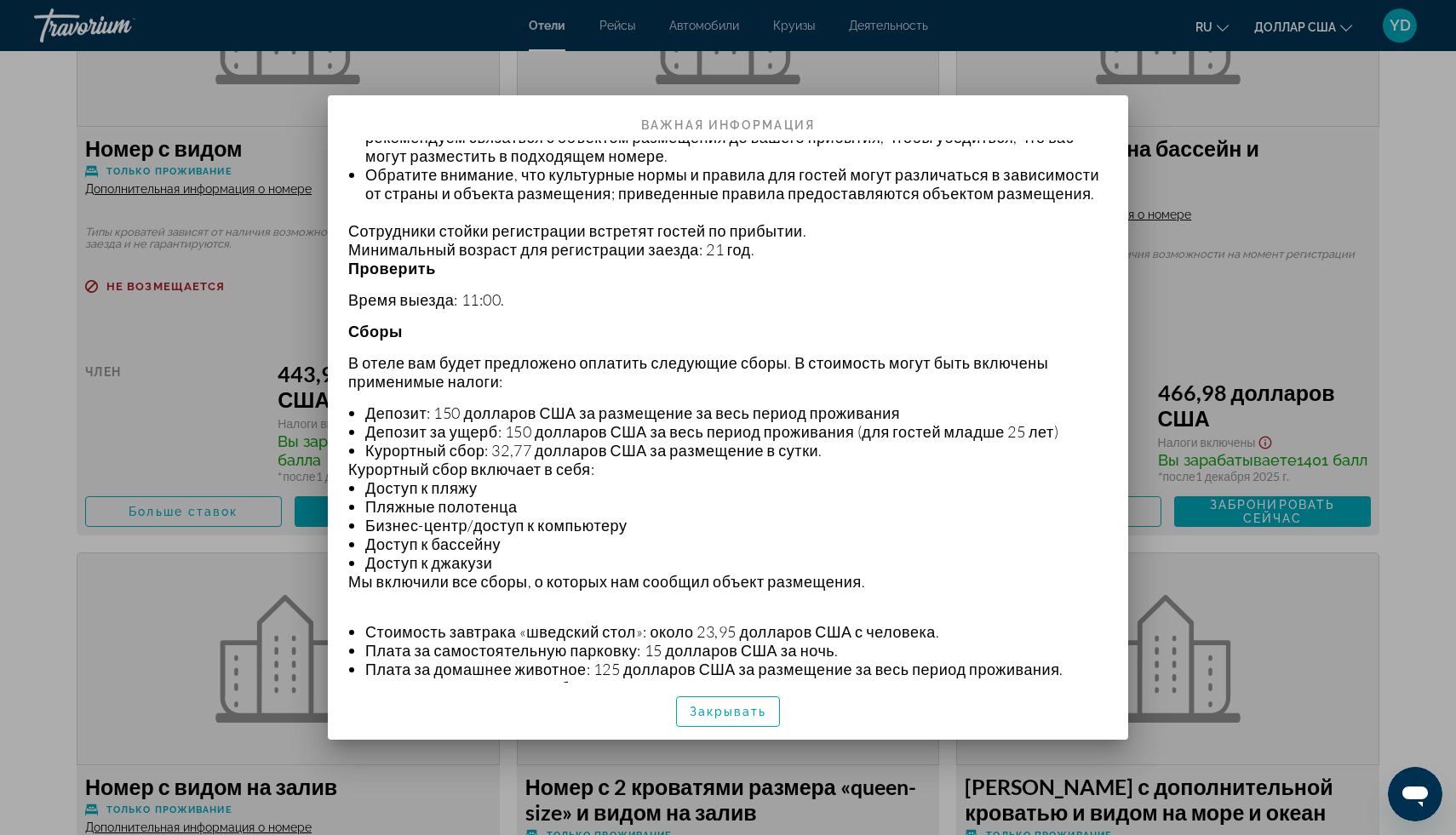
scroll to position [0, 0]
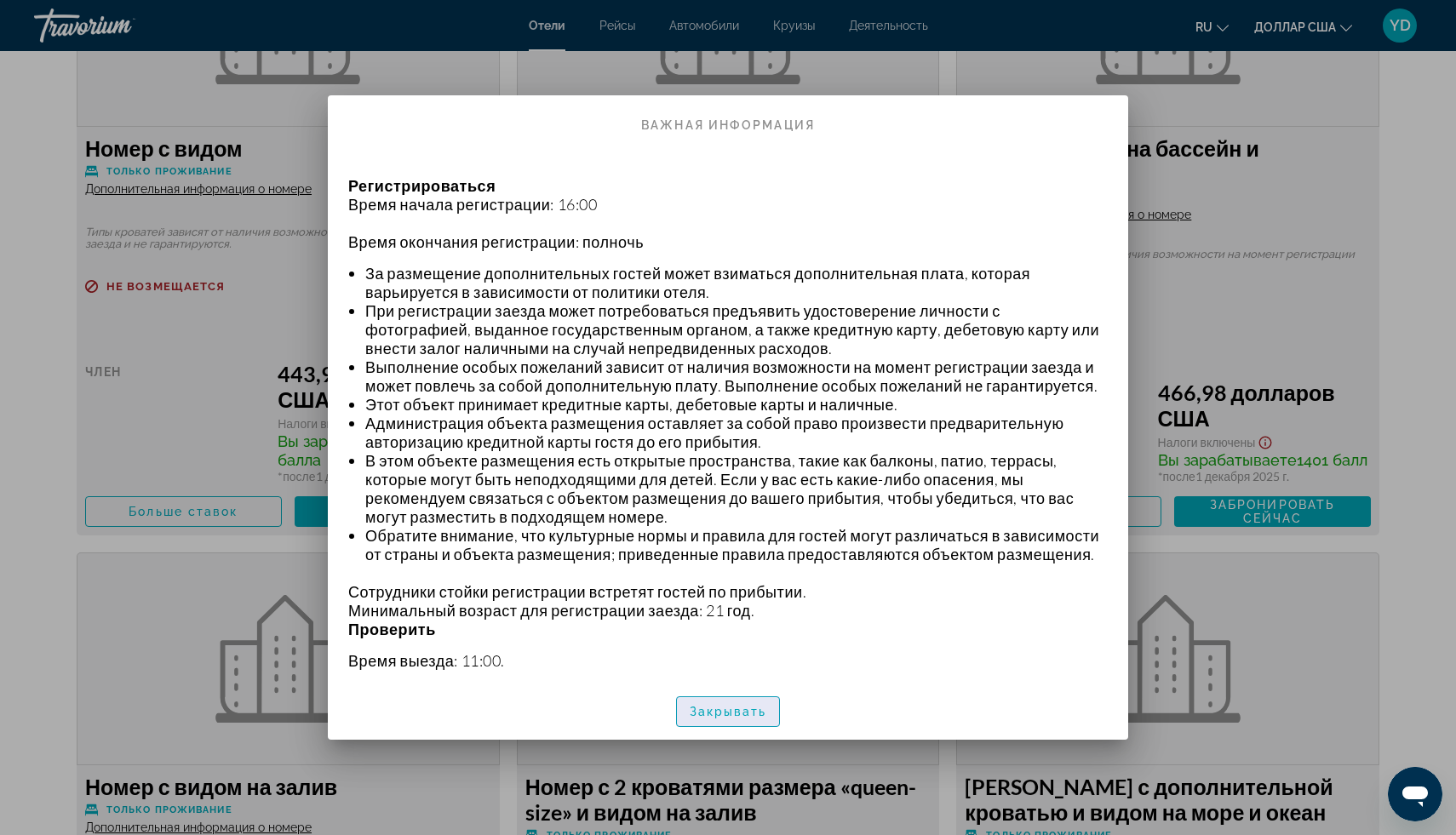
click at [756, 706] on font "Закрывать" at bounding box center [728, 712] width 77 height 14
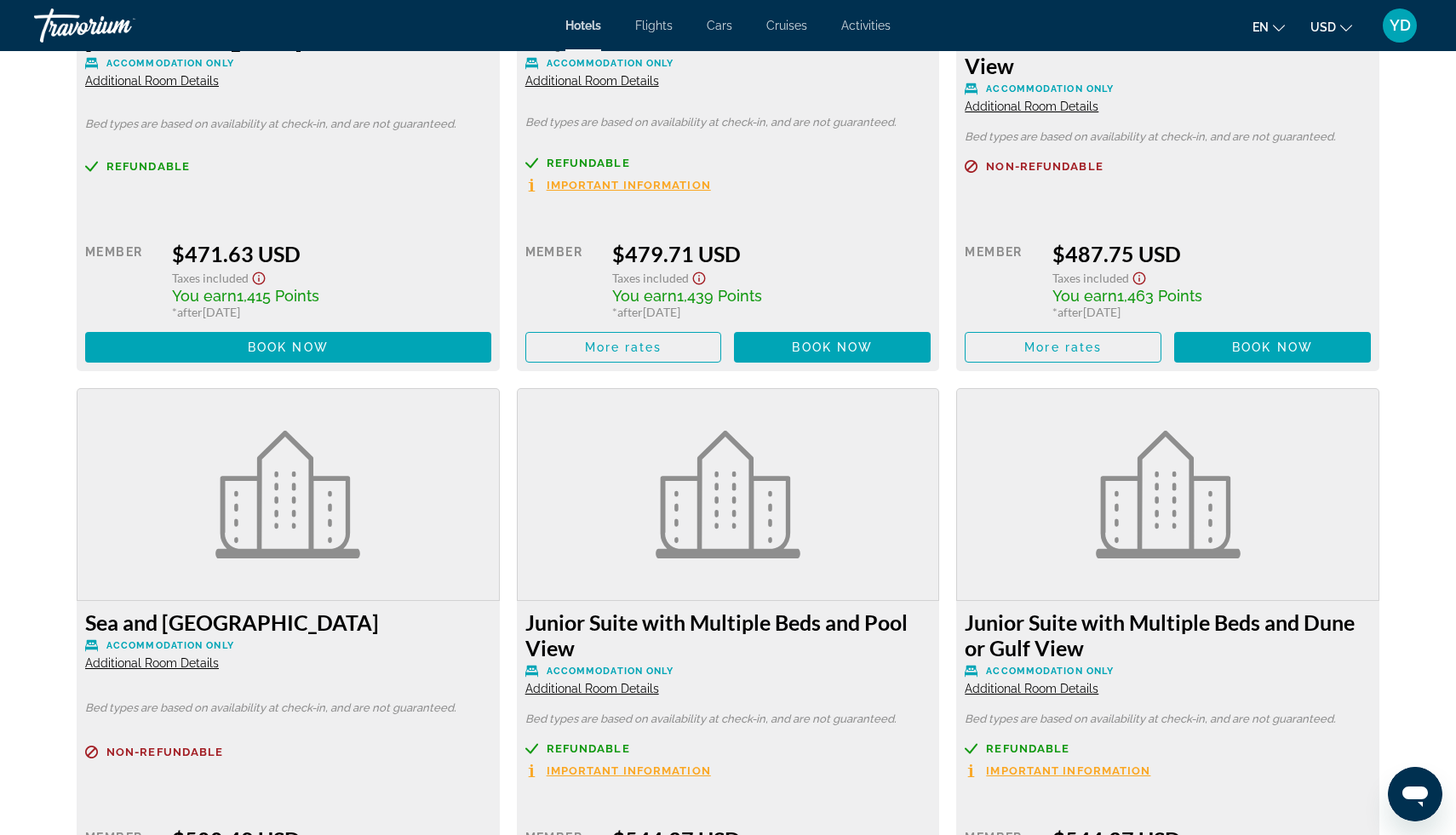
scroll to position [4637, 0]
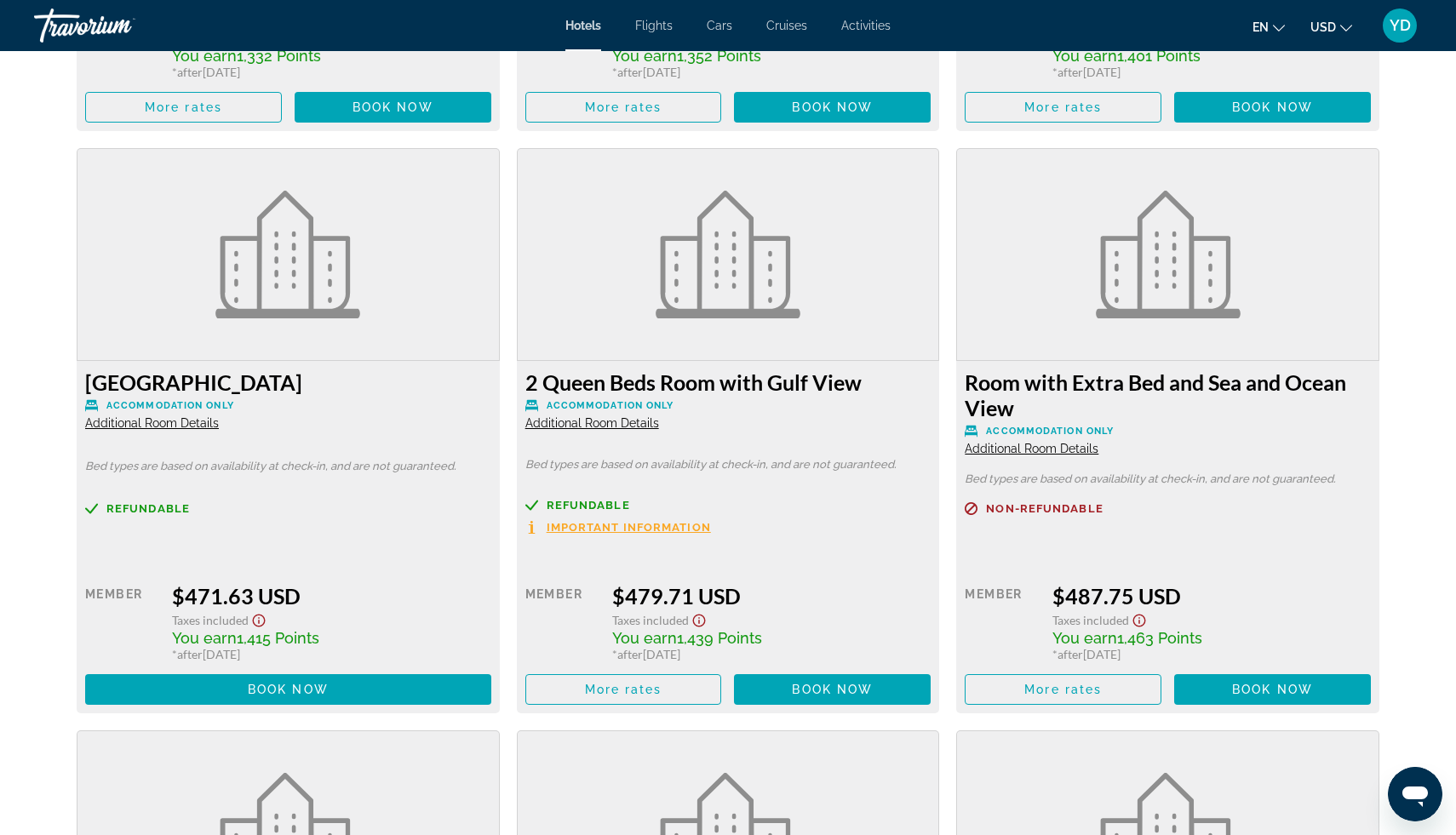
scroll to position [4565, 0]
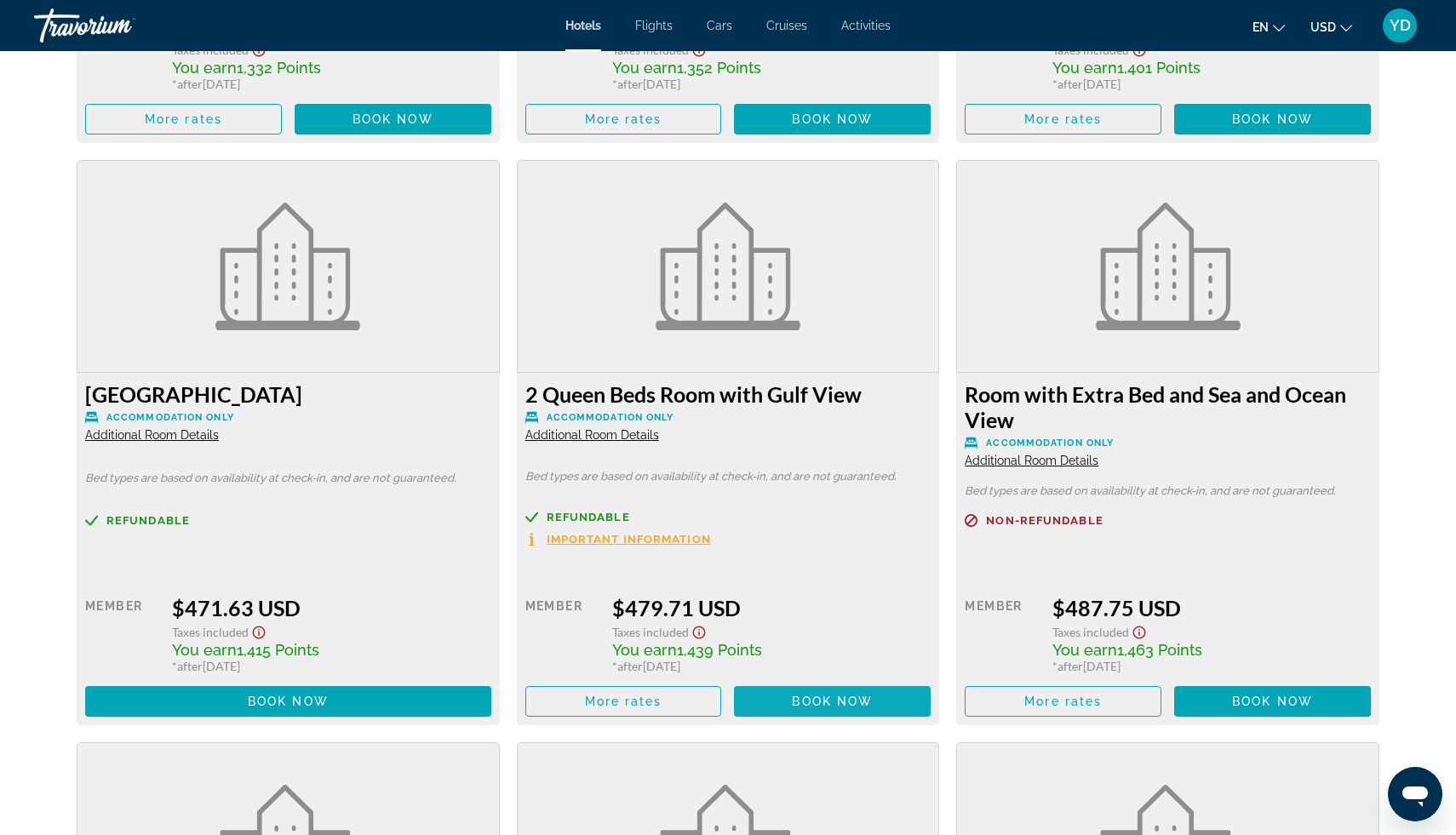
click at [834, 704] on span "Book now" at bounding box center [833, 701] width 81 height 14
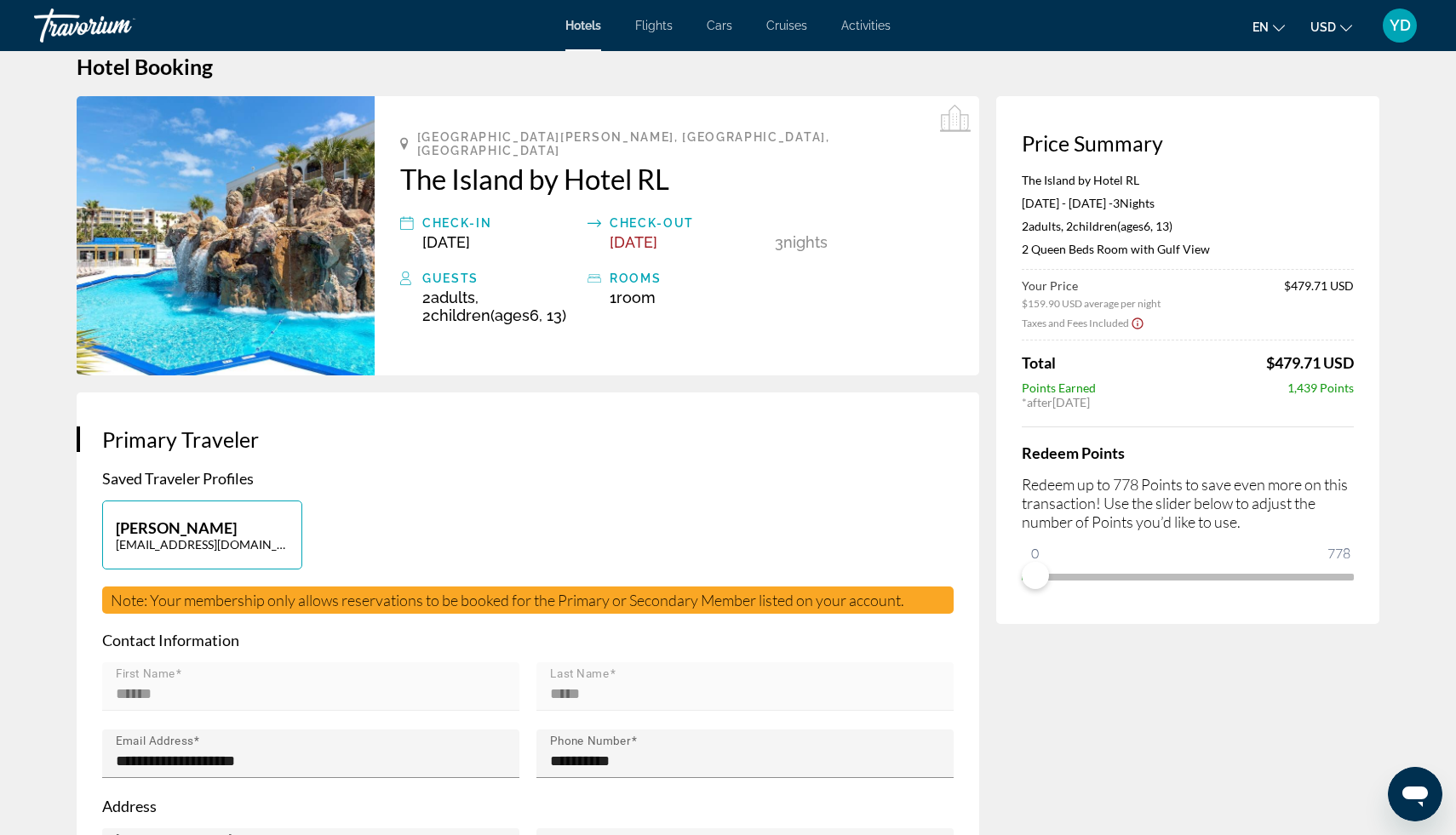
scroll to position [25, 0]
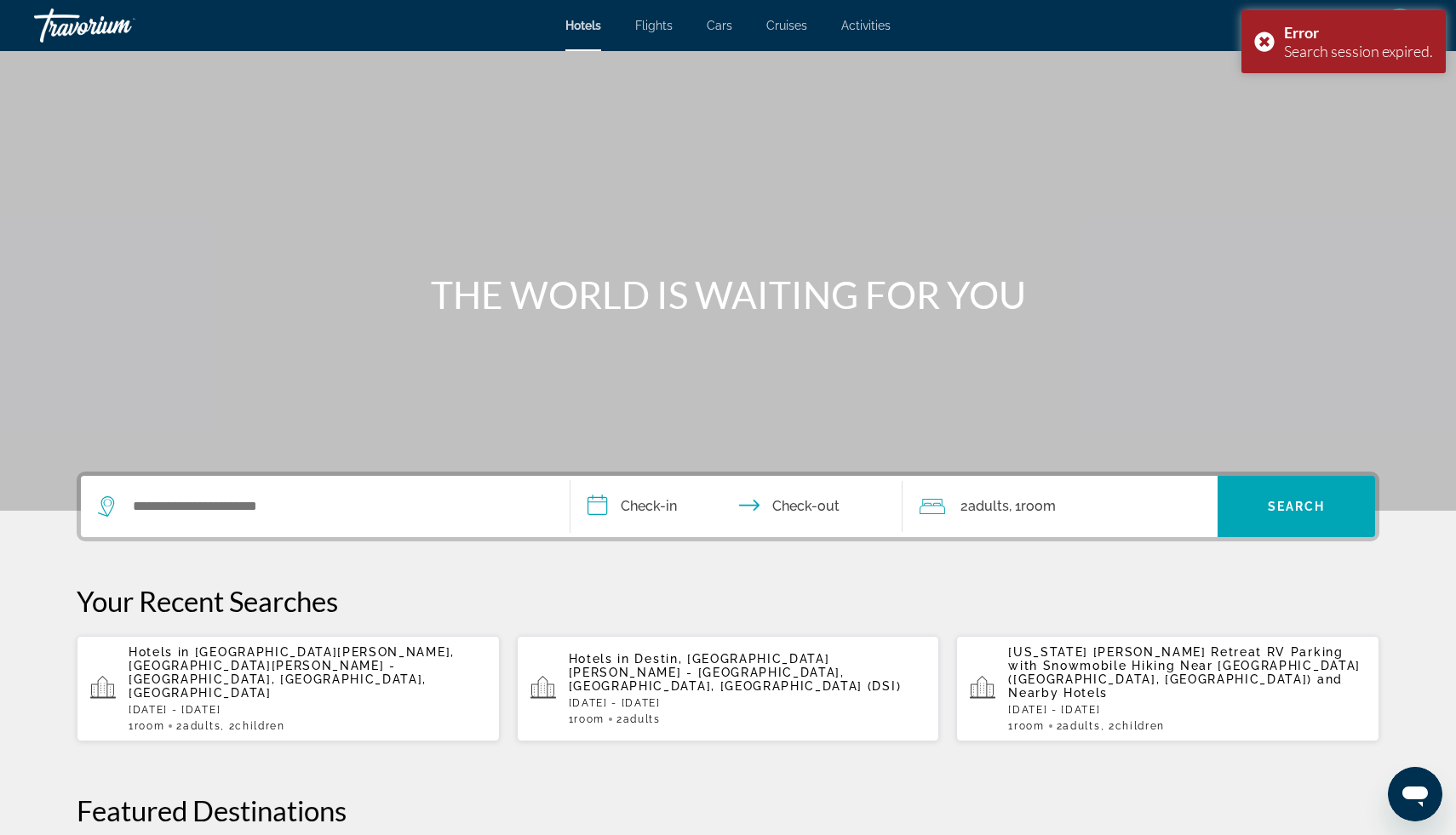
click at [65, 28] on div "Travorium" at bounding box center [119, 26] width 170 height 45
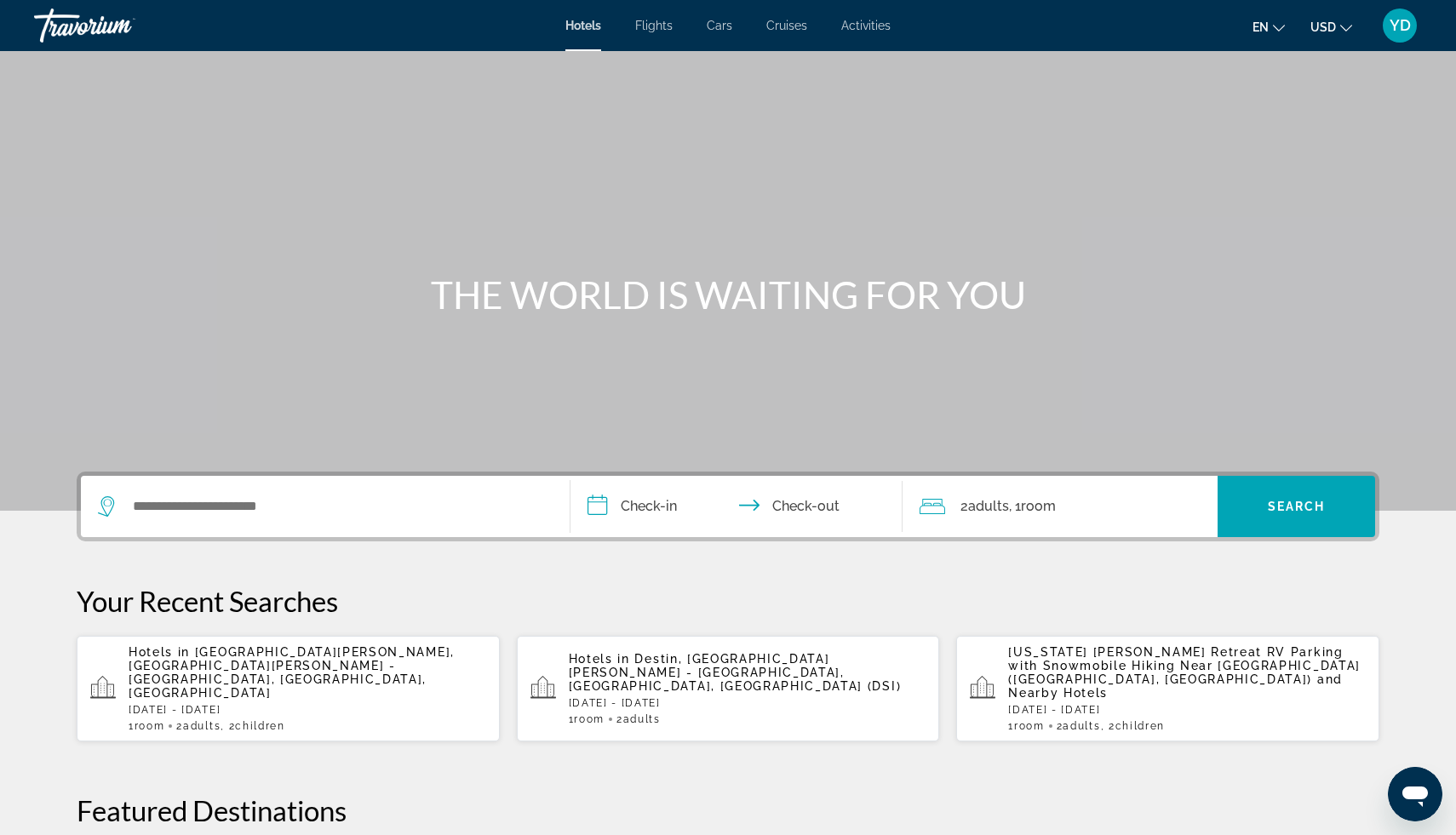
click at [83, 22] on div "Travorium" at bounding box center [119, 26] width 170 height 45
click at [112, 27] on div "Travorium" at bounding box center [119, 26] width 170 height 45
click at [74, 27] on div "Travorium" at bounding box center [119, 26] width 170 height 45
click at [77, 24] on div "Travorium" at bounding box center [119, 26] width 170 height 45
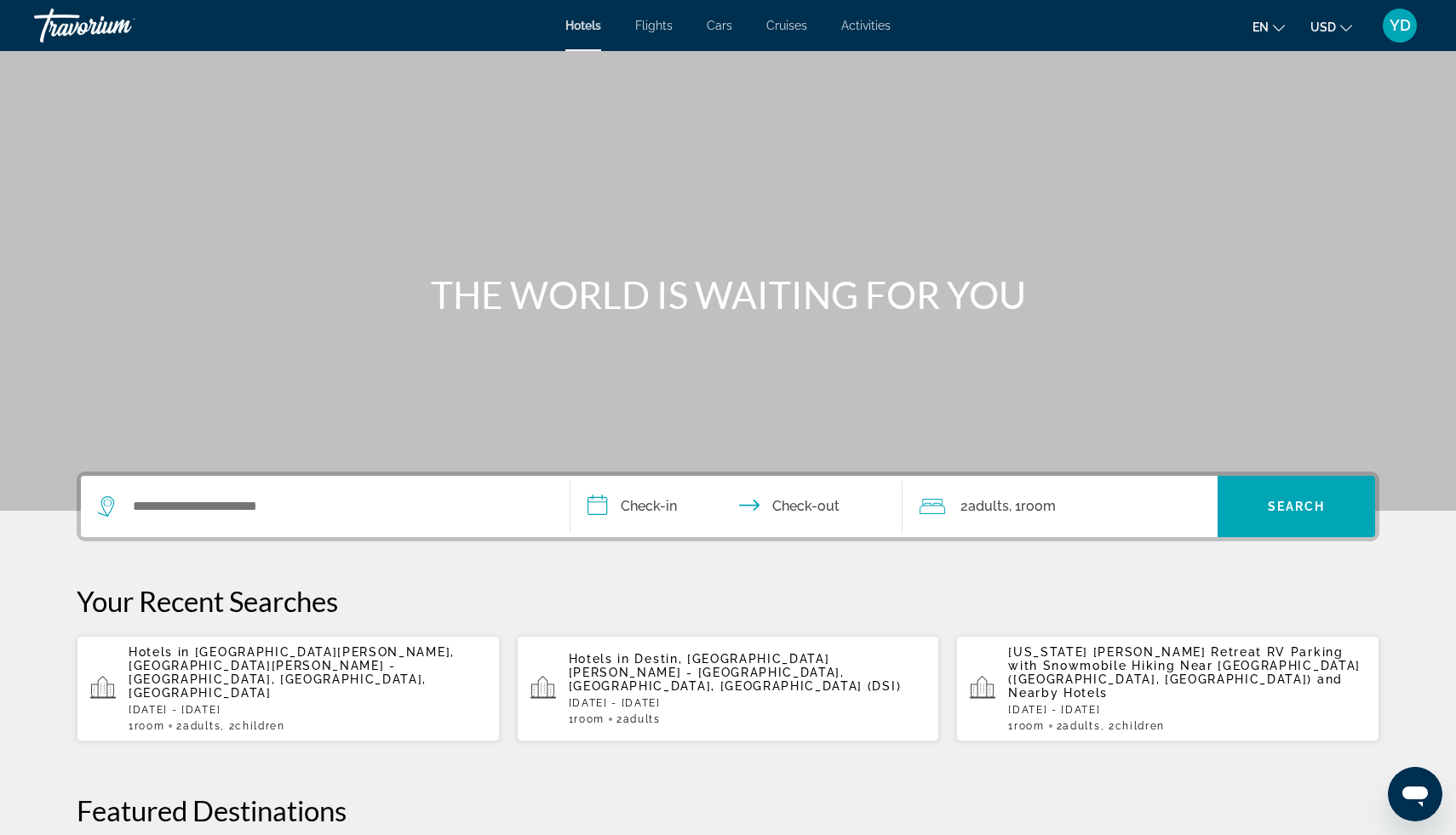
click at [77, 24] on div "Travorium" at bounding box center [119, 26] width 170 height 45
